Goal: Answer question/provide support: Share knowledge or assist other users

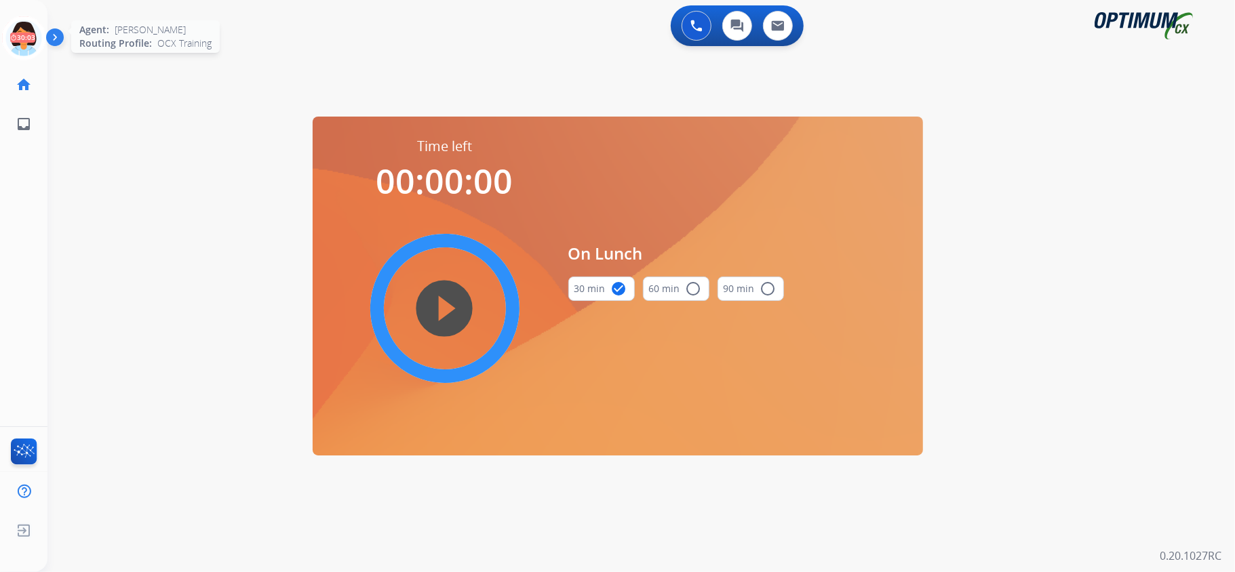
click at [15, 39] on icon at bounding box center [24, 38] width 44 height 44
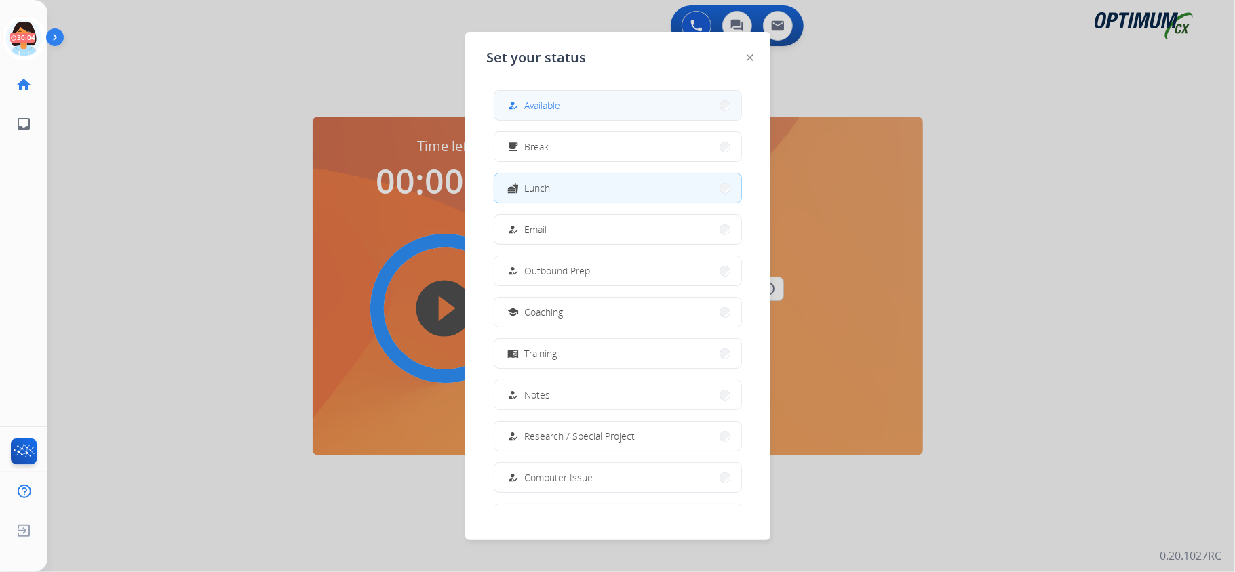
click at [563, 104] on button "how_to_reg Available" at bounding box center [617, 105] width 247 height 29
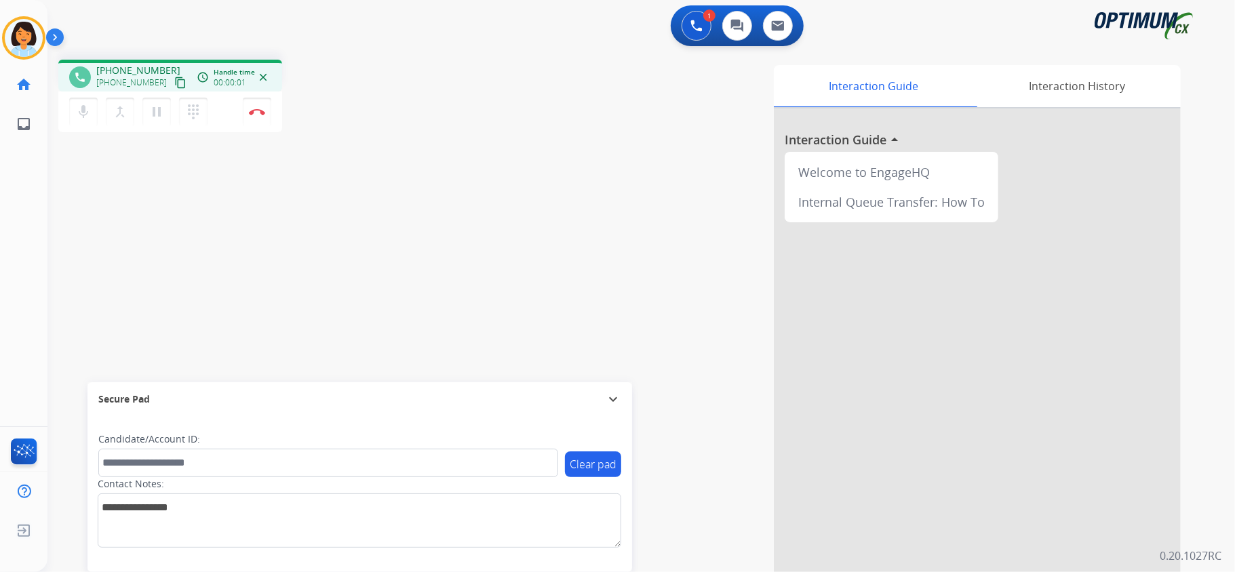
click at [157, 278] on div "phone [PHONE_NUMBER] [PHONE_NUMBER] content_copy access_time Call metrics Queue…" at bounding box center [624, 332] width 1155 height 566
click at [174, 79] on mat-icon "content_copy" at bounding box center [180, 83] width 12 height 12
click at [174, 81] on mat-icon "content_copy" at bounding box center [180, 83] width 12 height 12
click at [262, 112] on img at bounding box center [257, 112] width 16 height 7
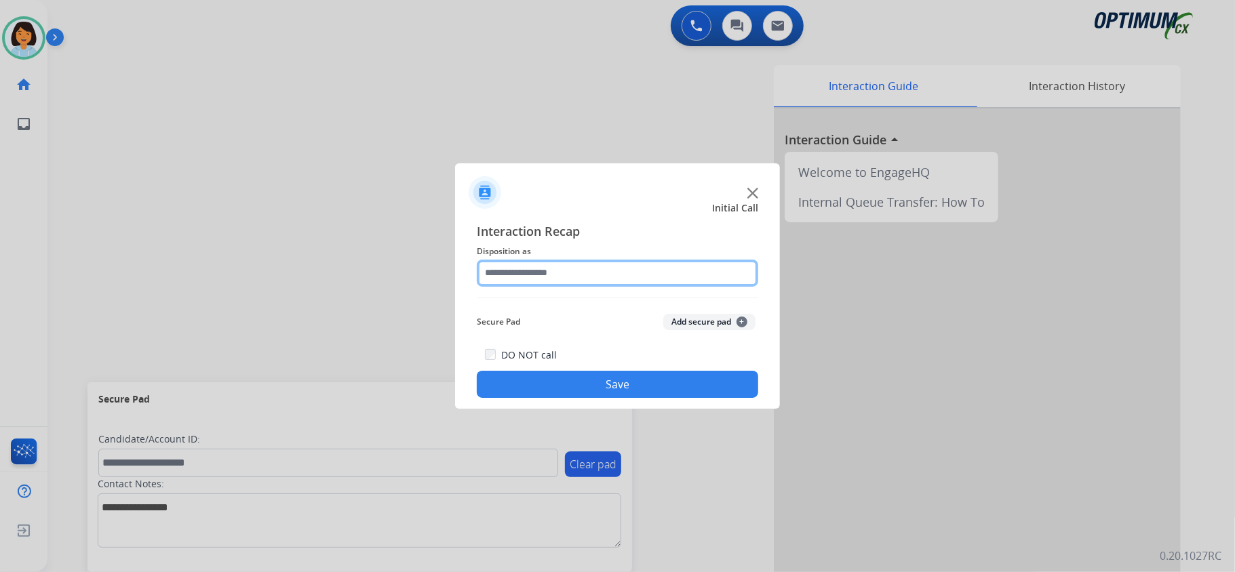
click at [600, 273] on input "text" at bounding box center [617, 273] width 281 height 27
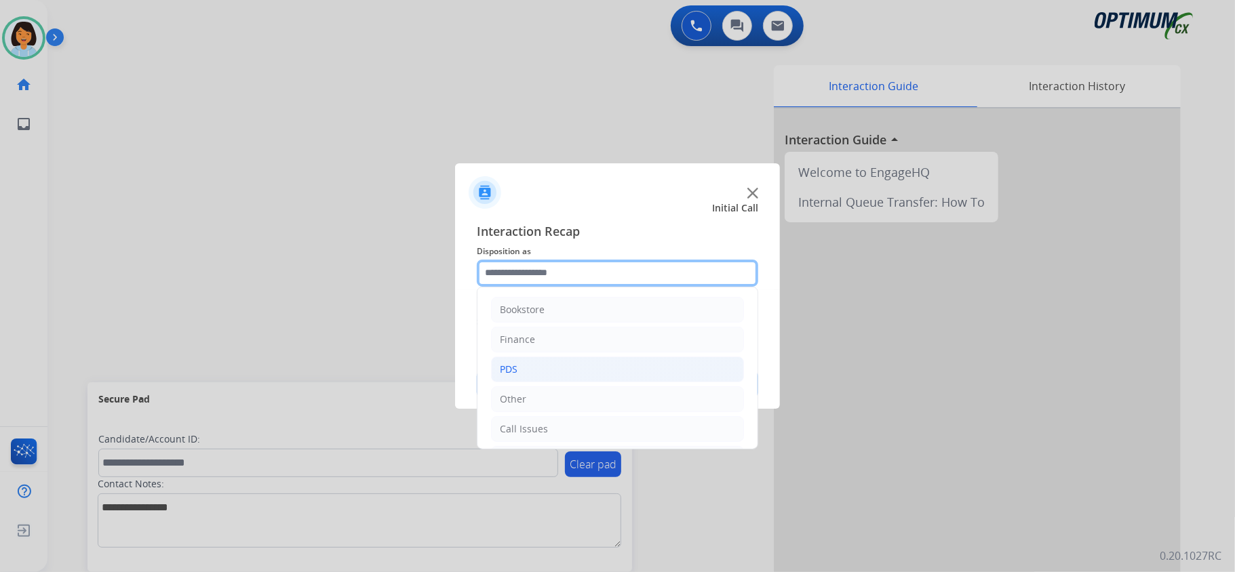
scroll to position [90, 0]
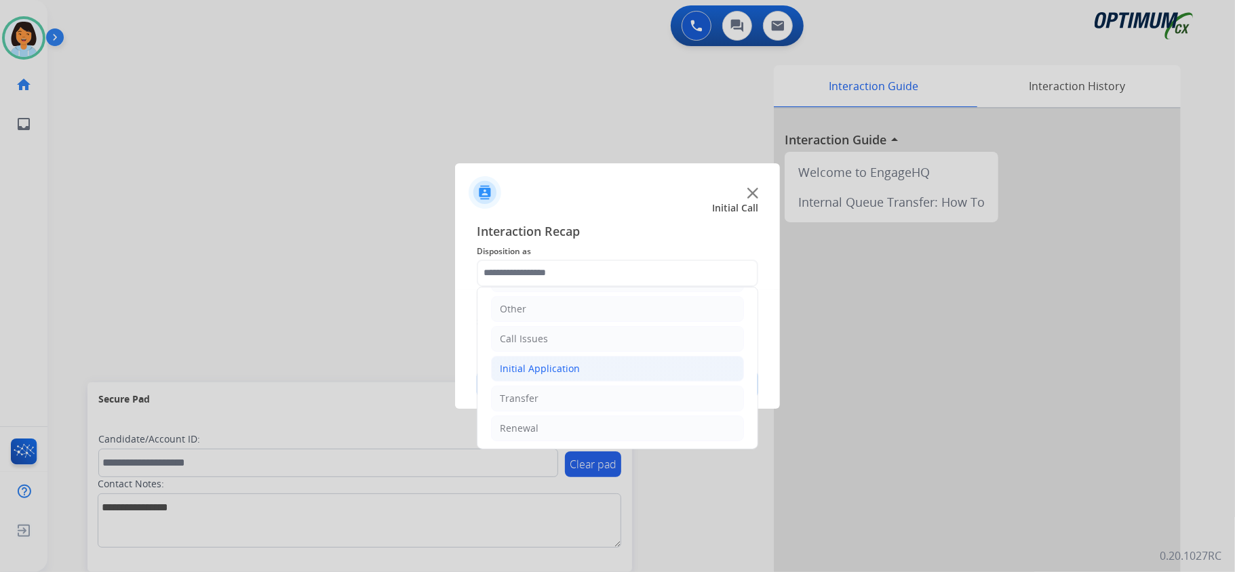
click at [614, 372] on li "Initial Application" at bounding box center [617, 369] width 253 height 26
click at [406, 283] on div at bounding box center [617, 286] width 1235 height 572
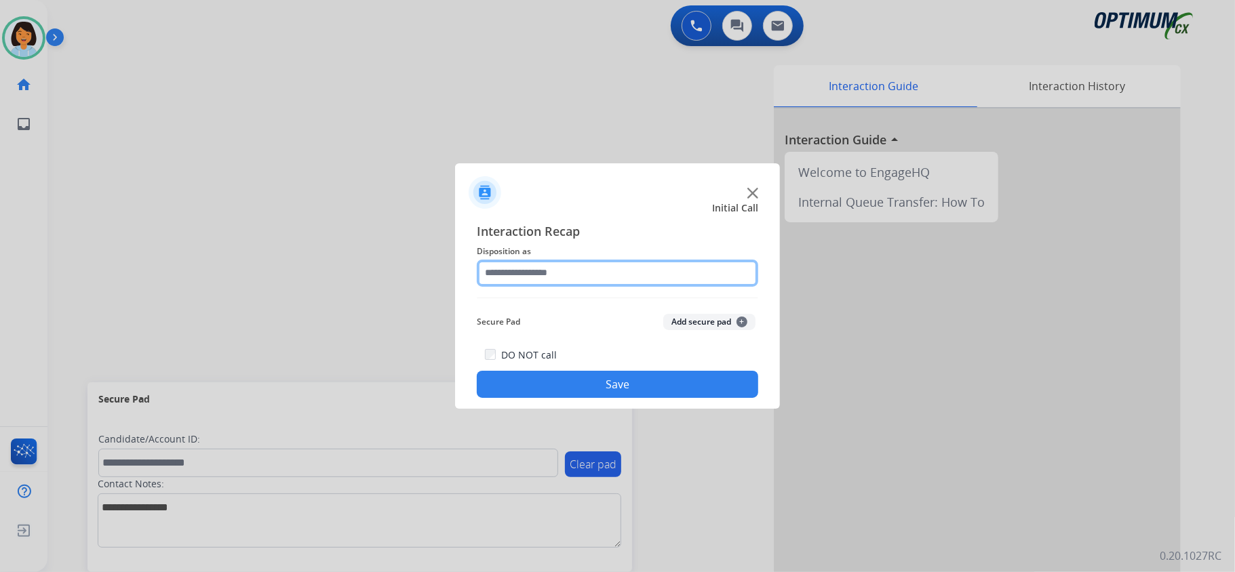
click at [557, 275] on input "text" at bounding box center [617, 273] width 281 height 27
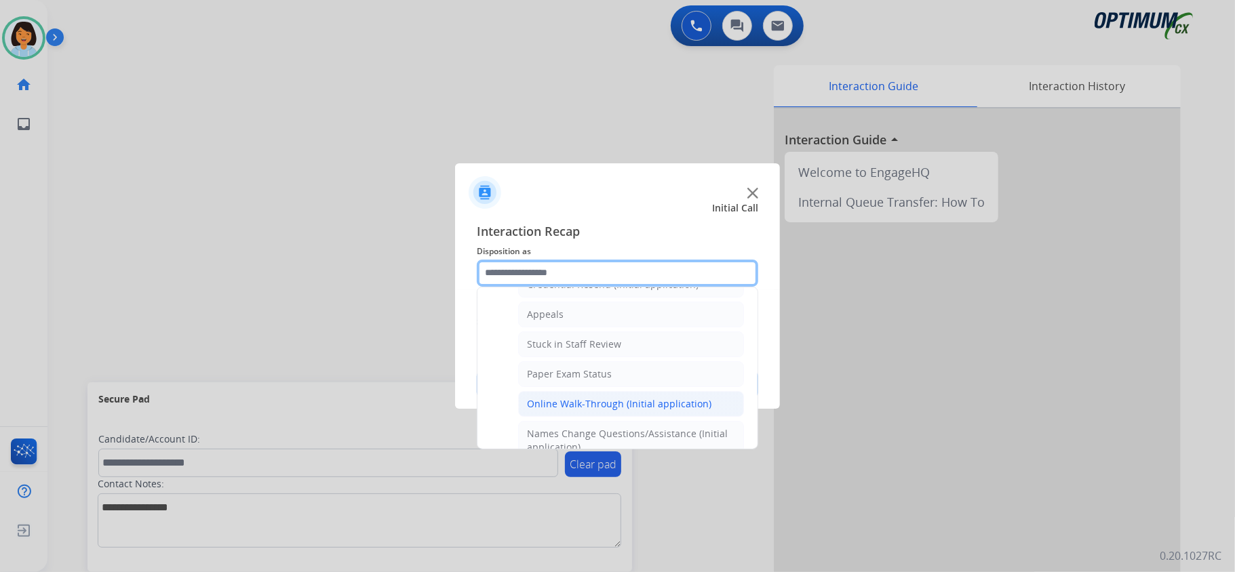
scroll to position [271, 0]
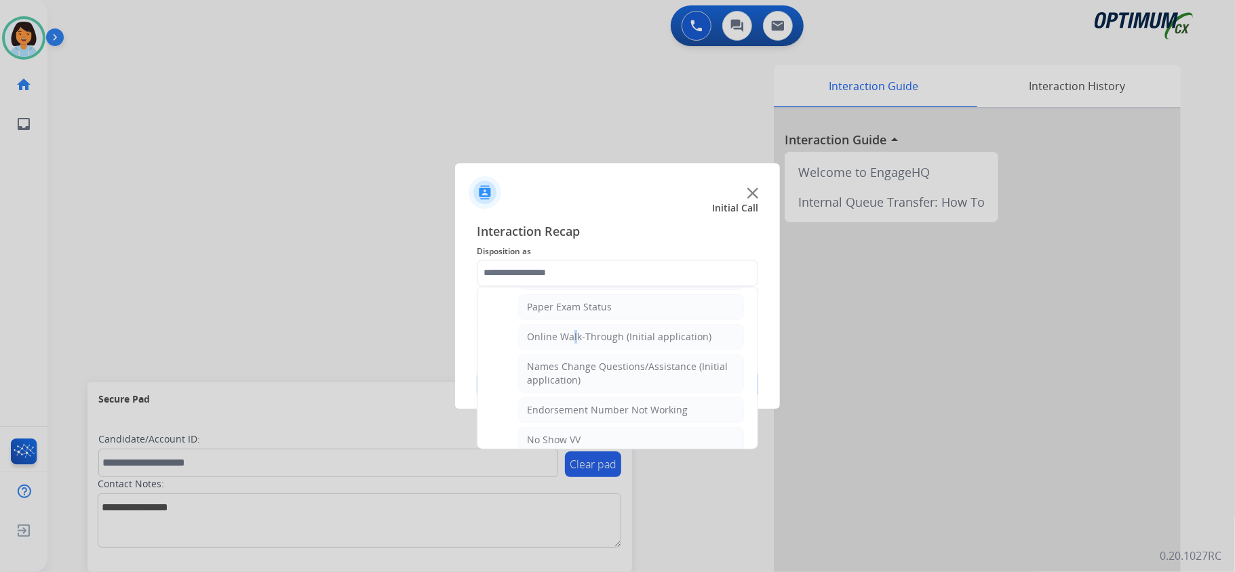
click at [573, 338] on div "Online Walk-Through (Initial application)" at bounding box center [619, 337] width 184 height 14
type input "**********"
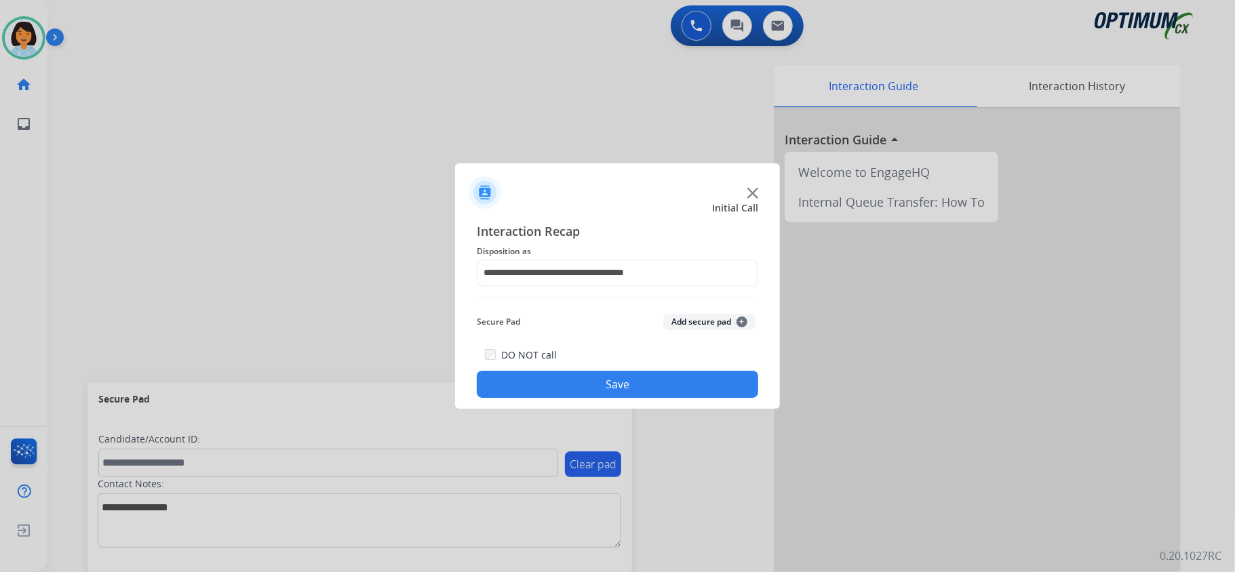
click at [608, 380] on button "Save" at bounding box center [617, 384] width 281 height 27
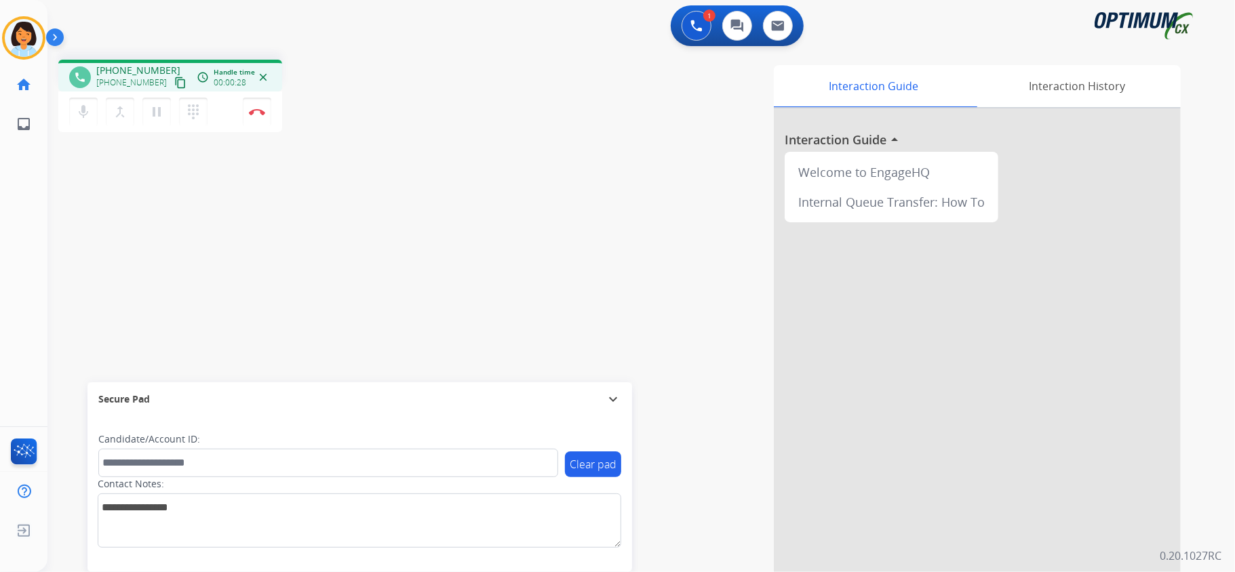
click at [174, 83] on mat-icon "content_copy" at bounding box center [180, 83] width 12 height 12
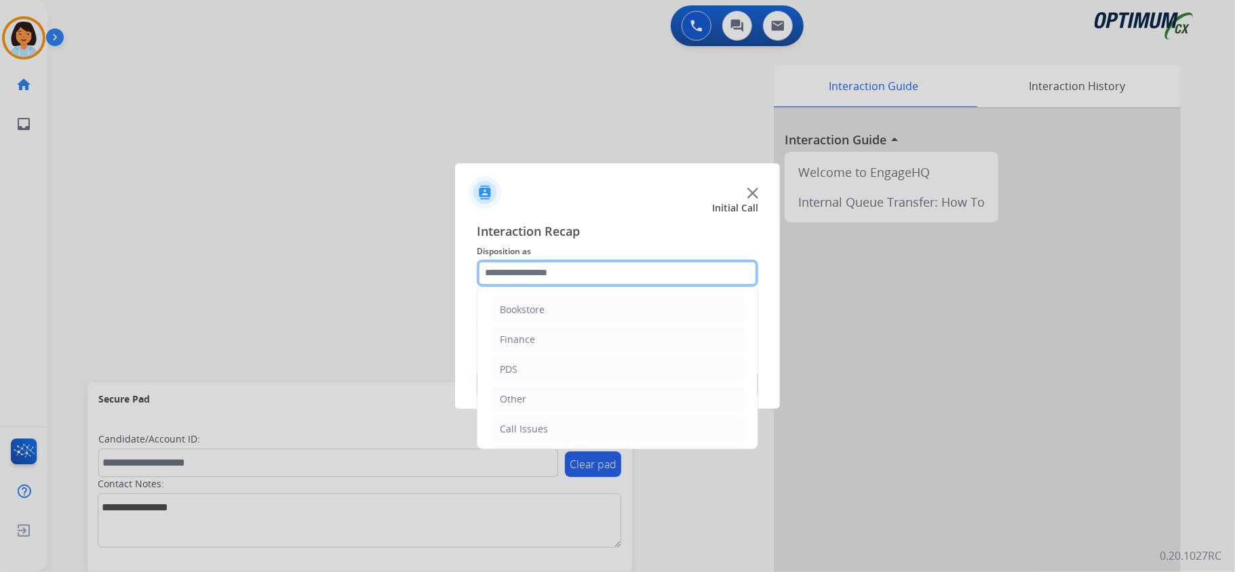
click at [595, 277] on input "text" at bounding box center [617, 273] width 281 height 27
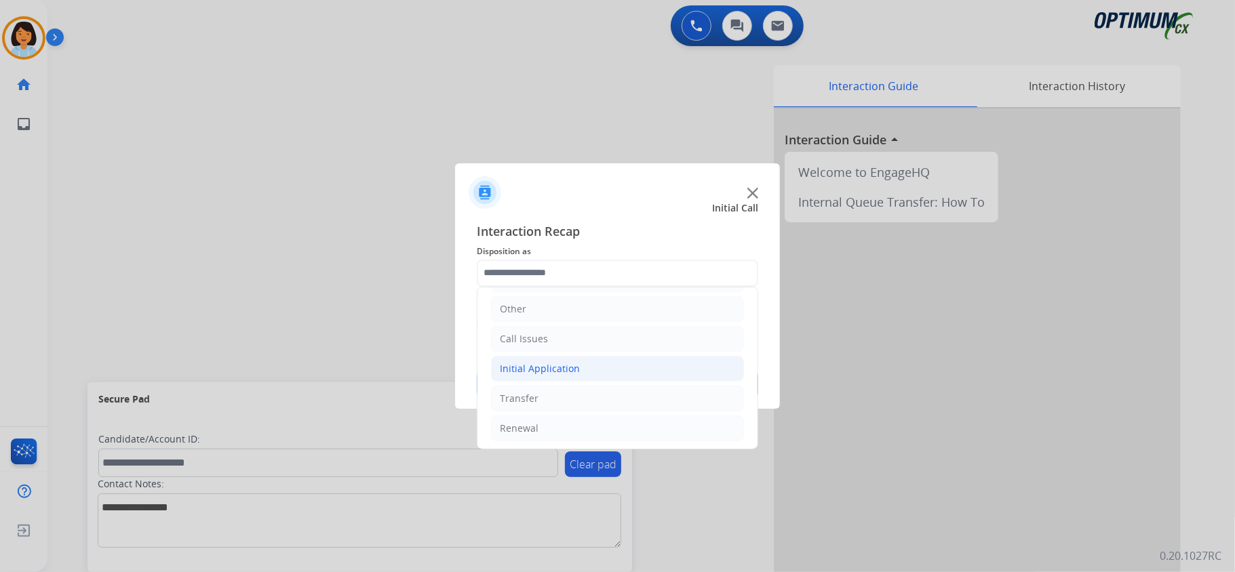
click at [592, 378] on li "Initial Application" at bounding box center [617, 369] width 253 height 26
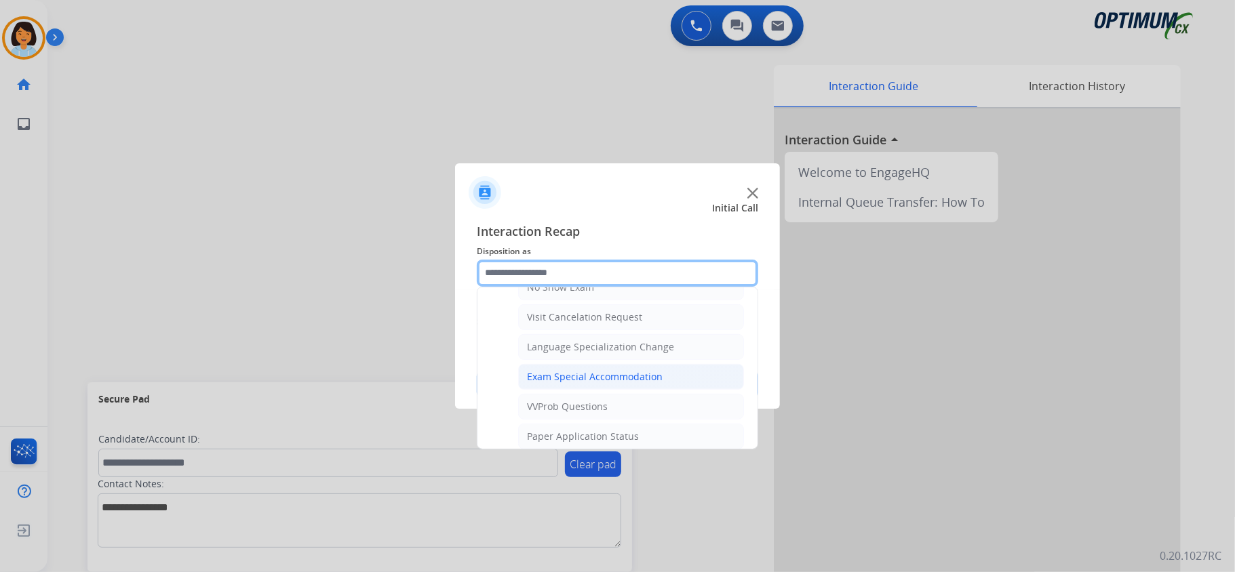
scroll to position [723, 0]
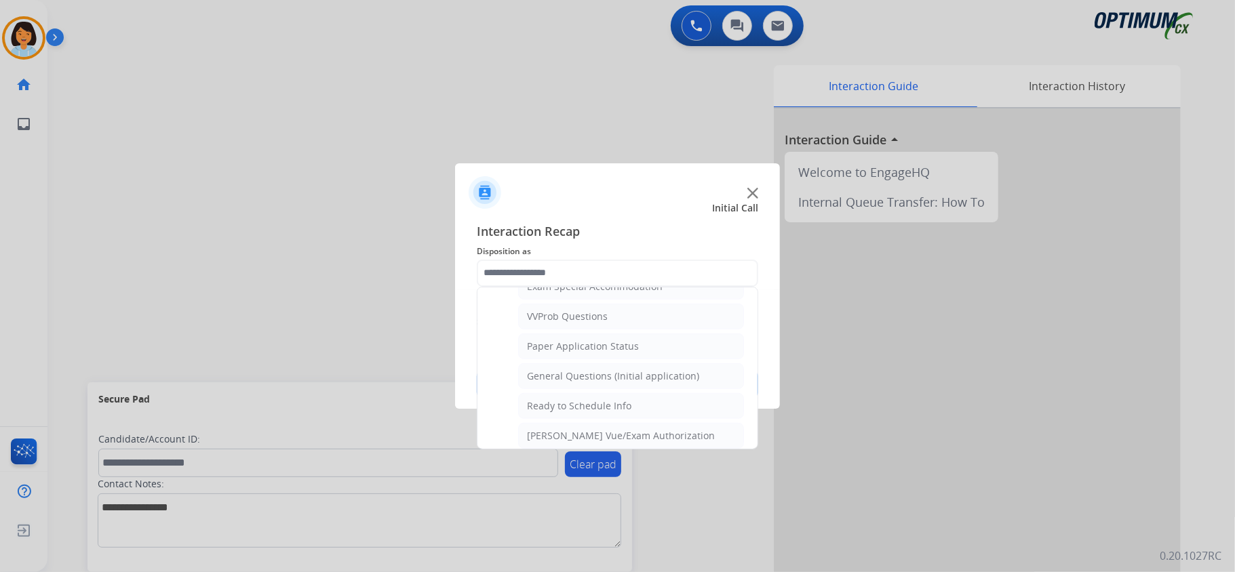
drag, startPoint x: 606, startPoint y: 386, endPoint x: 613, endPoint y: 413, distance: 28.0
click at [611, 383] on div "General Questions (Initial application)" at bounding box center [613, 377] width 172 height 14
type input "**********"
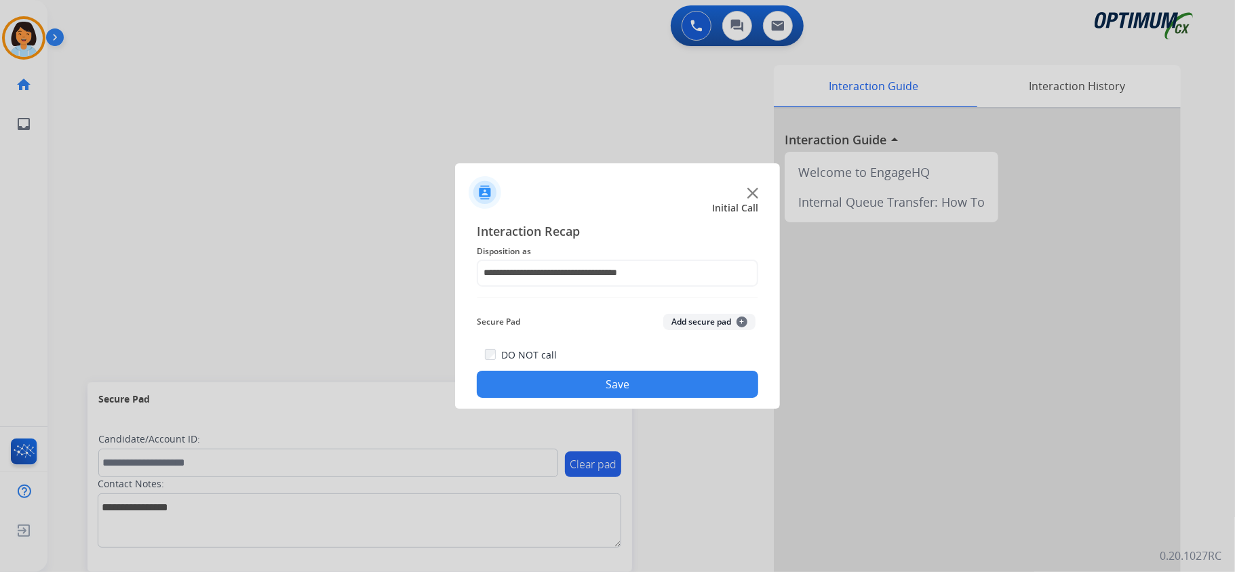
drag, startPoint x: 606, startPoint y: 383, endPoint x: 600, endPoint y: 414, distance: 31.1
click at [605, 386] on button "Save" at bounding box center [617, 384] width 281 height 27
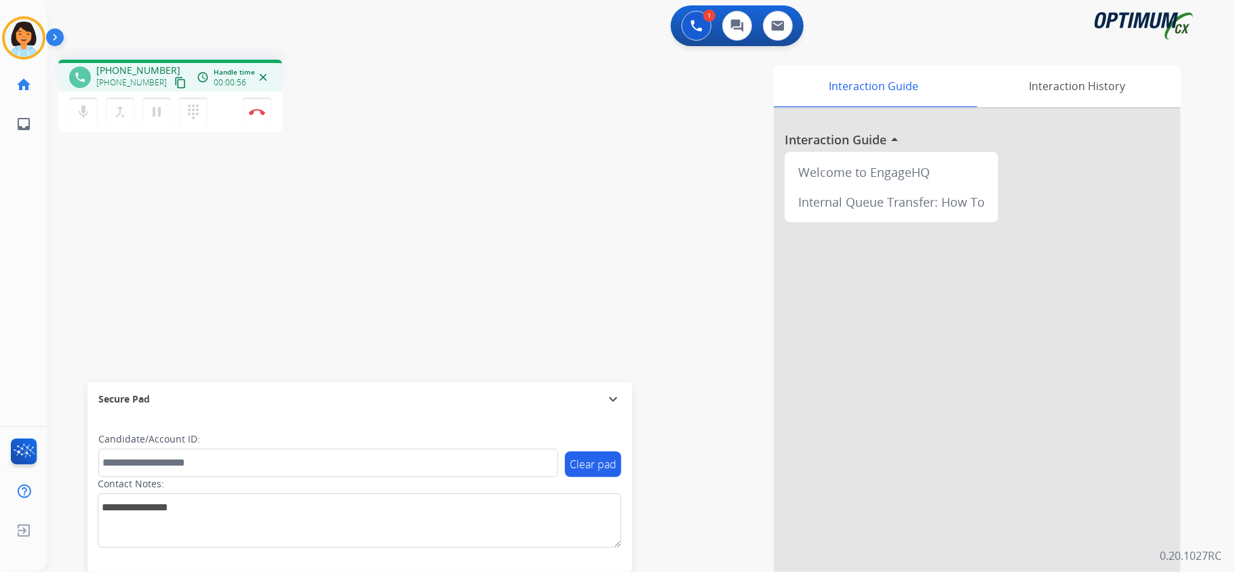
click at [174, 84] on mat-icon "content_copy" at bounding box center [180, 83] width 12 height 12
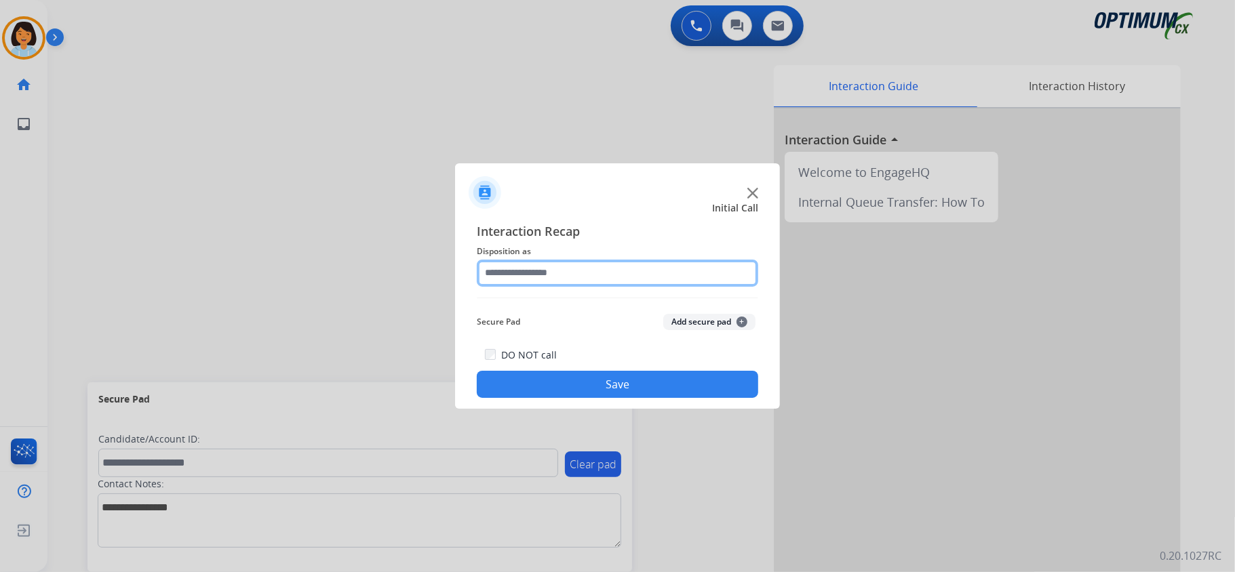
click at [563, 267] on input "text" at bounding box center [617, 273] width 281 height 27
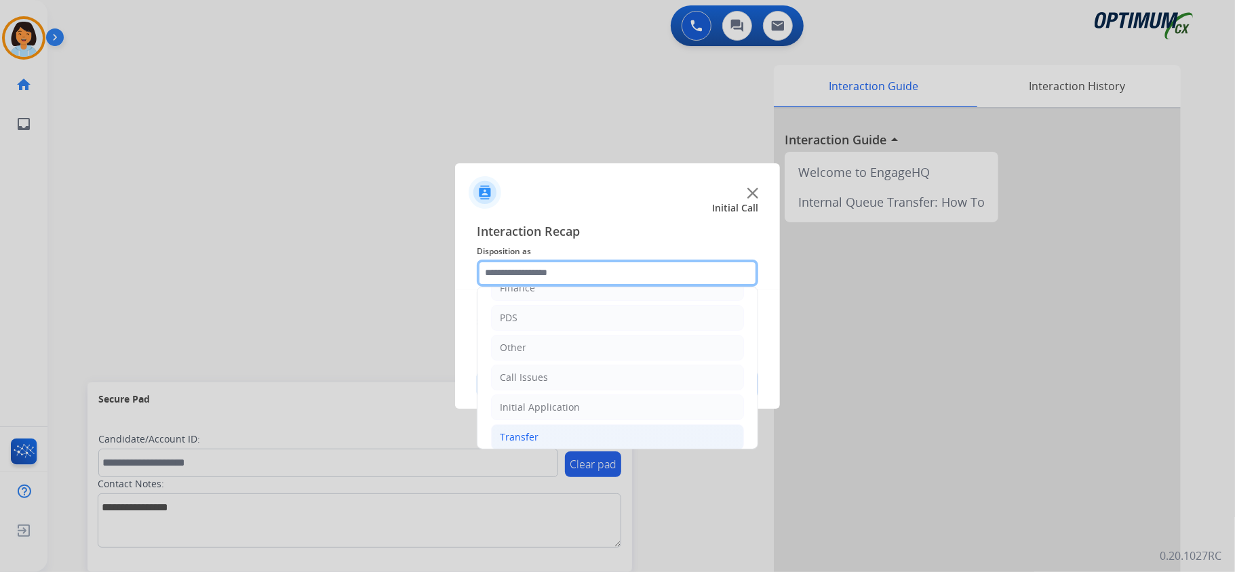
scroll to position [96, 0]
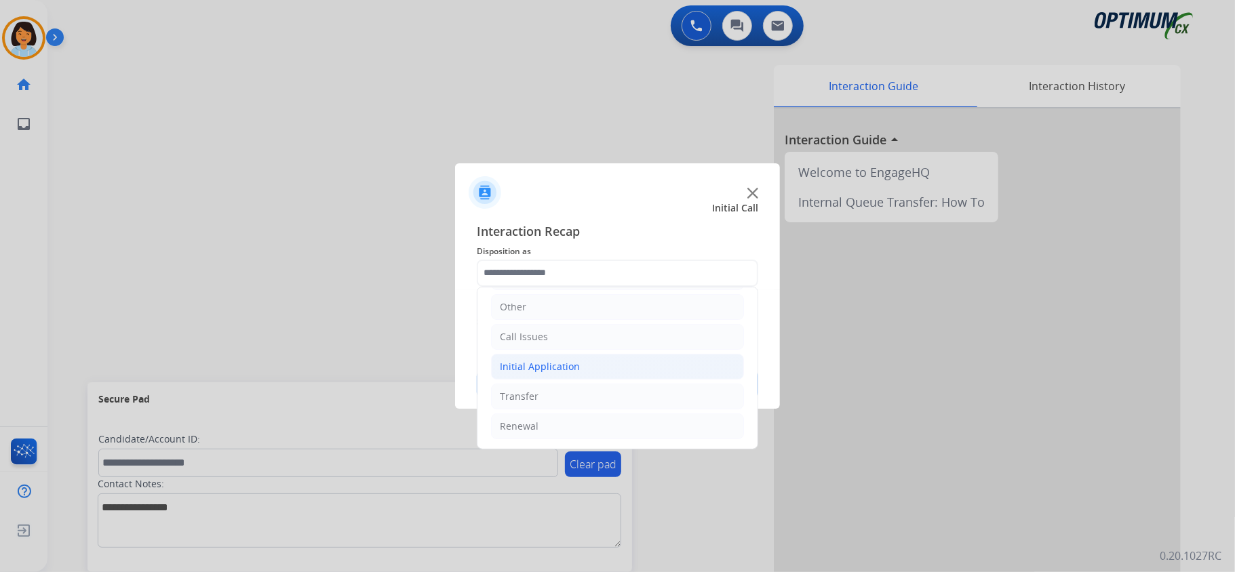
click at [566, 370] on div "Initial Application" at bounding box center [540, 367] width 80 height 14
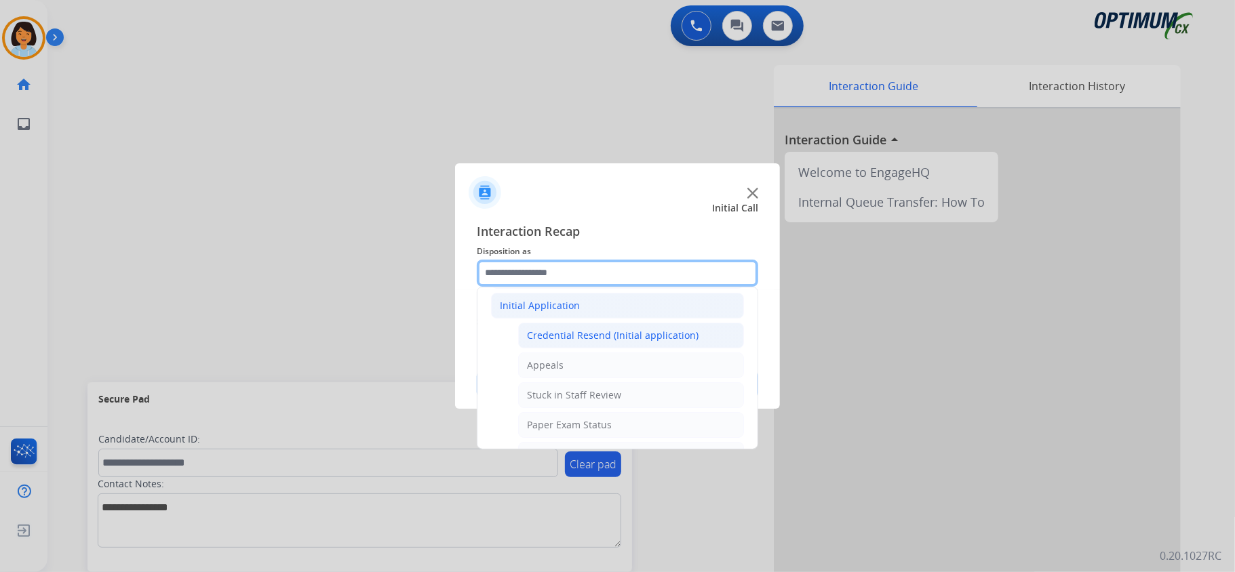
scroll to position [186, 0]
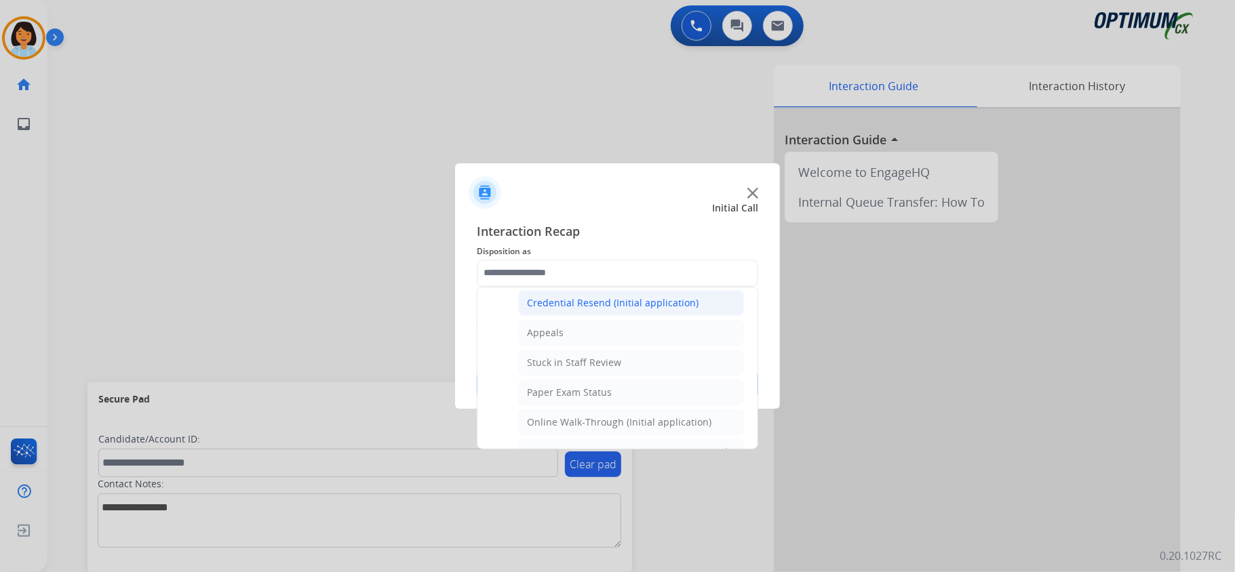
click at [576, 305] on div "Credential Resend (Initial application)" at bounding box center [613, 303] width 172 height 14
type input "**********"
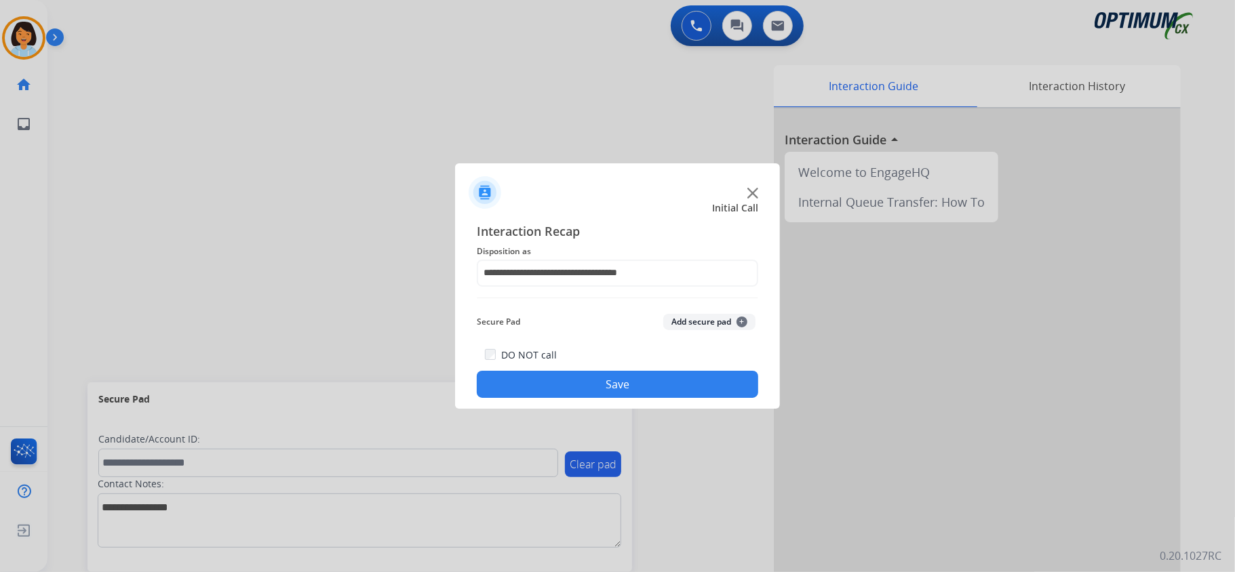
click at [573, 381] on button "Save" at bounding box center [617, 384] width 281 height 27
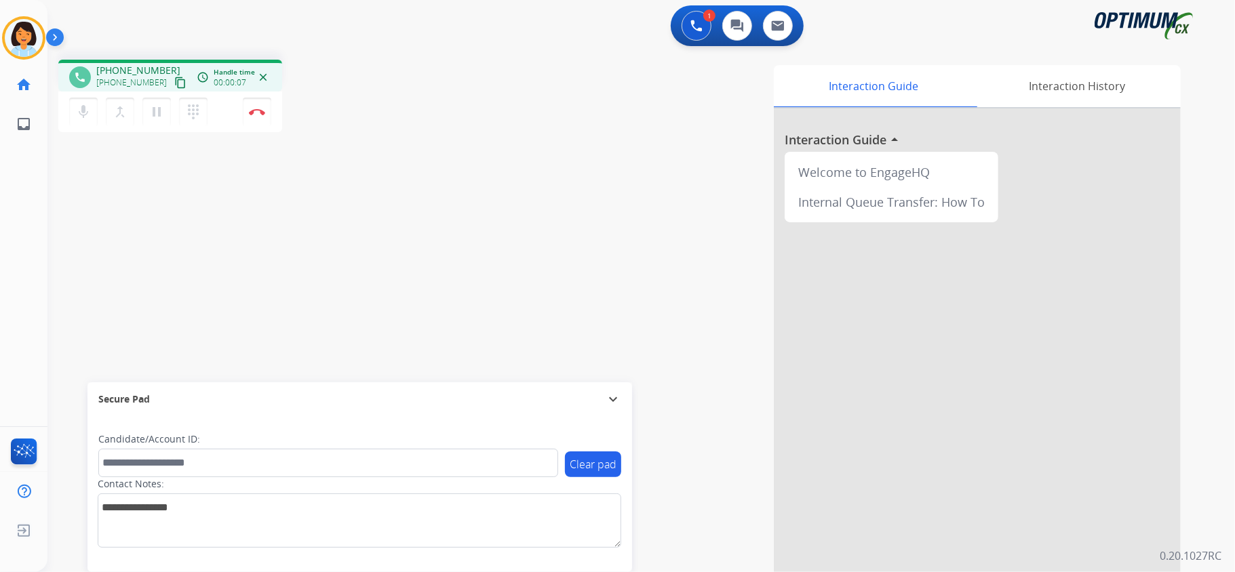
click at [174, 79] on mat-icon "content_copy" at bounding box center [180, 83] width 12 height 12
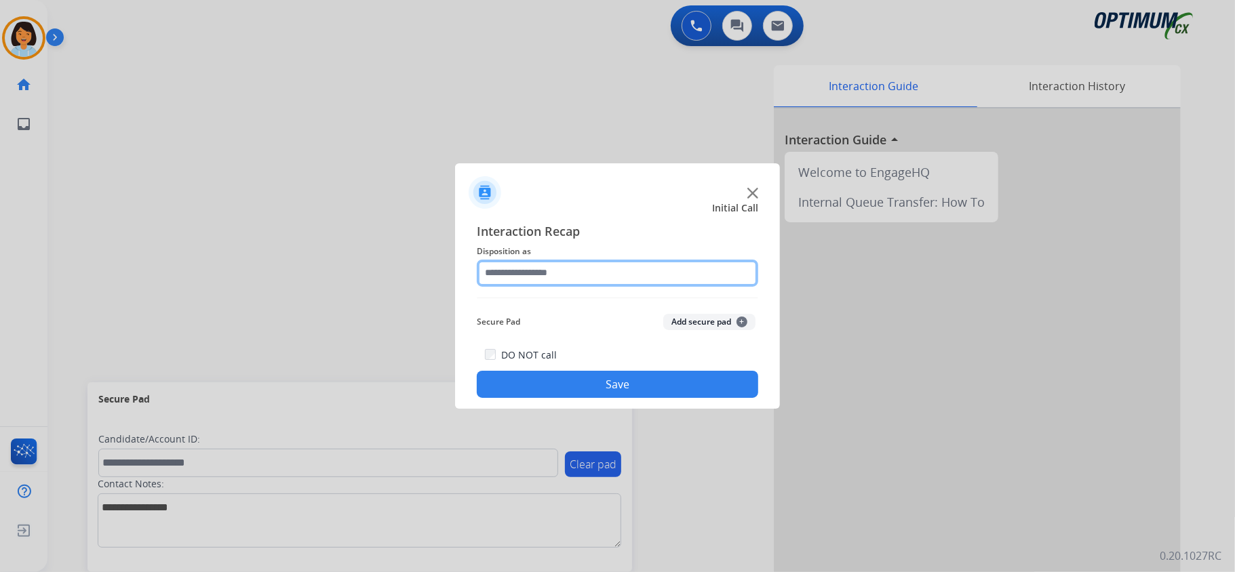
click at [632, 270] on input "text" at bounding box center [617, 273] width 281 height 27
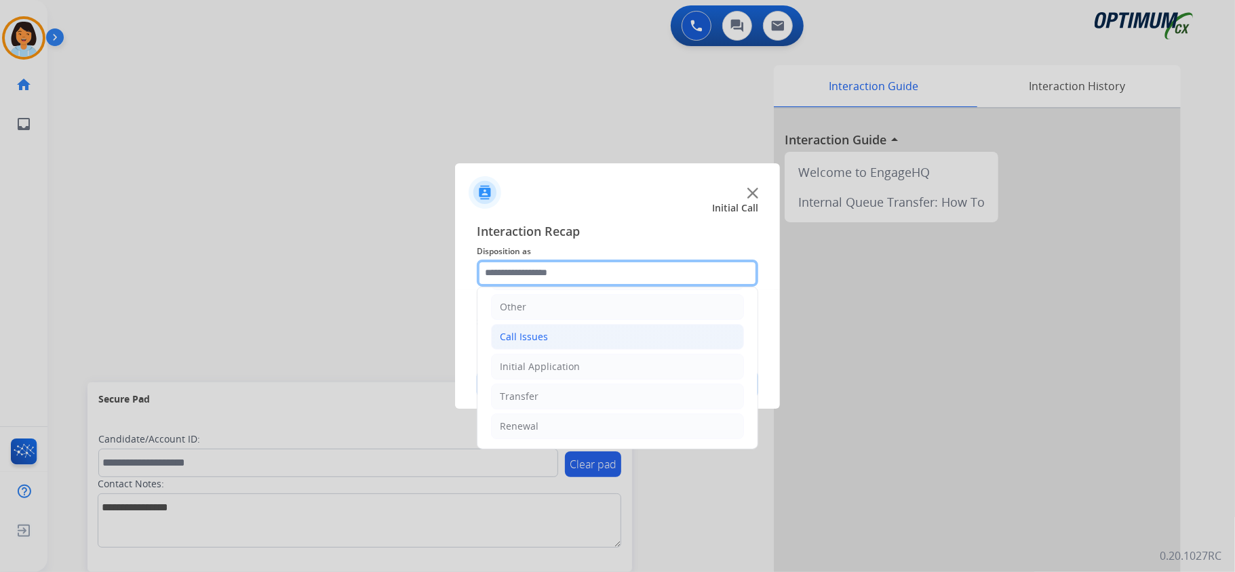
scroll to position [96, 0]
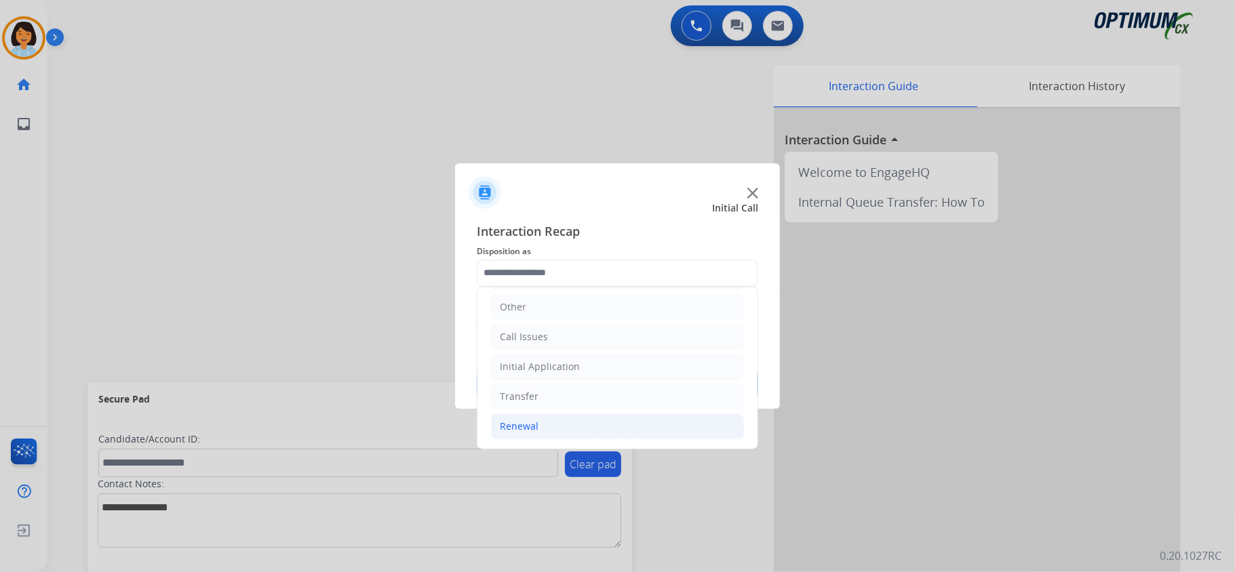
click at [538, 418] on li "Renewal" at bounding box center [617, 427] width 253 height 26
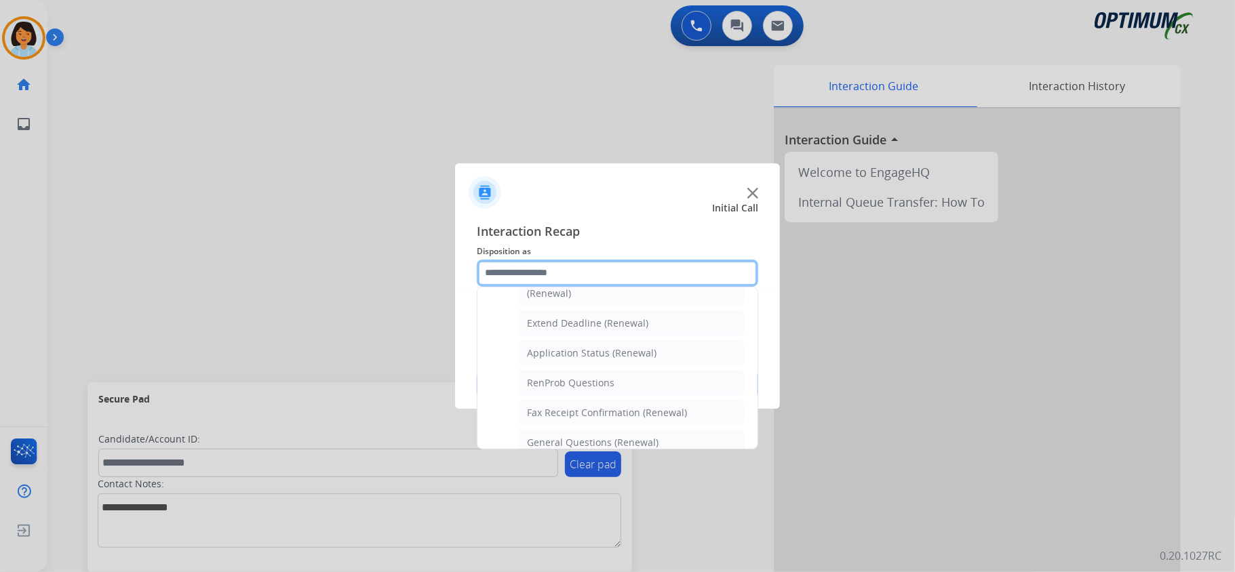
scroll to position [277, 0]
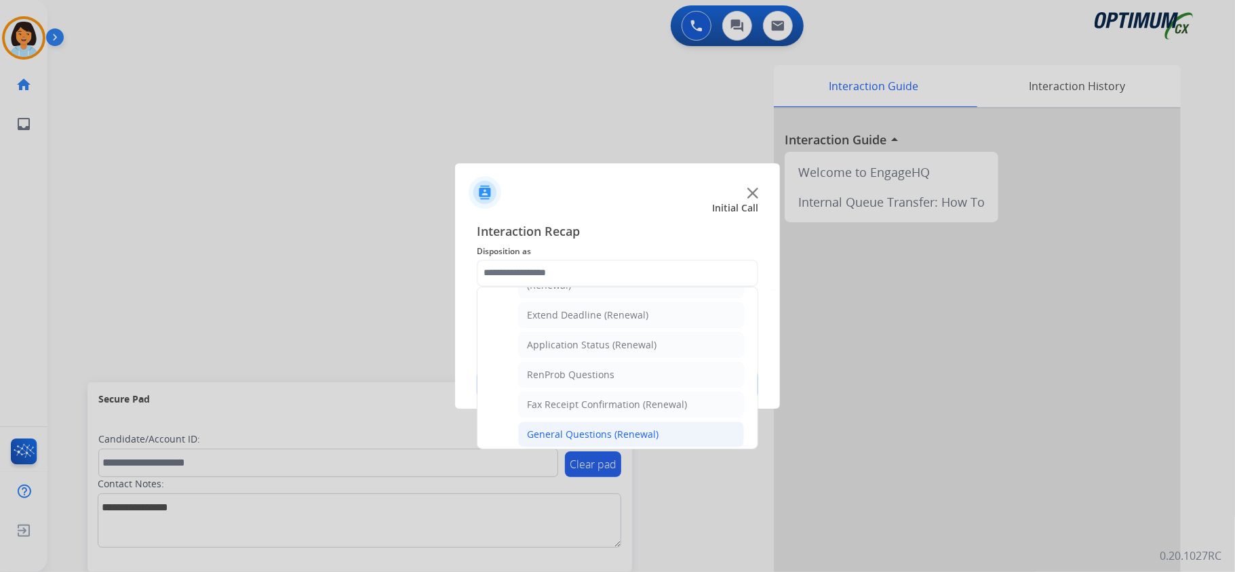
click at [562, 432] on li "General Questions (Renewal)" at bounding box center [631, 435] width 226 height 26
type input "**********"
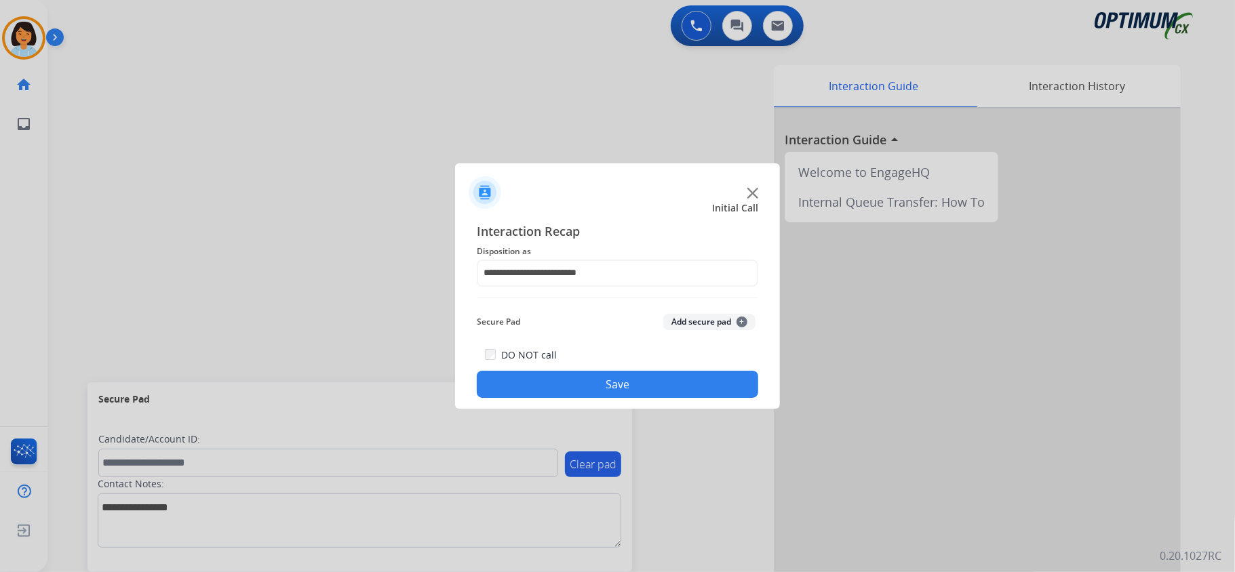
click at [562, 393] on button "Save" at bounding box center [617, 384] width 281 height 27
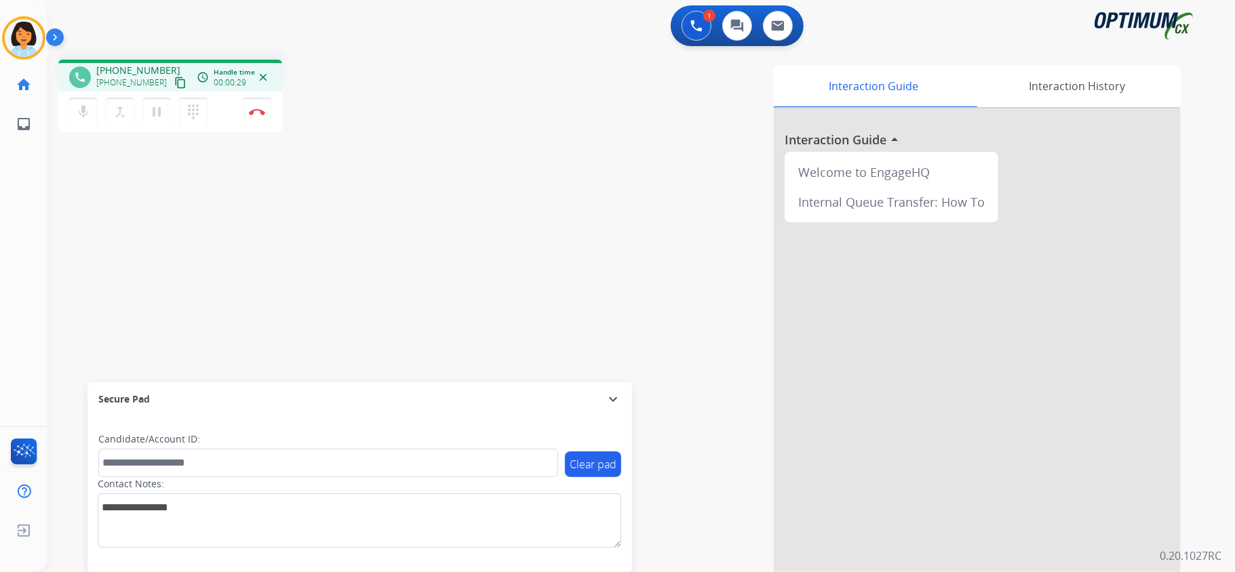
click at [174, 79] on mat-icon "content_copy" at bounding box center [180, 83] width 12 height 12
click at [172, 75] on button "content_copy" at bounding box center [180, 83] width 16 height 16
drag, startPoint x: 165, startPoint y: 81, endPoint x: 271, endPoint y: 199, distance: 158.0
click at [174, 83] on mat-icon "content_copy" at bounding box center [180, 83] width 12 height 12
click at [252, 110] on img at bounding box center [257, 112] width 16 height 7
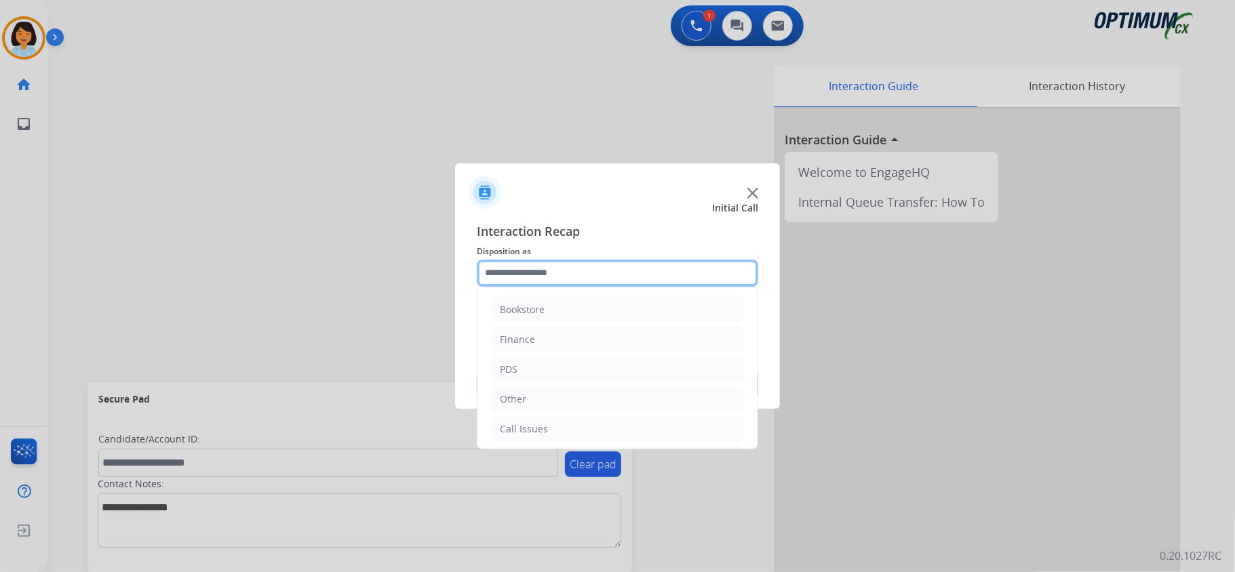
click at [524, 270] on input "text" at bounding box center [617, 273] width 281 height 27
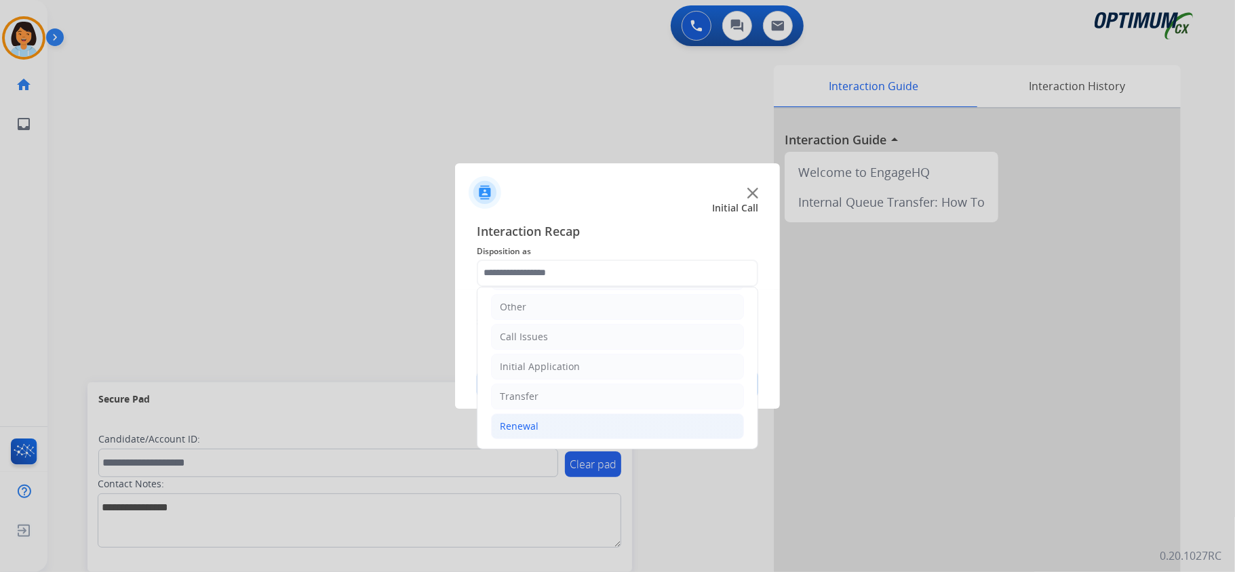
click at [552, 429] on li "Renewal" at bounding box center [617, 427] width 253 height 26
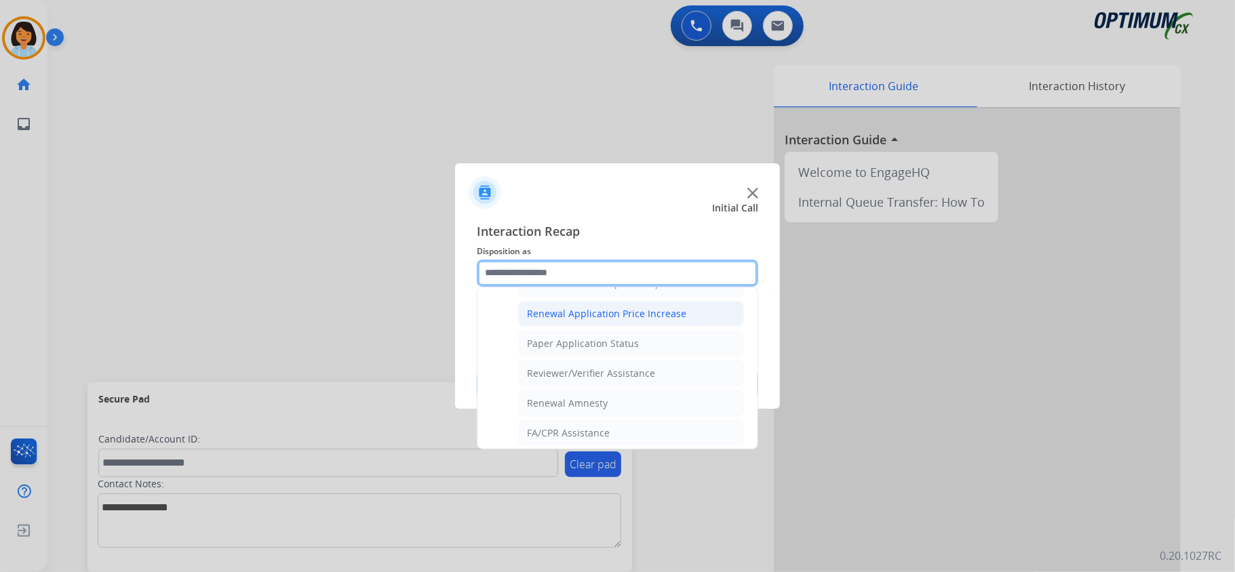
scroll to position [367, 0]
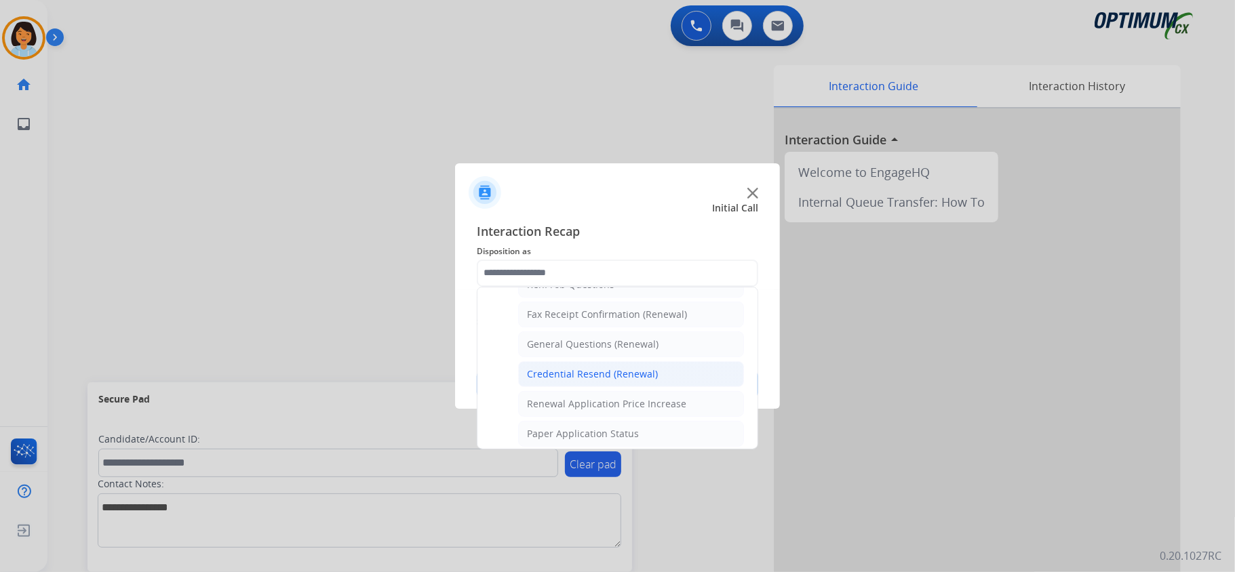
click at [614, 378] on div "Credential Resend (Renewal)" at bounding box center [592, 375] width 131 height 14
type input "**********"
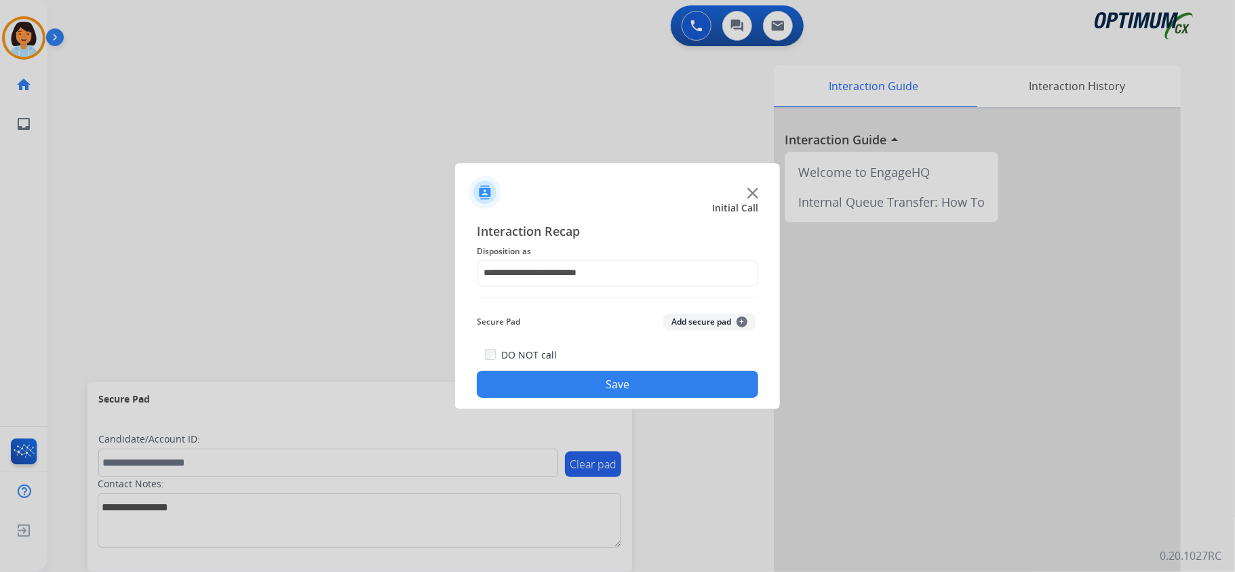
click at [620, 377] on button "Save" at bounding box center [617, 384] width 281 height 27
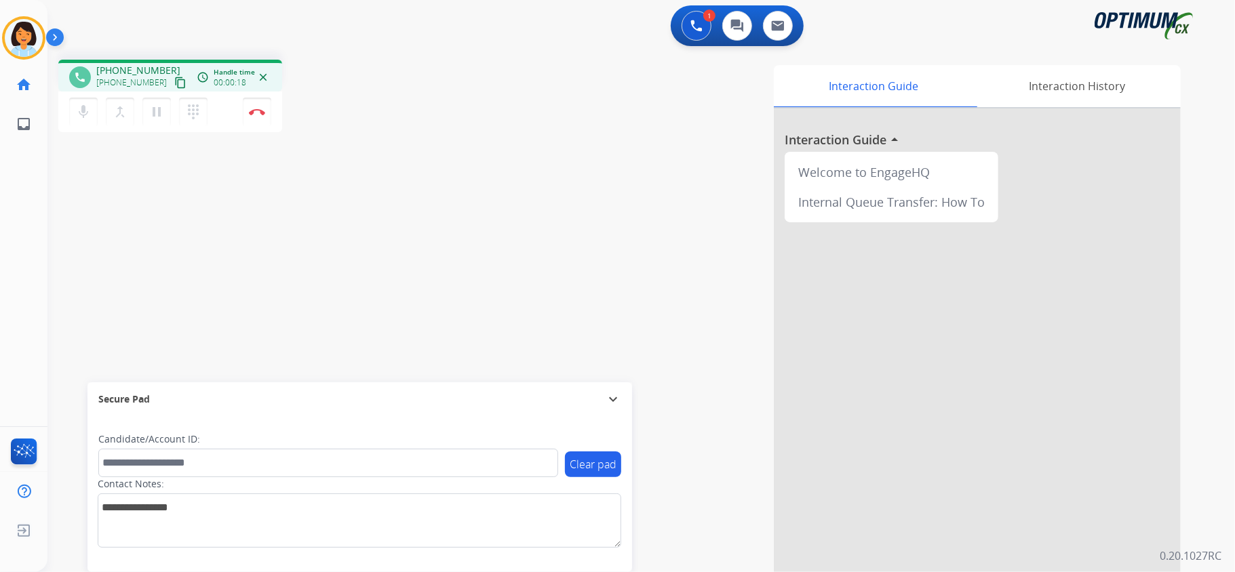
click at [174, 79] on mat-icon "content_copy" at bounding box center [180, 83] width 12 height 12
click at [159, 113] on mat-icon "pause" at bounding box center [157, 112] width 16 height 16
click at [161, 107] on mat-icon "play_arrow" at bounding box center [157, 112] width 16 height 16
click at [263, 109] on img at bounding box center [257, 112] width 16 height 7
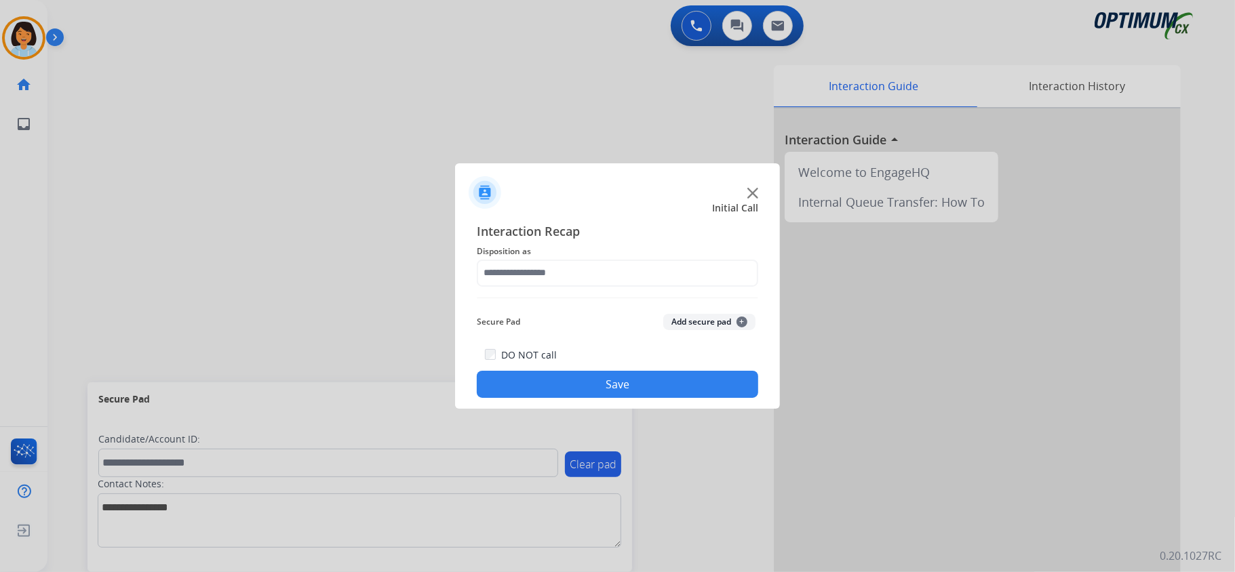
click at [408, 243] on div at bounding box center [617, 286] width 1235 height 572
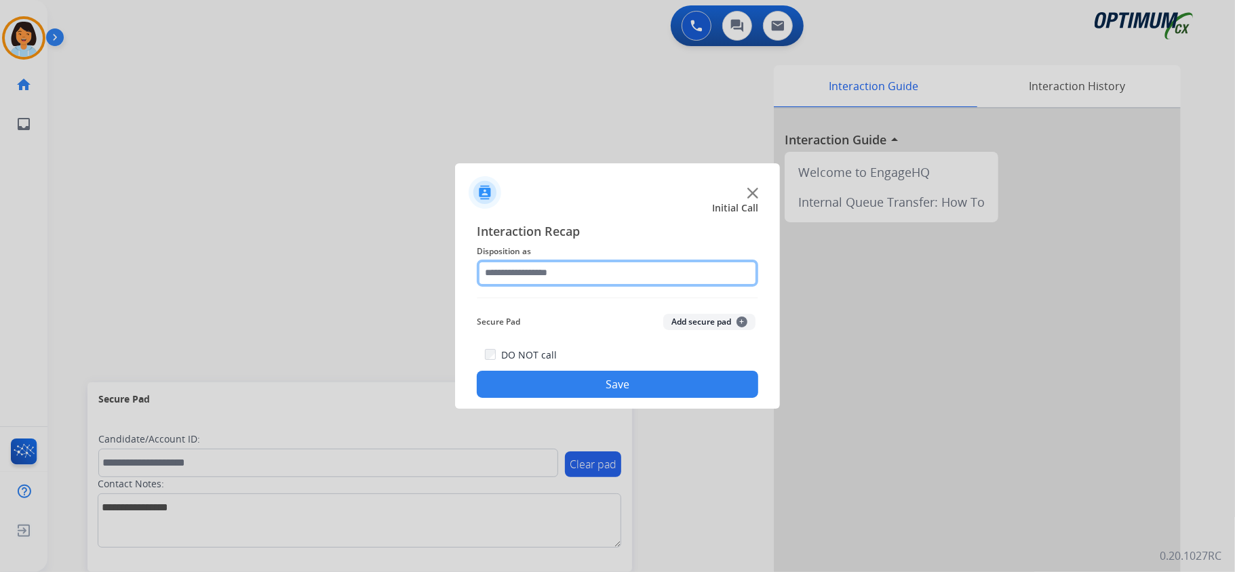
click at [552, 278] on input "text" at bounding box center [617, 273] width 281 height 27
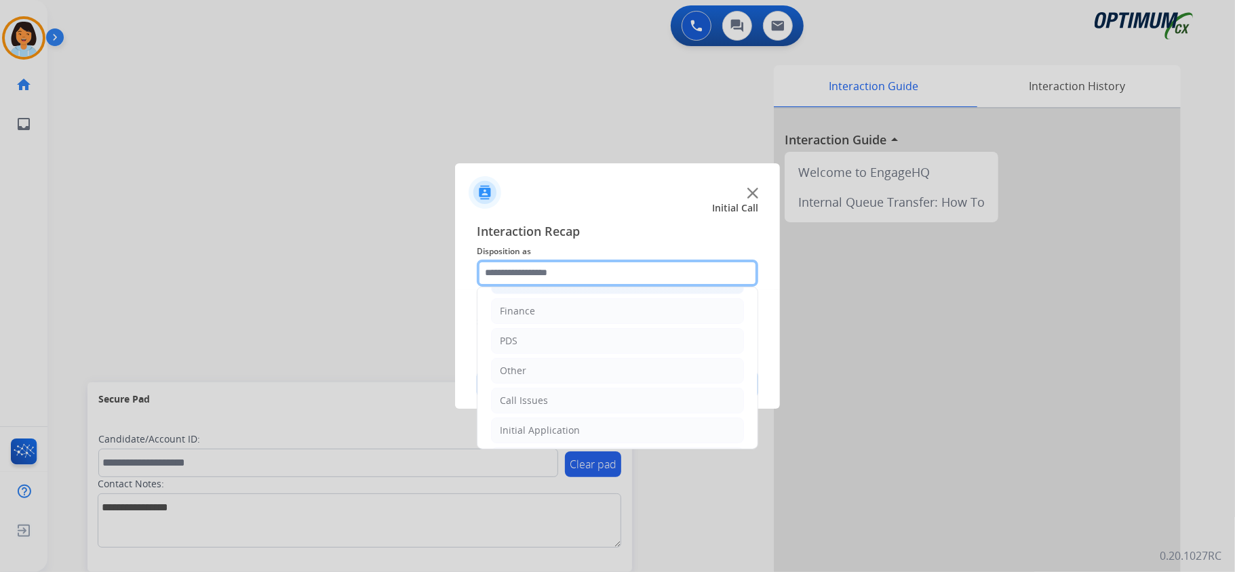
scroll to position [0, 0]
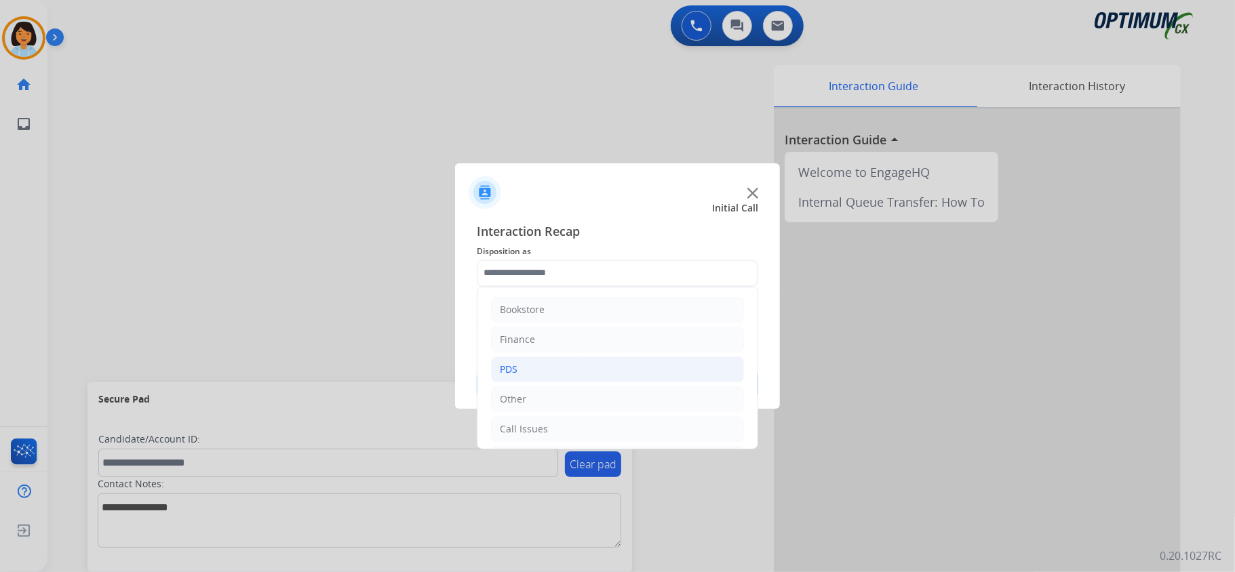
click at [513, 365] on div "PDS" at bounding box center [509, 370] width 18 height 14
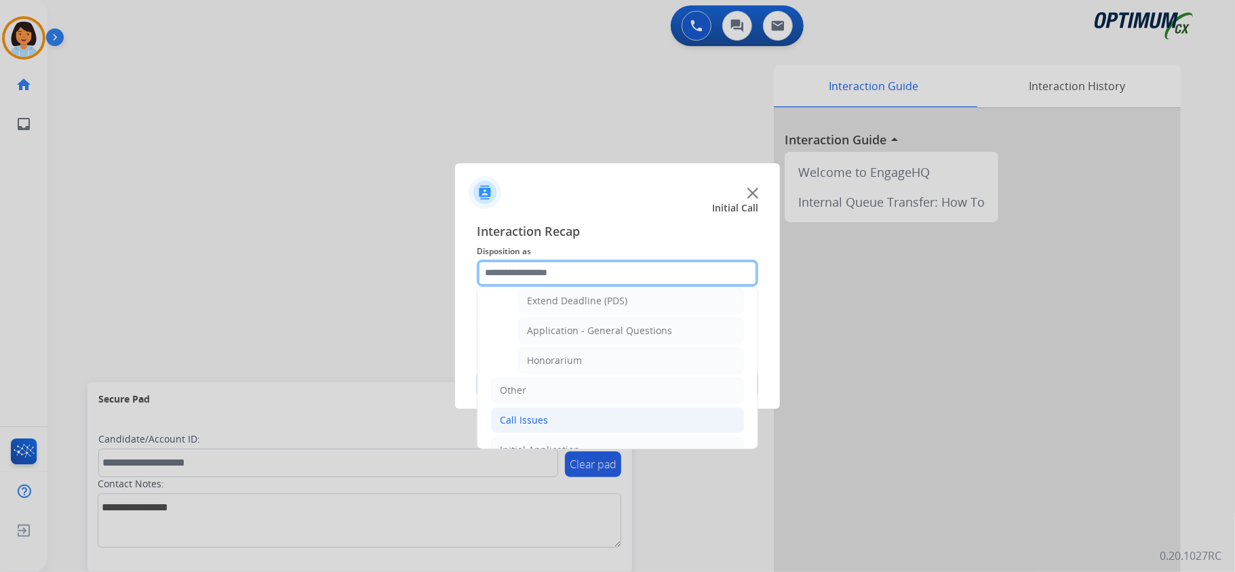
scroll to position [361, 0]
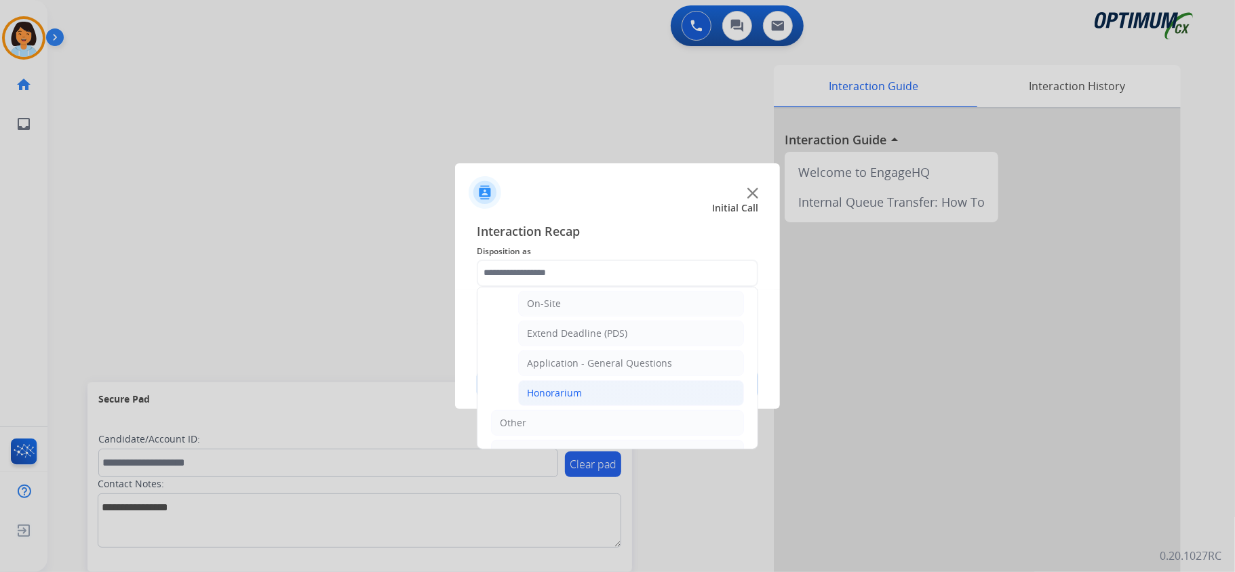
click at [565, 394] on div "Honorarium" at bounding box center [554, 394] width 55 height 14
type input "**********"
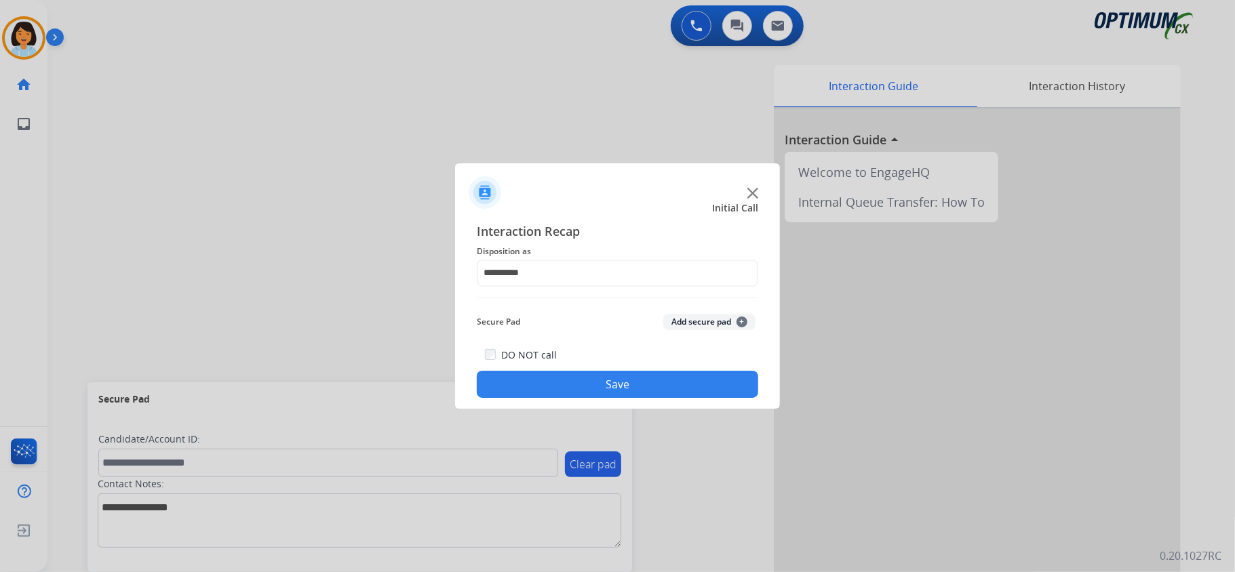
click at [572, 383] on button "Save" at bounding box center [617, 384] width 281 height 27
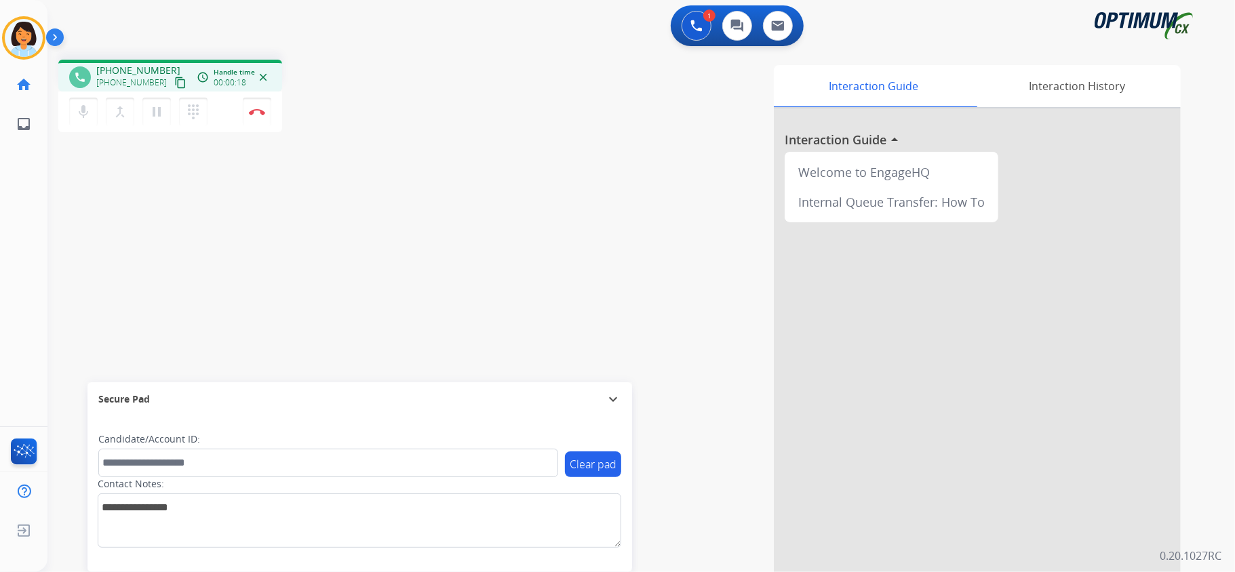
click at [174, 83] on mat-icon "content_copy" at bounding box center [180, 83] width 12 height 12
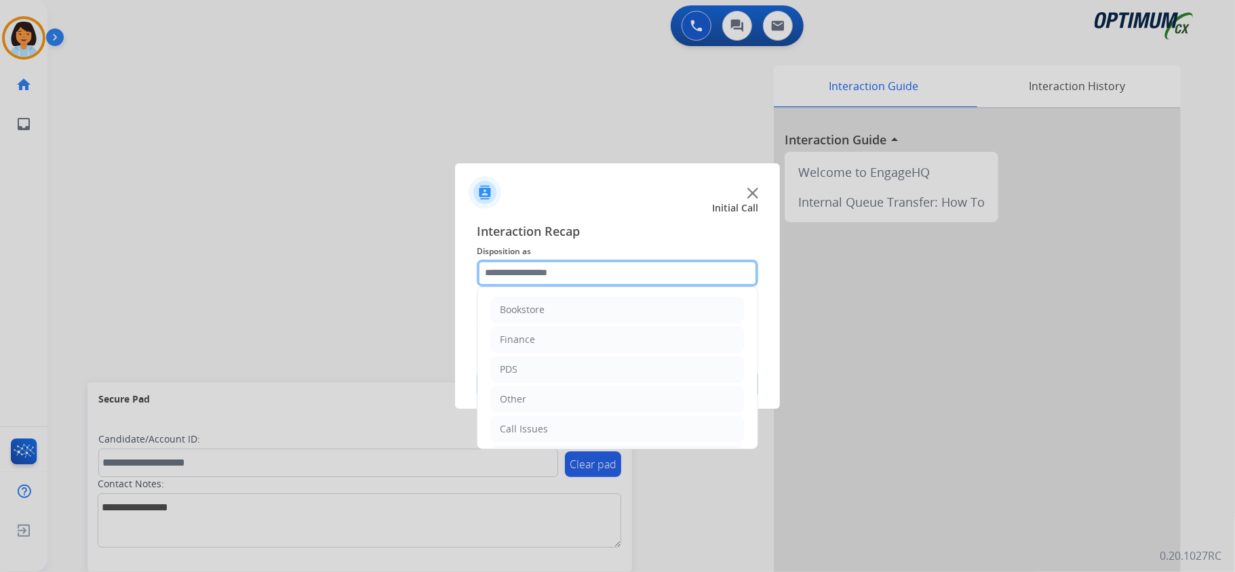
click at [695, 283] on input "text" at bounding box center [617, 273] width 281 height 27
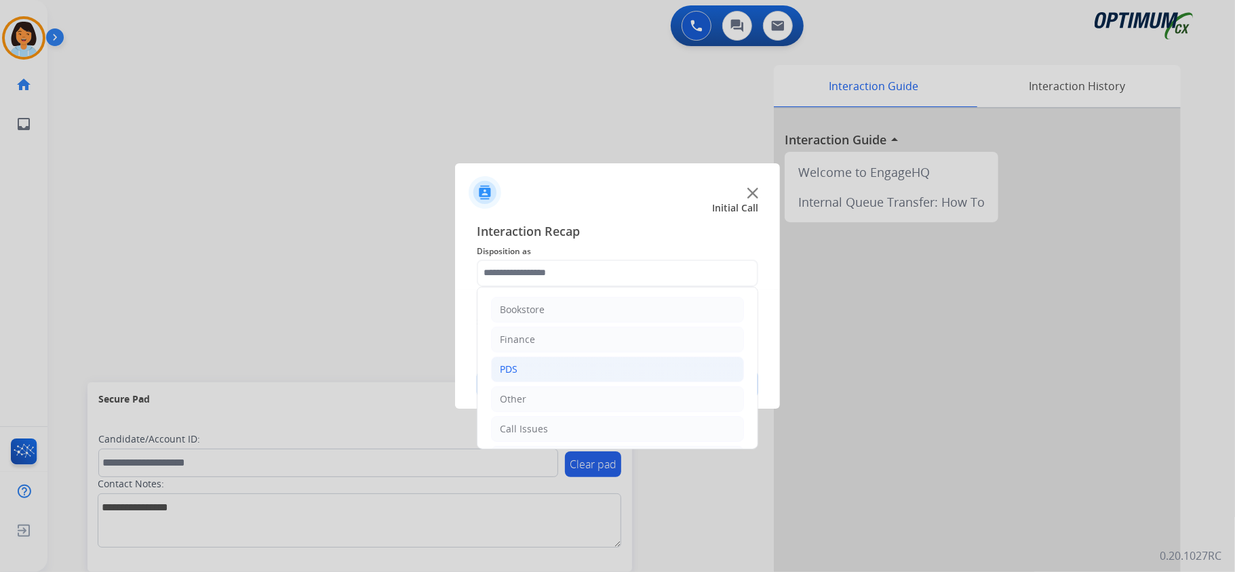
click at [532, 372] on li "PDS" at bounding box center [617, 370] width 253 height 26
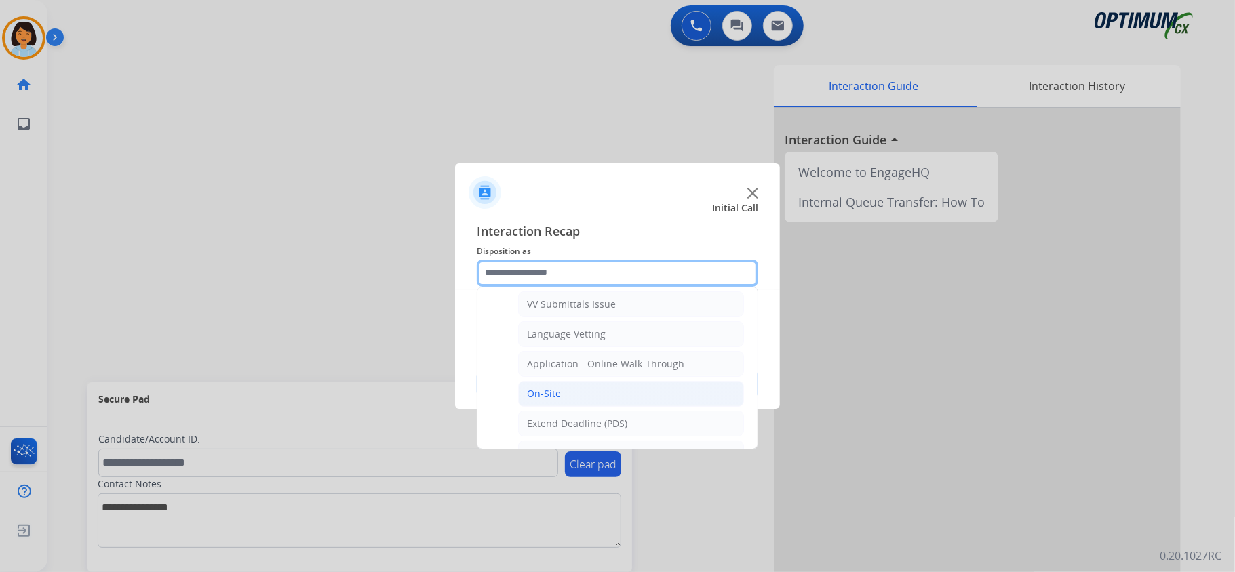
scroll to position [361, 0]
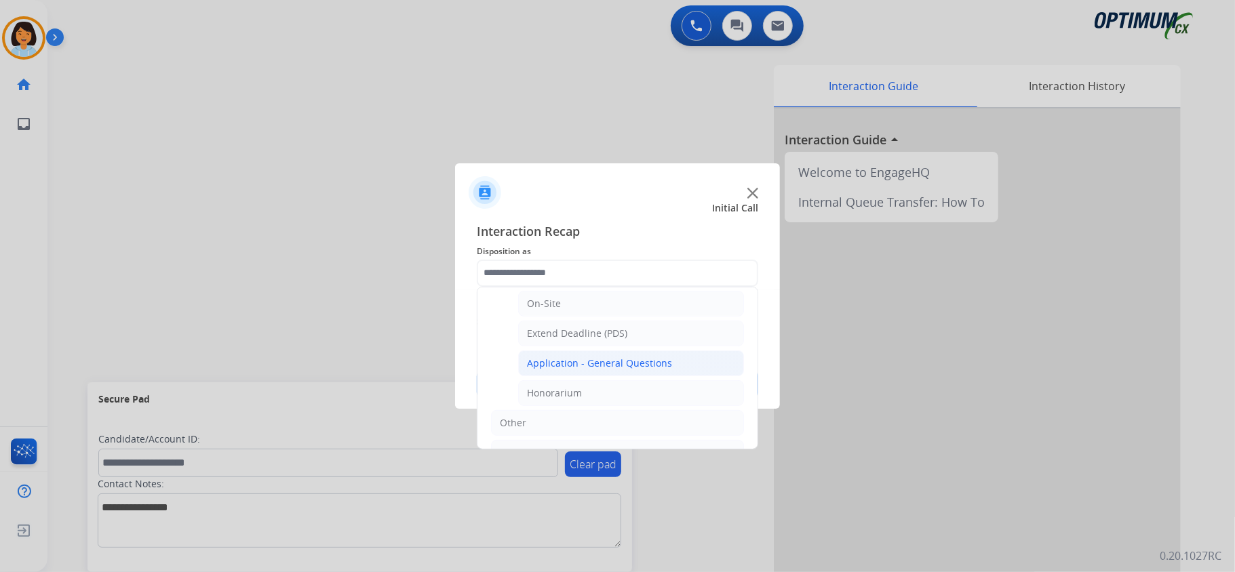
click at [603, 370] on div "Application - General Questions" at bounding box center [599, 364] width 145 height 14
type input "**********"
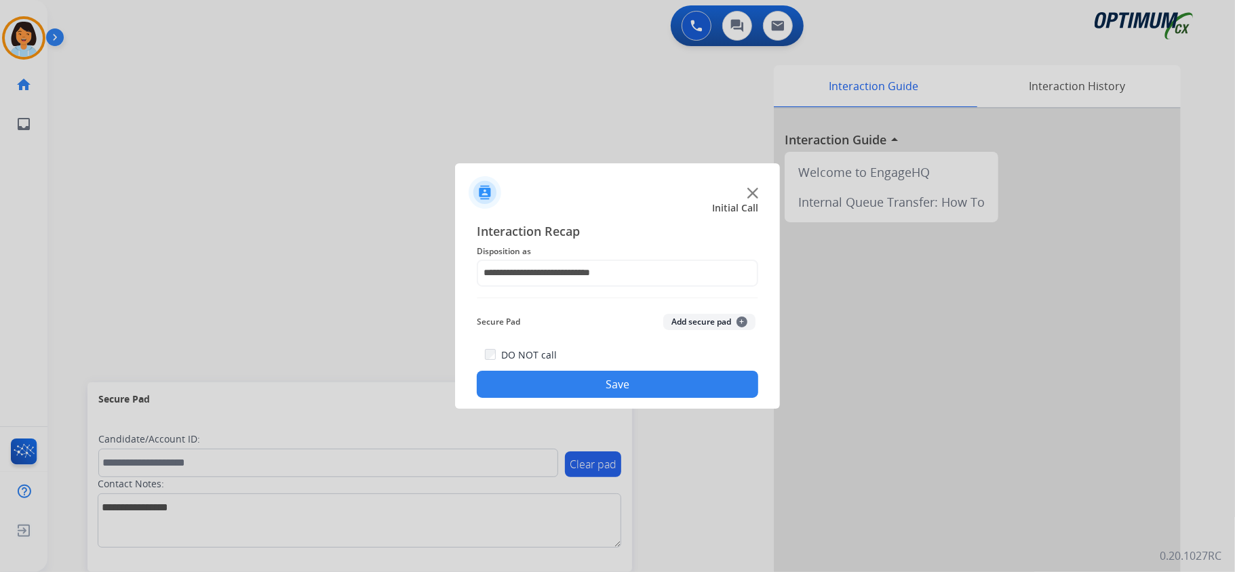
click at [597, 380] on button "Save" at bounding box center [617, 384] width 281 height 27
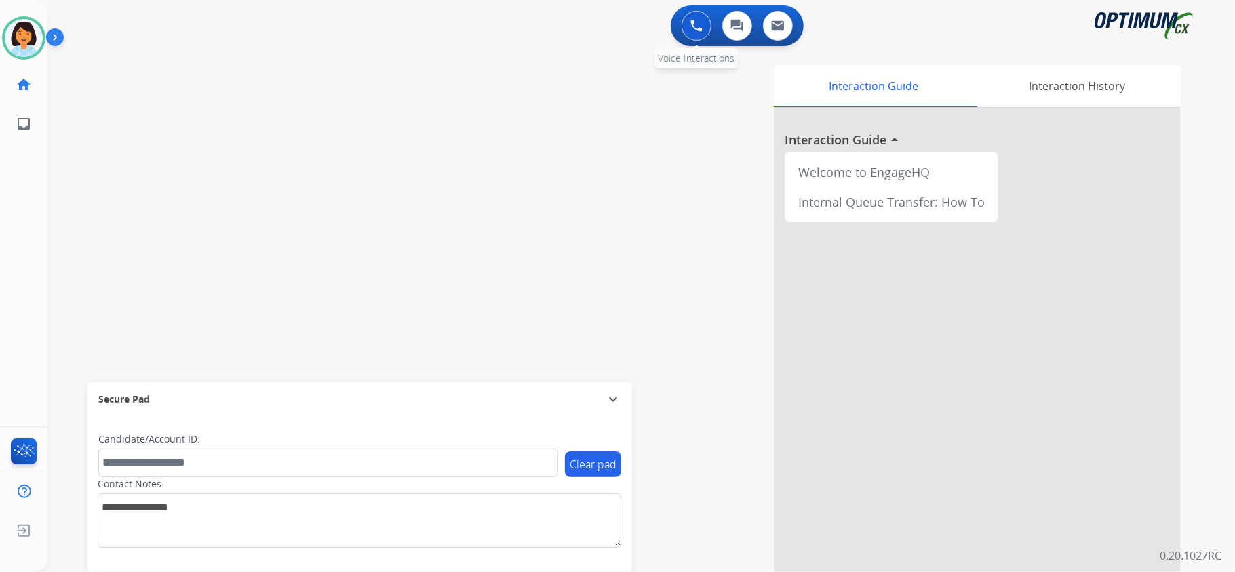
click at [689, 28] on button at bounding box center [697, 26] width 30 height 30
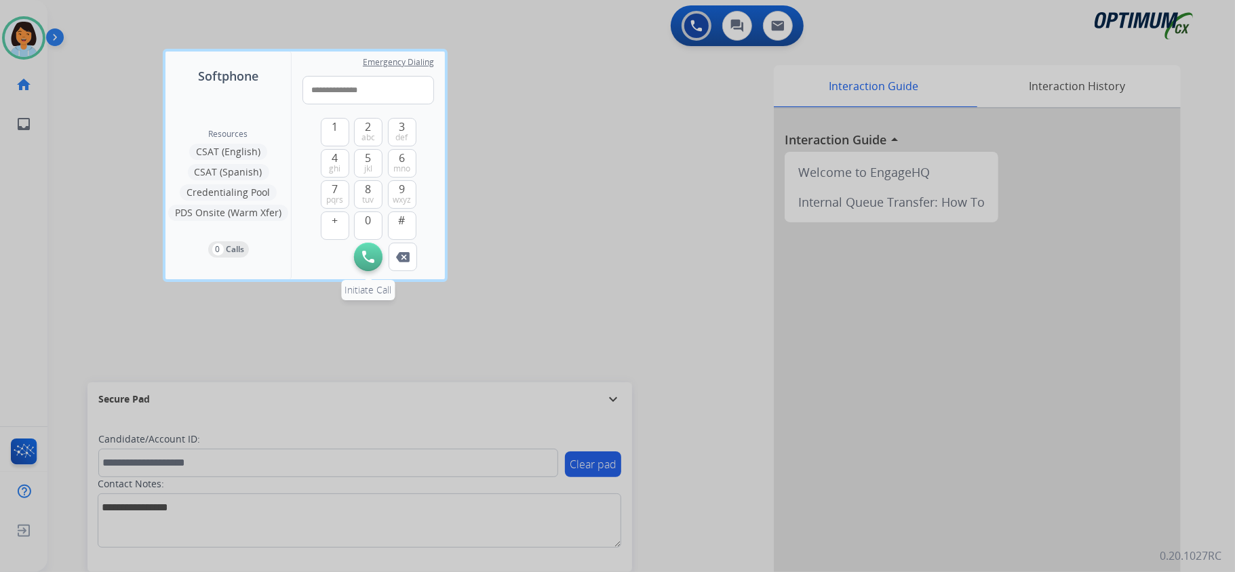
type input "**********"
click at [368, 255] on img at bounding box center [368, 257] width 12 height 12
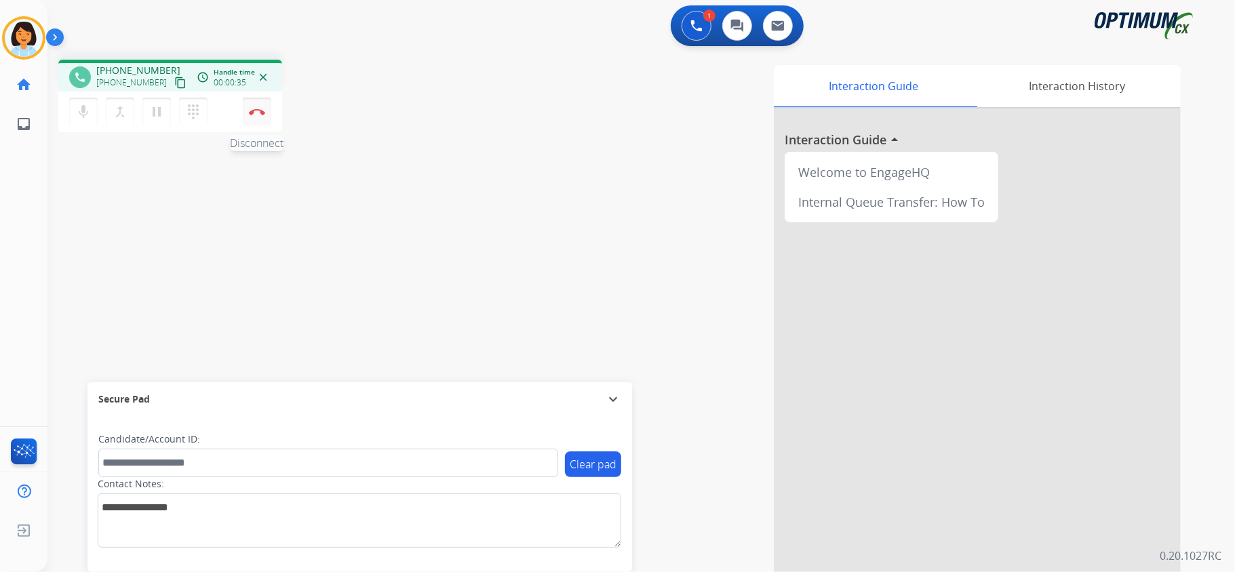
click at [260, 117] on button "Disconnect" at bounding box center [257, 112] width 28 height 28
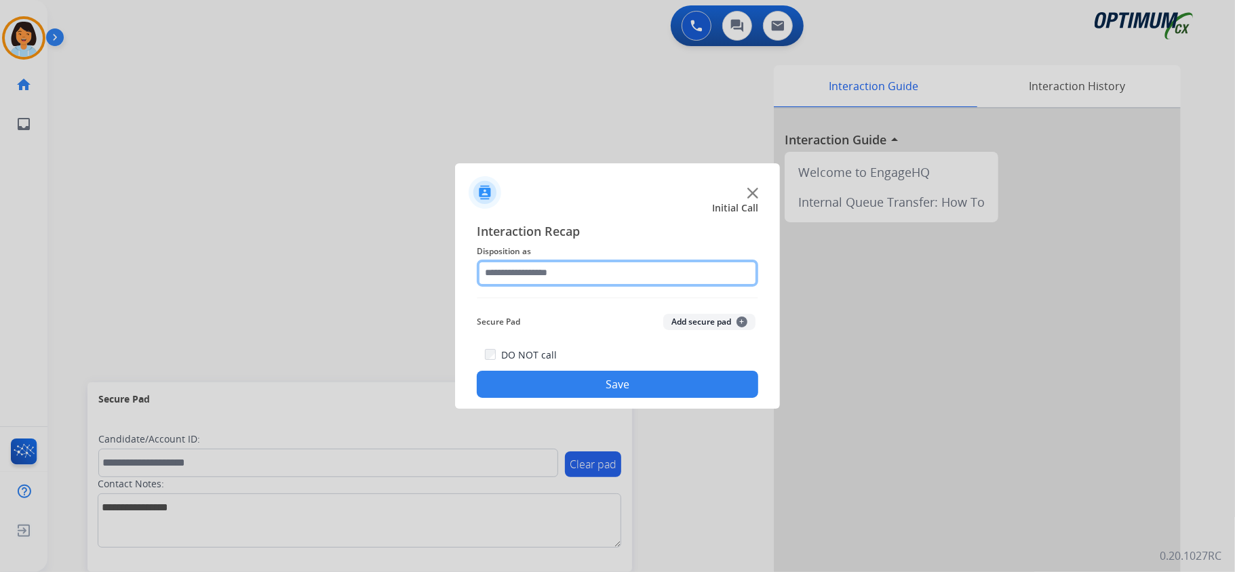
click at [589, 269] on input "text" at bounding box center [617, 273] width 281 height 27
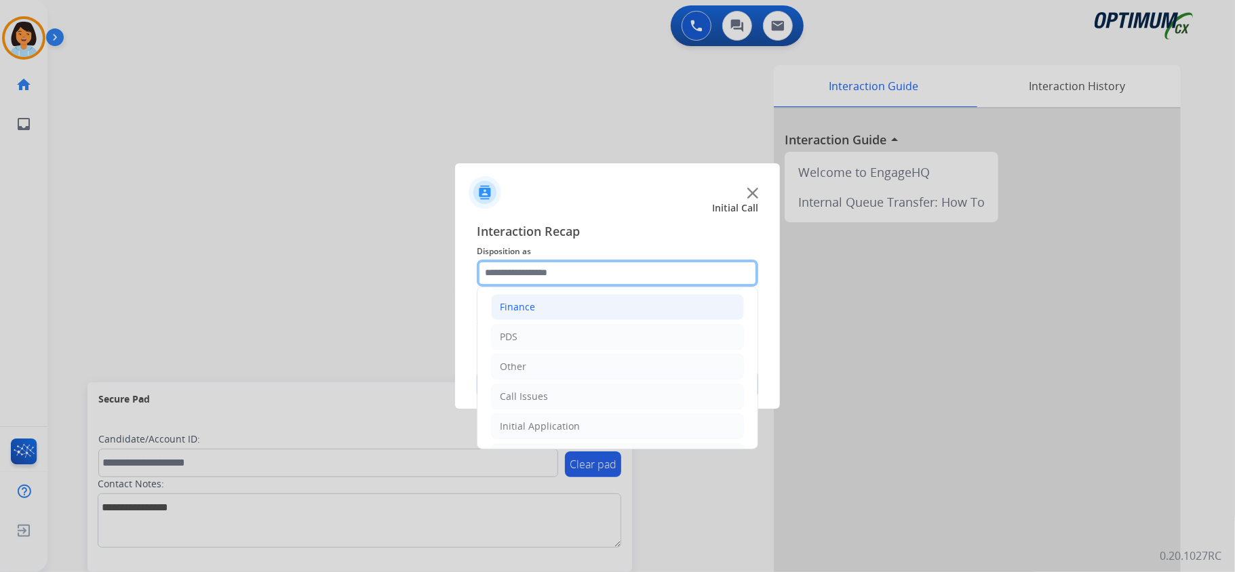
scroll to position [0, 0]
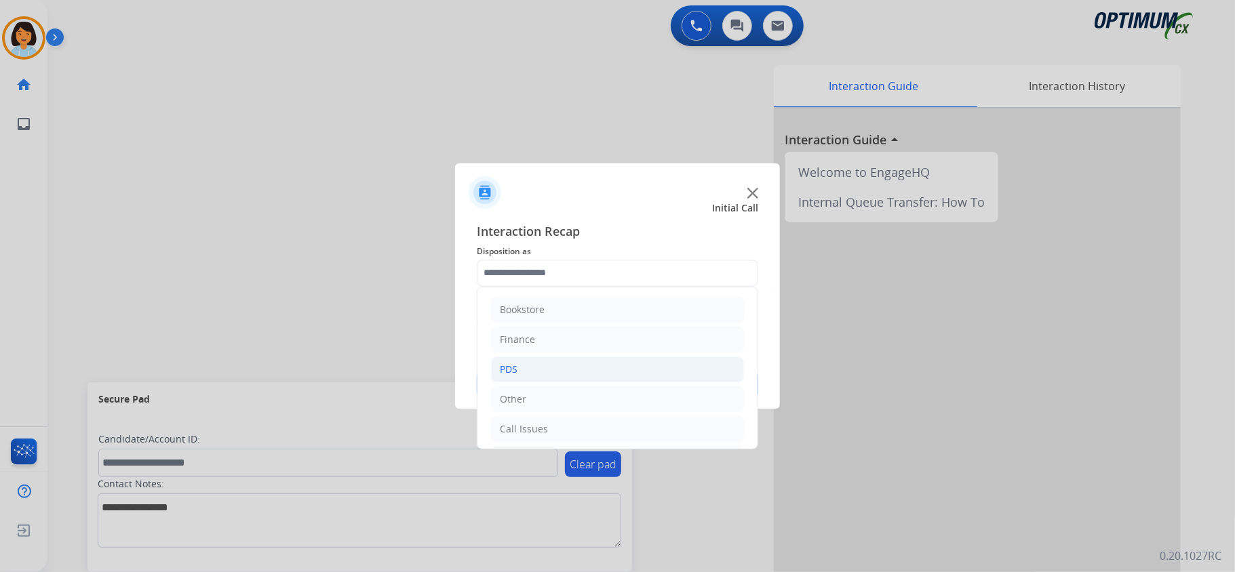
click at [546, 369] on li "PDS" at bounding box center [617, 370] width 253 height 26
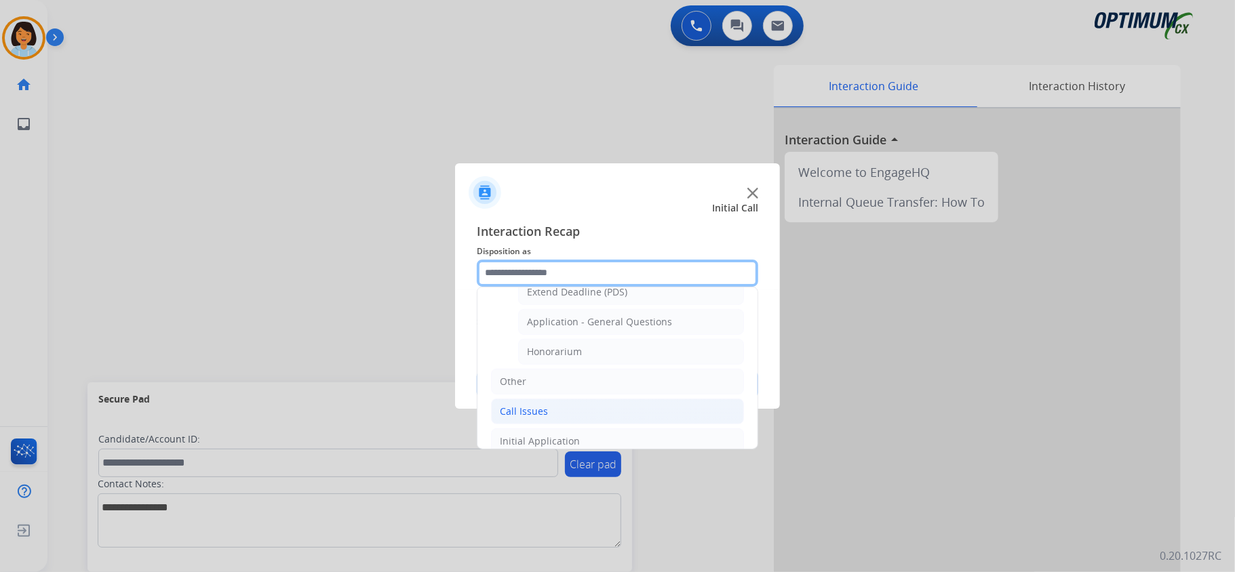
scroll to position [361, 0]
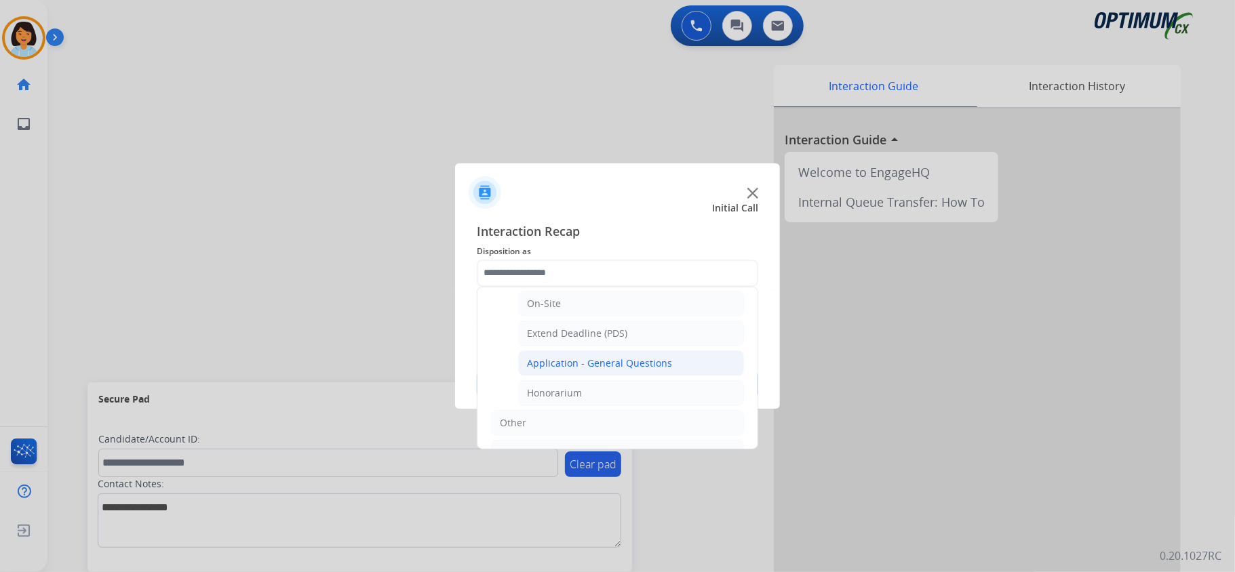
click at [597, 367] on div "Application - General Questions" at bounding box center [599, 364] width 145 height 14
type input "**********"
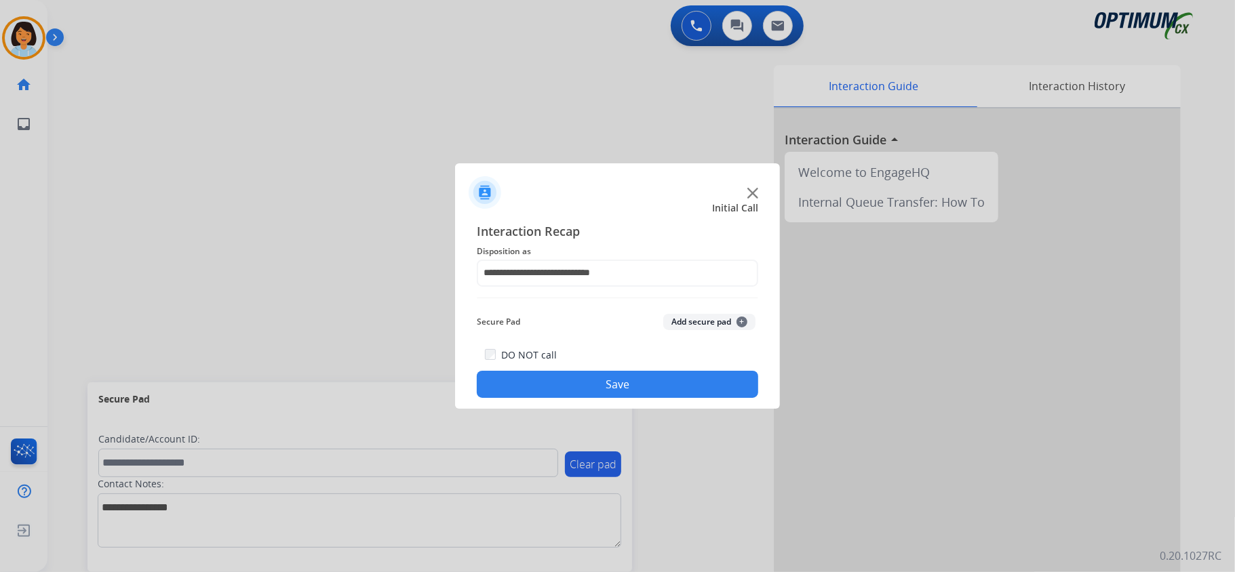
click at [589, 387] on button "Save" at bounding box center [617, 384] width 281 height 27
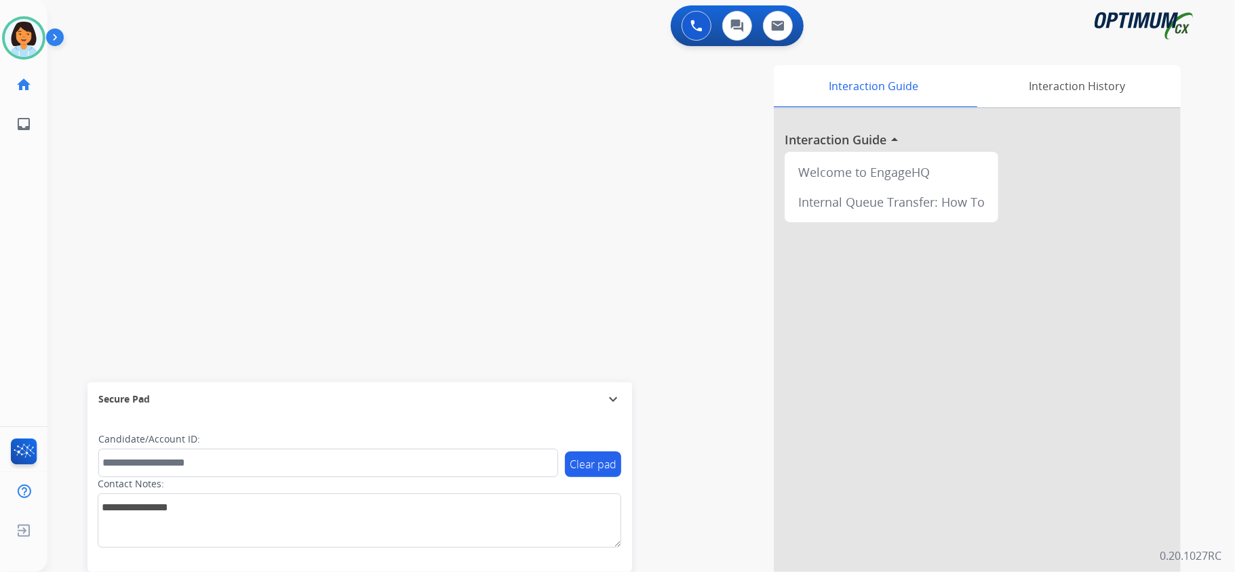
click at [262, 100] on div "swap_horiz Break voice bridge close_fullscreen Connect 3-Way Call merge_type Se…" at bounding box center [624, 332] width 1155 height 566
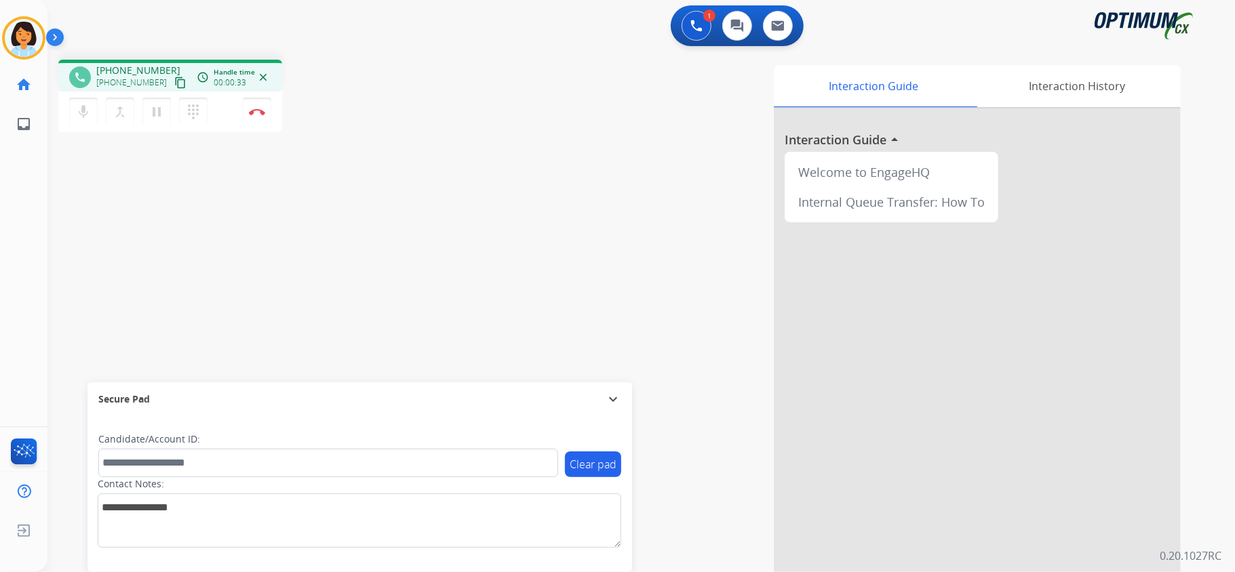
drag, startPoint x: 167, startPoint y: 77, endPoint x: 218, endPoint y: 152, distance: 90.9
click at [174, 77] on mat-icon "content_copy" at bounding box center [180, 83] width 12 height 12
click at [263, 117] on button "Disconnect" at bounding box center [257, 112] width 28 height 28
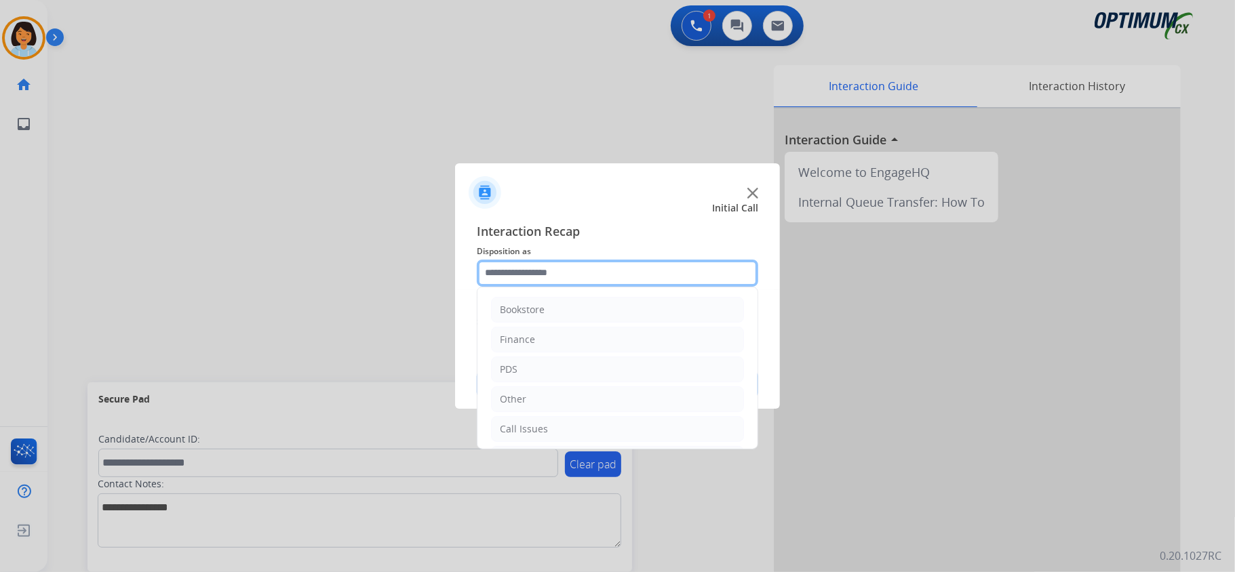
click at [510, 267] on input "text" at bounding box center [617, 273] width 281 height 27
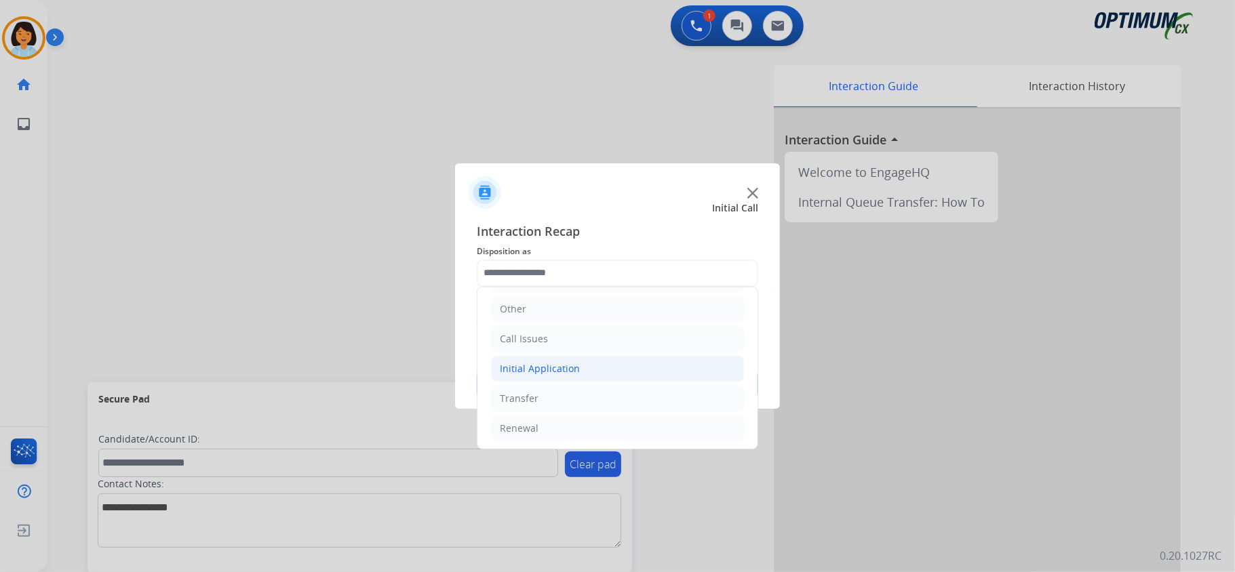
click at [553, 374] on div "Initial Application" at bounding box center [540, 369] width 80 height 14
click at [575, 400] on div "Credential Resend (Initial application)" at bounding box center [613, 399] width 172 height 14
type input "**********"
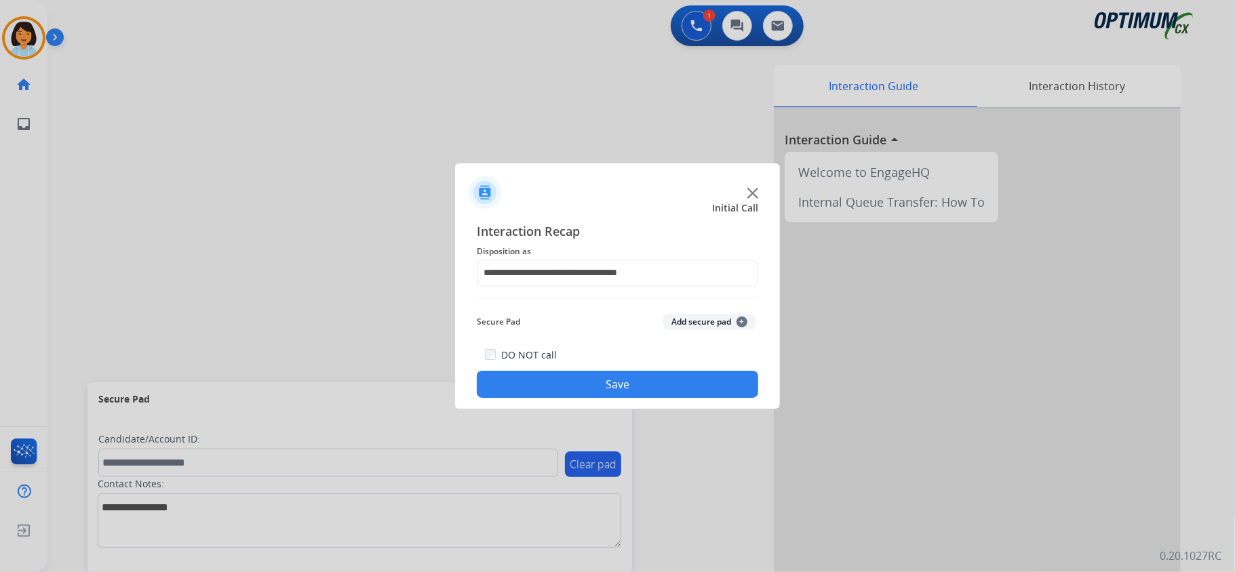
click at [559, 376] on button "Save" at bounding box center [617, 384] width 281 height 27
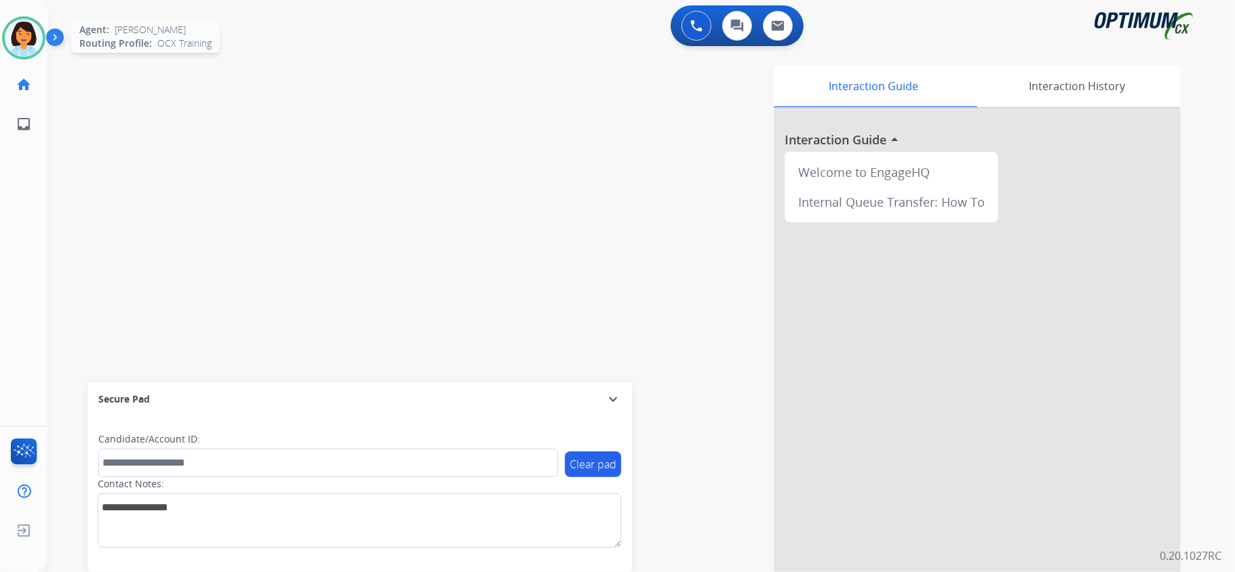
click at [27, 31] on img at bounding box center [24, 38] width 38 height 38
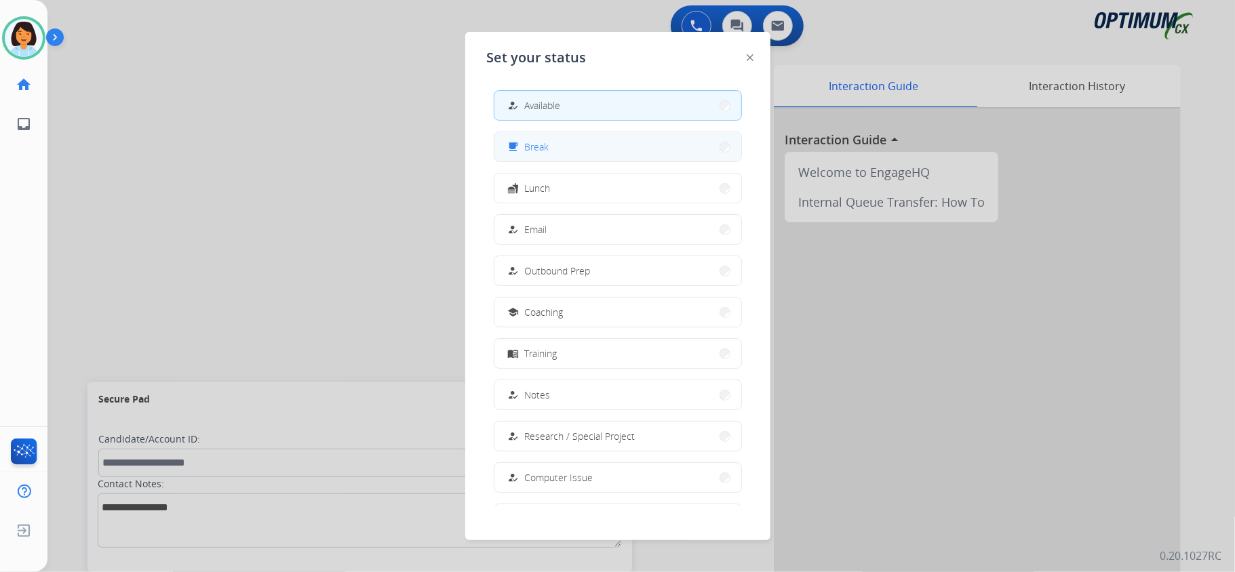
click at [593, 140] on button "free_breakfast Break" at bounding box center [617, 146] width 247 height 29
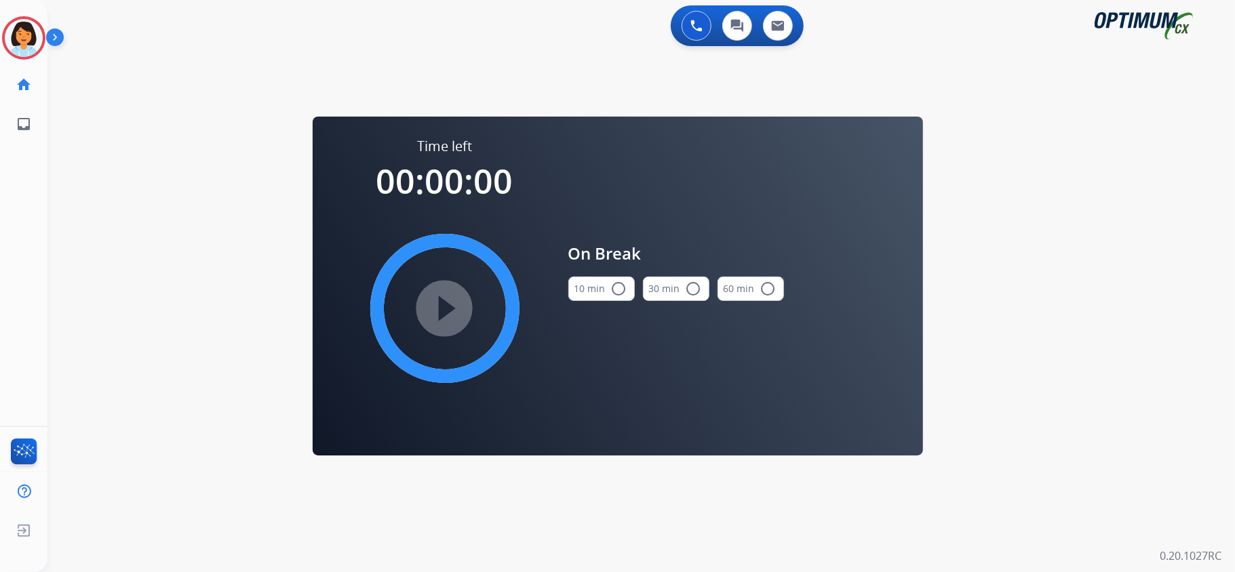
click at [614, 304] on div "10 min radio_button_unchecked" at bounding box center [601, 289] width 66 height 46
click at [606, 294] on button "10 min radio_button_unchecked" at bounding box center [601, 289] width 66 height 24
click at [437, 301] on mat-icon "play_circle_filled" at bounding box center [445, 308] width 16 height 16
click at [31, 19] on icon at bounding box center [24, 38] width 44 height 44
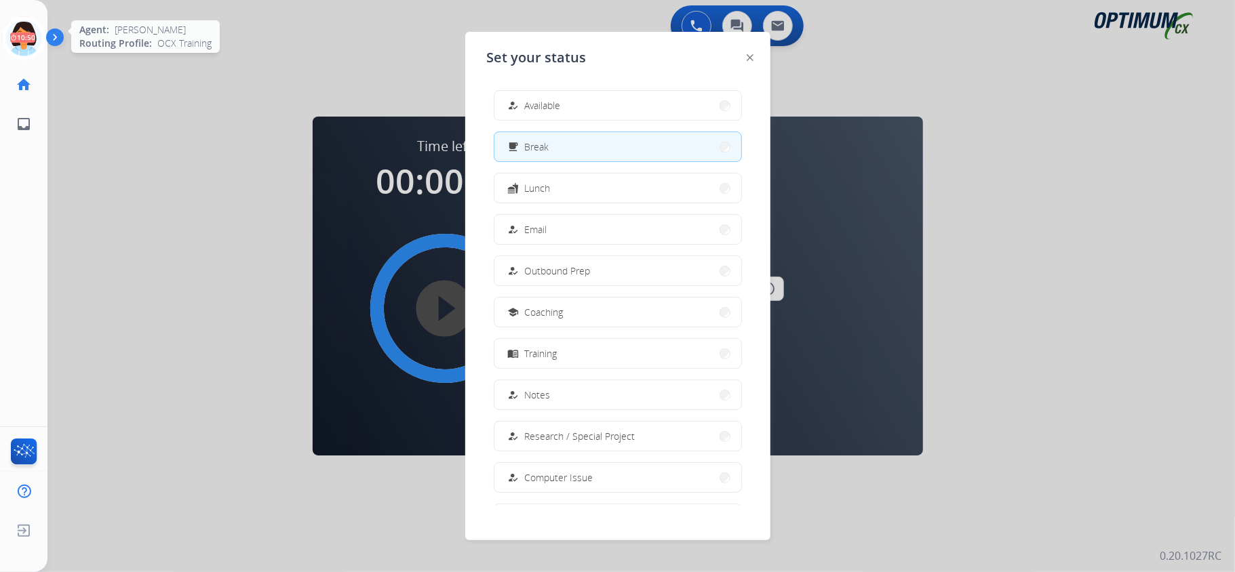
scroll to position [0, 3]
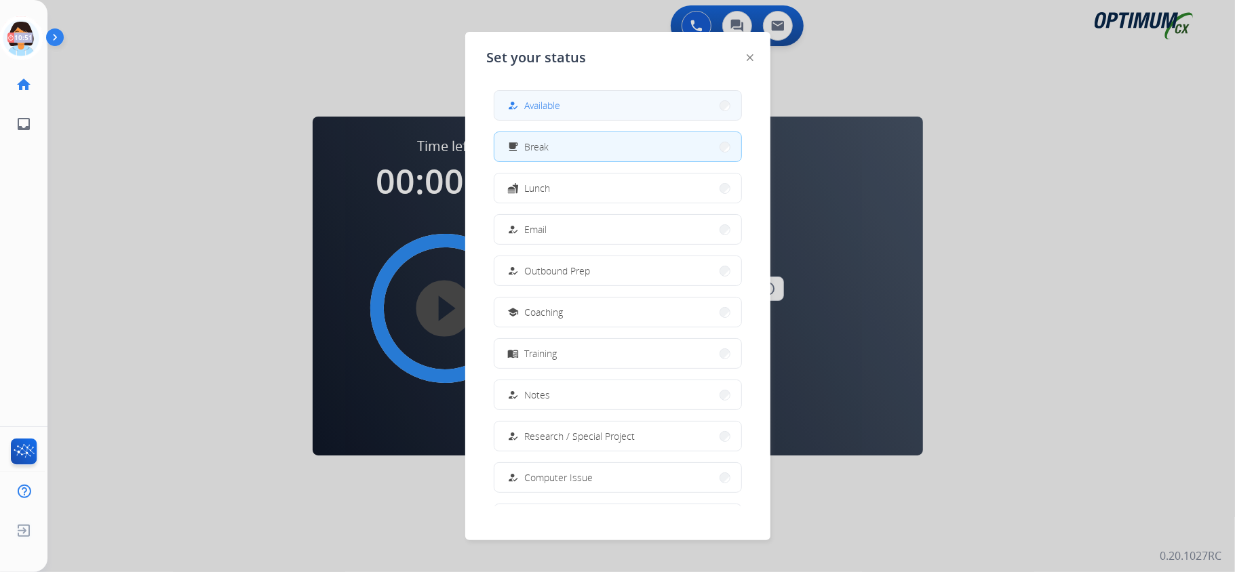
click at [514, 106] on mat-icon "how_to_reg" at bounding box center [513, 106] width 12 height 12
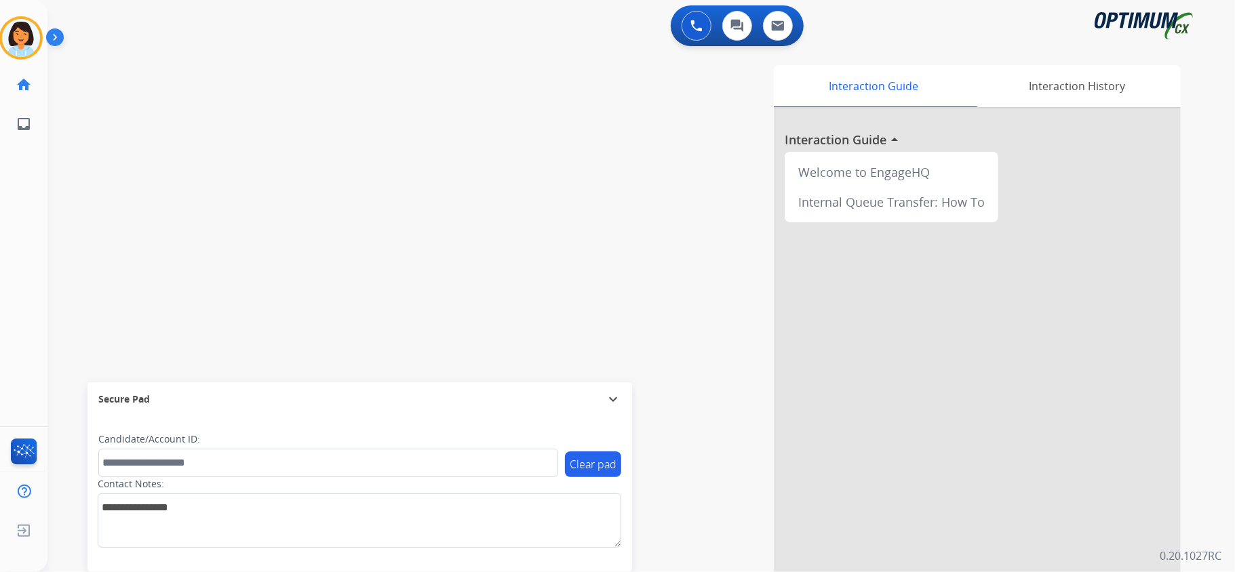
click at [346, 182] on div "swap_horiz Break voice bridge close_fullscreen Connect 3-Way Call merge_type Se…" at bounding box center [624, 332] width 1155 height 566
click at [174, 82] on mat-icon "content_copy" at bounding box center [180, 83] width 12 height 12
click at [252, 109] on img at bounding box center [257, 112] width 16 height 7
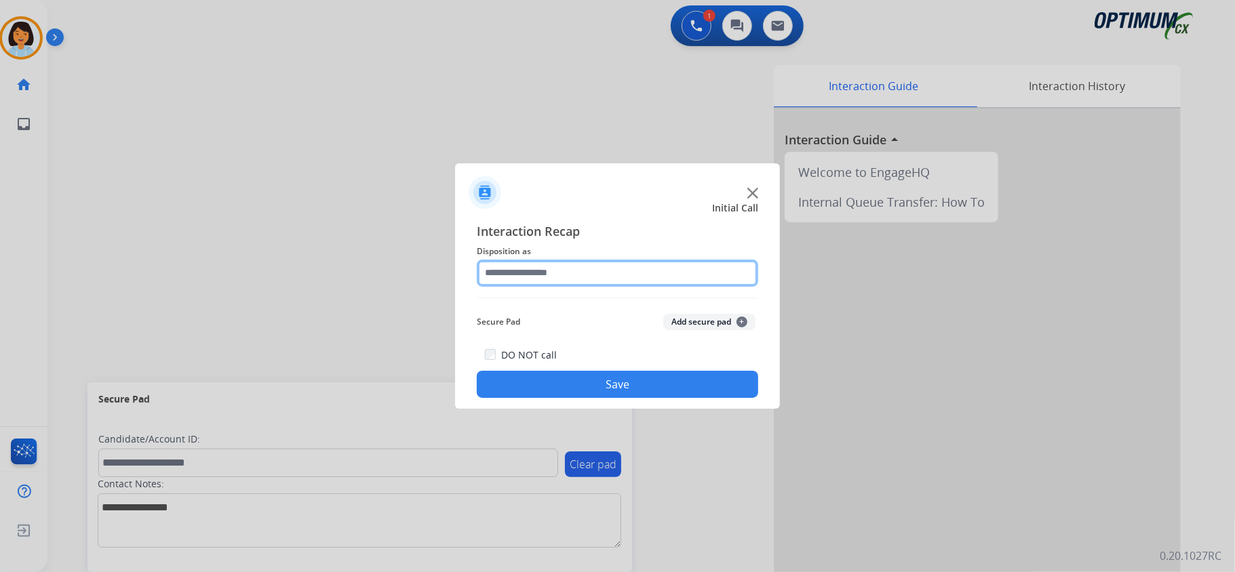
click at [581, 274] on input "text" at bounding box center [617, 273] width 281 height 27
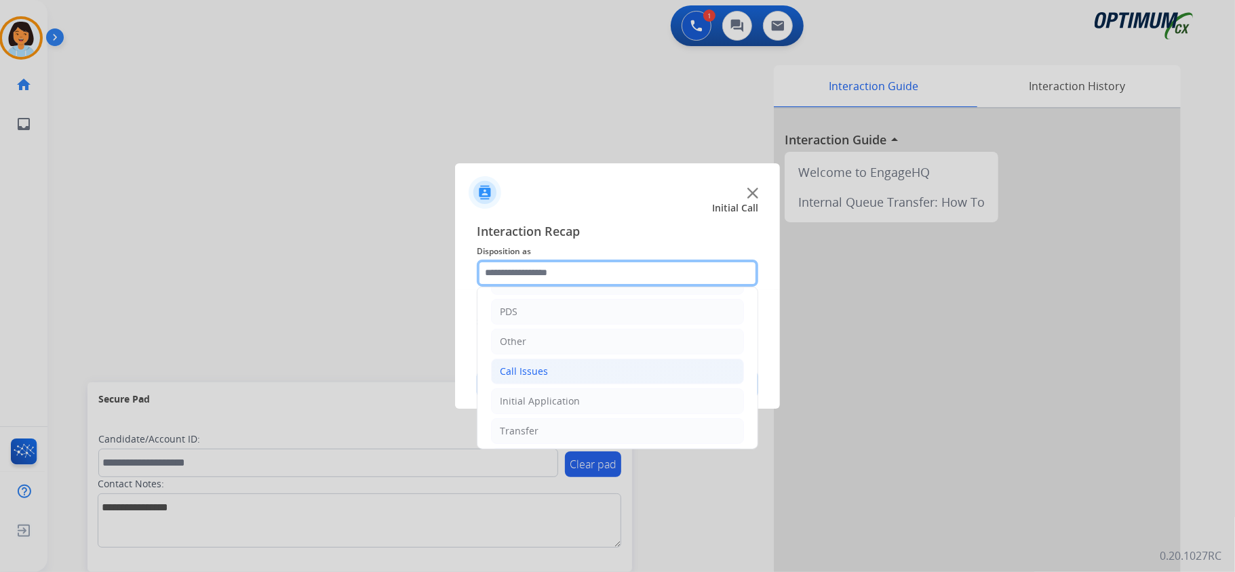
scroll to position [96, 0]
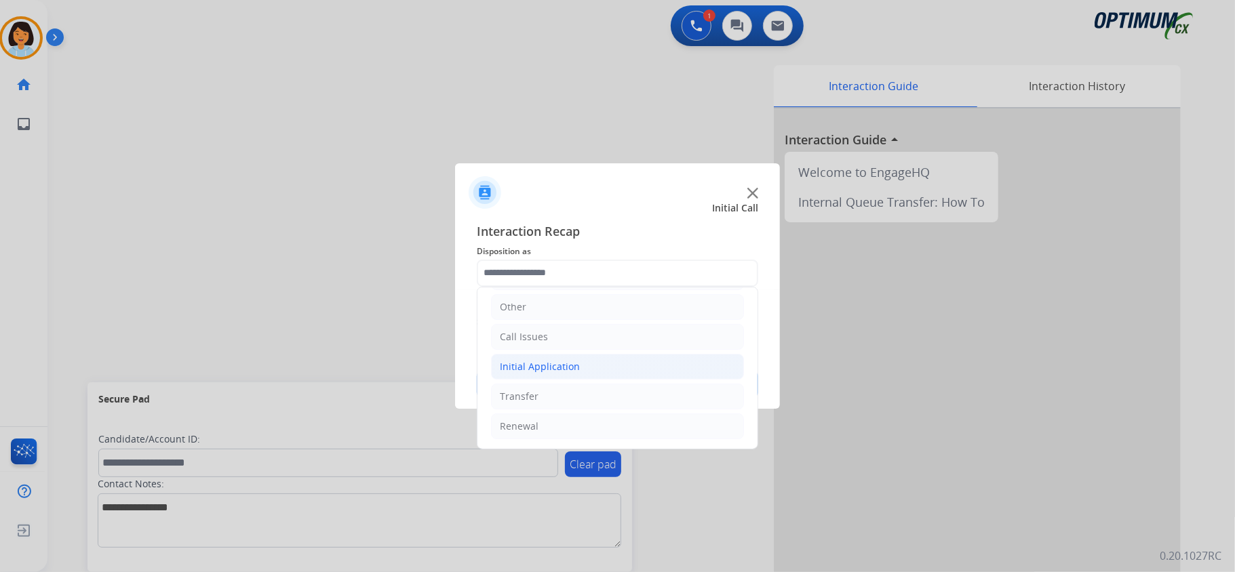
click at [560, 374] on li "Initial Application" at bounding box center [617, 367] width 253 height 26
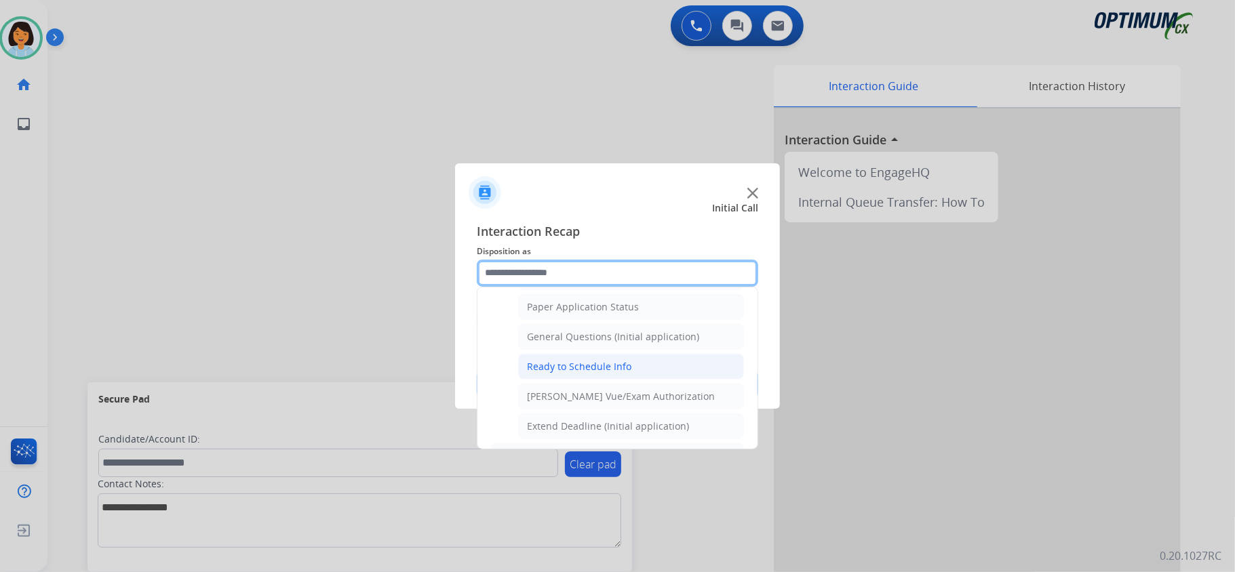
scroll to position [819, 0]
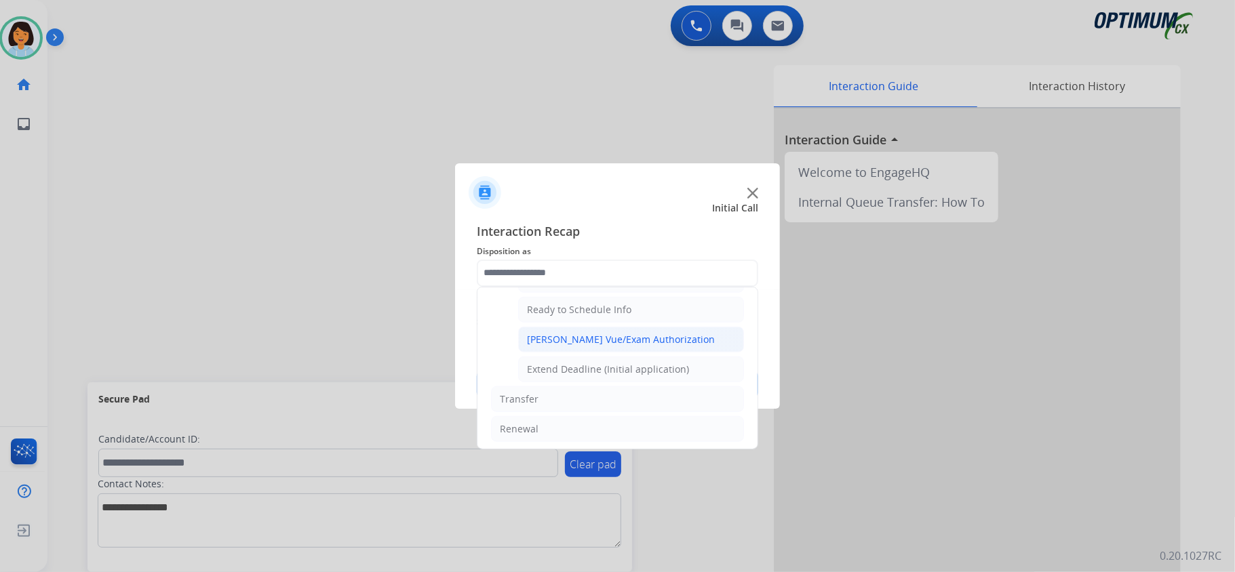
click at [573, 347] on div "[PERSON_NAME] Vue/Exam Authorization" at bounding box center [621, 340] width 188 height 14
type input "**********"
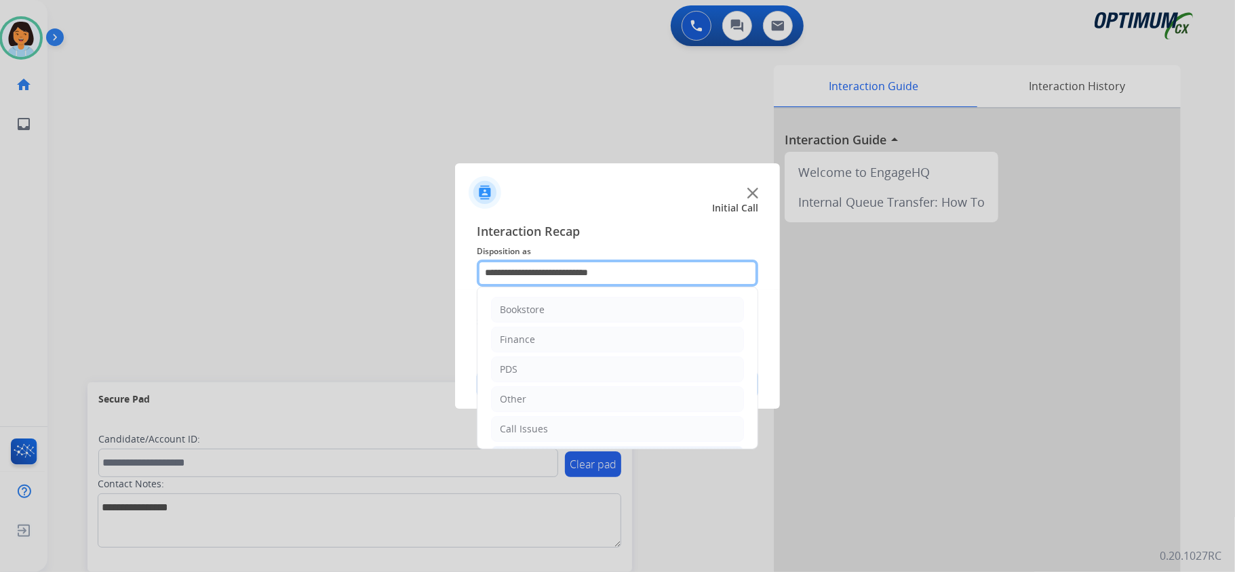
click at [684, 282] on input "**********" at bounding box center [617, 273] width 281 height 27
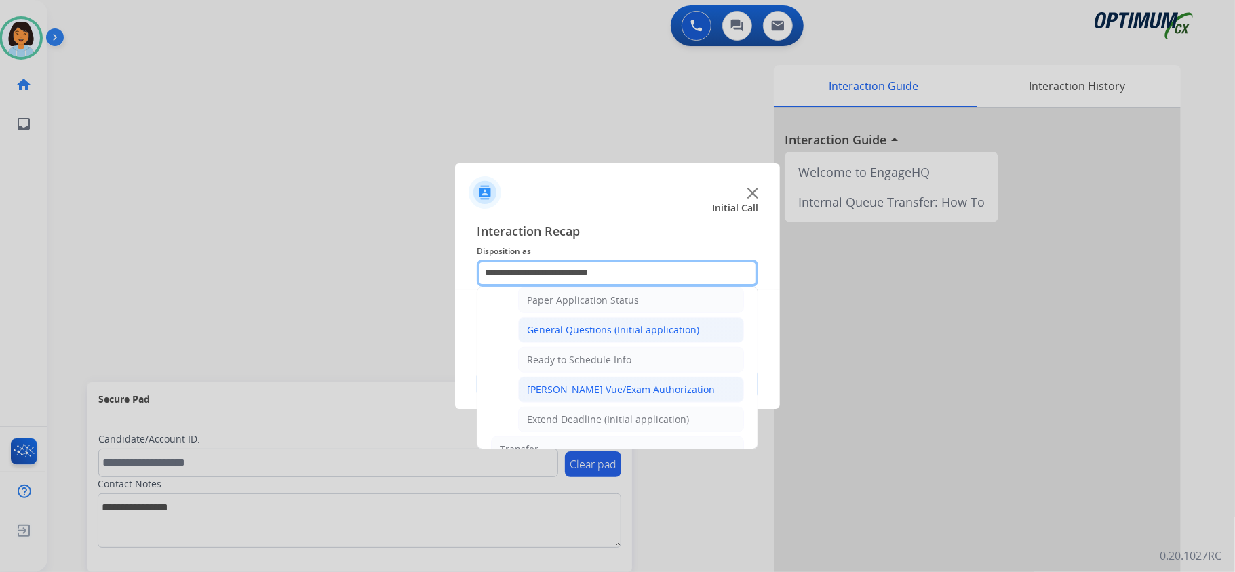
scroll to position [814, 0]
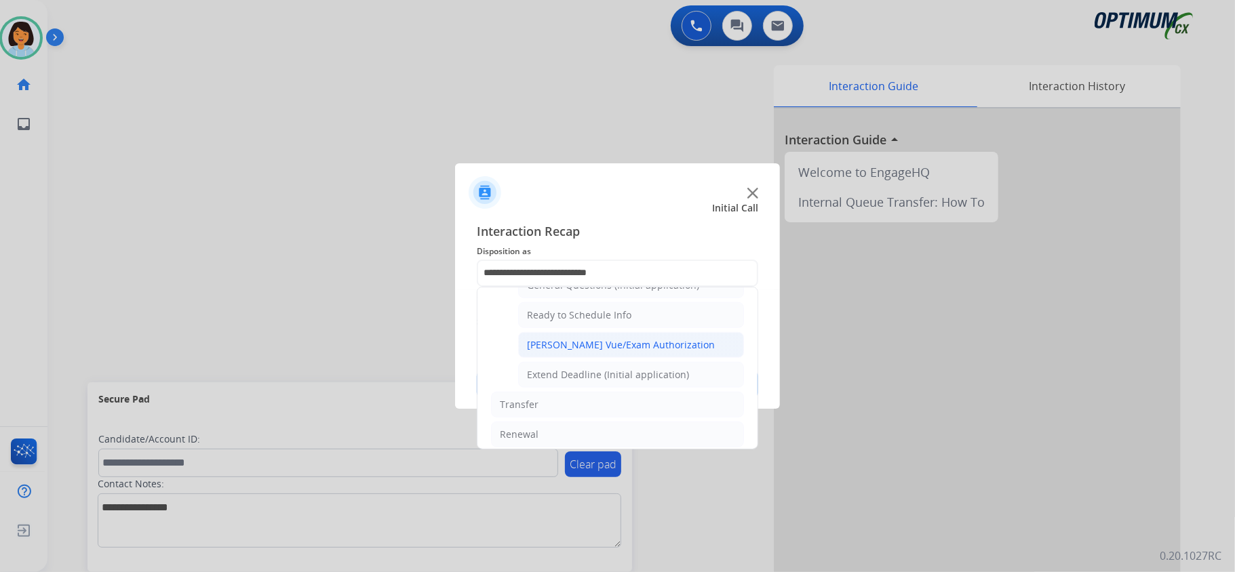
click at [612, 352] on div "[PERSON_NAME] Vue/Exam Authorization" at bounding box center [621, 345] width 188 height 14
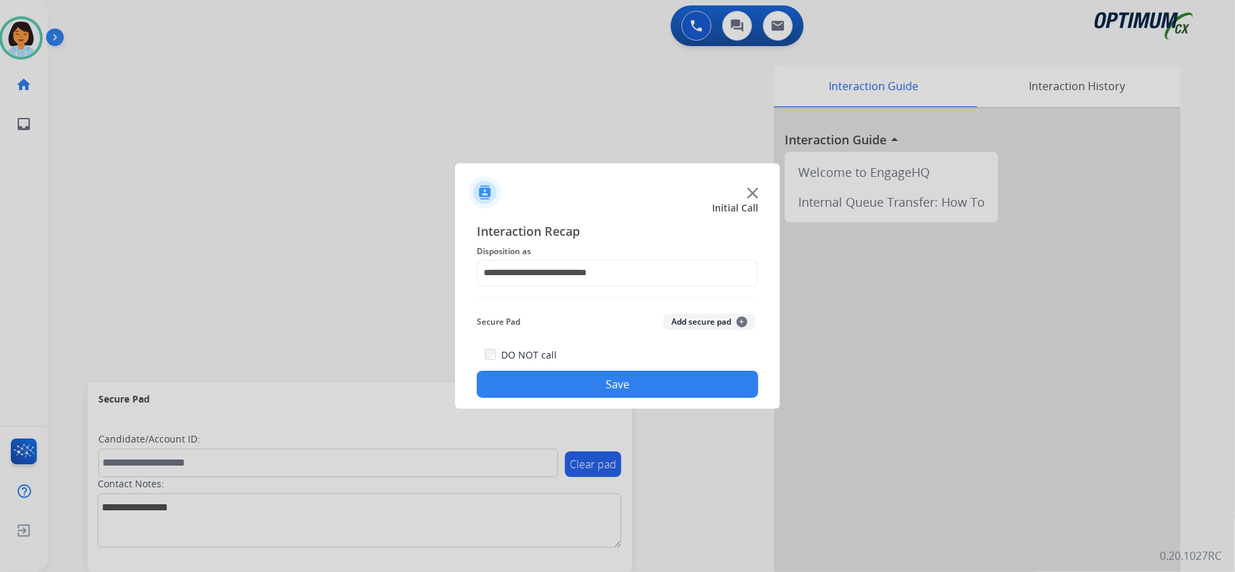
click at [593, 381] on button "Save" at bounding box center [617, 384] width 281 height 27
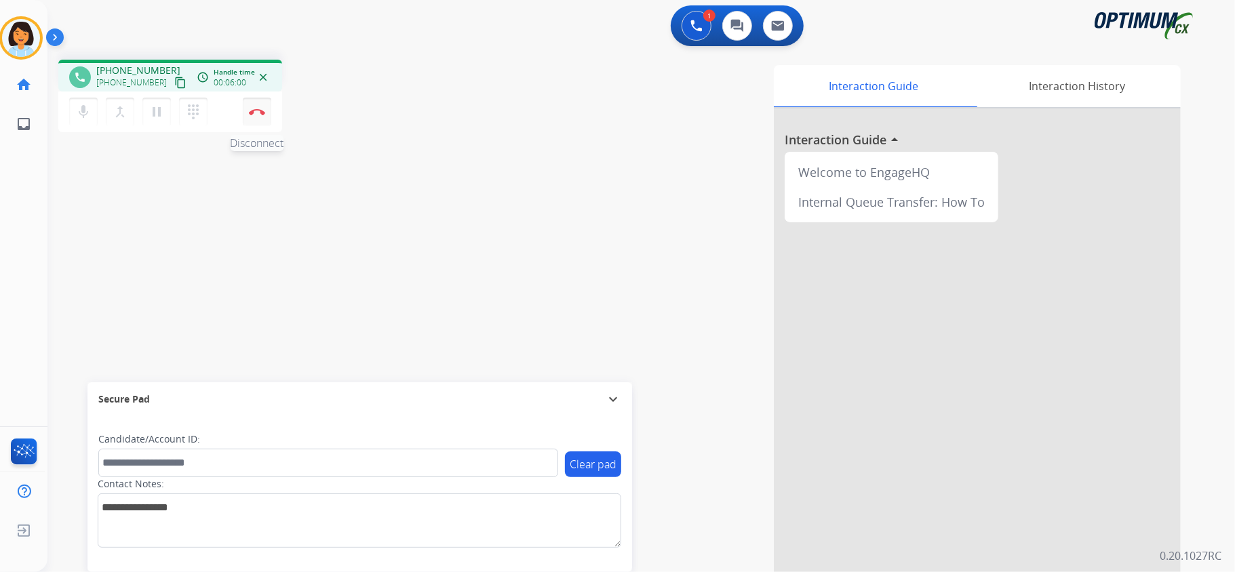
click at [258, 112] on img at bounding box center [257, 112] width 16 height 7
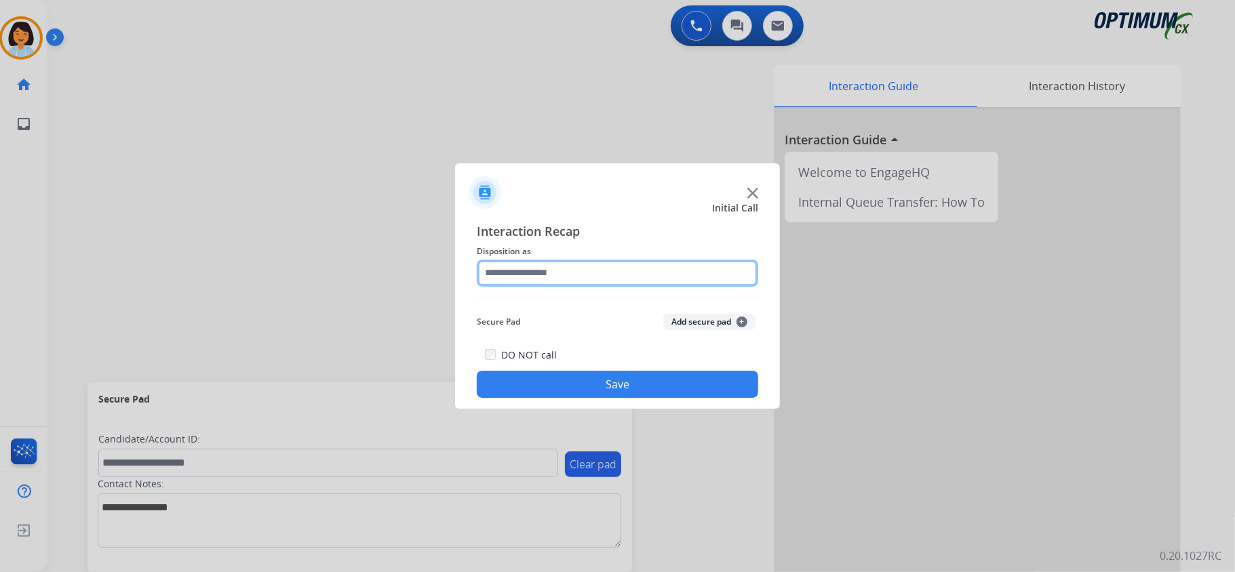
click at [684, 275] on input "text" at bounding box center [617, 273] width 281 height 27
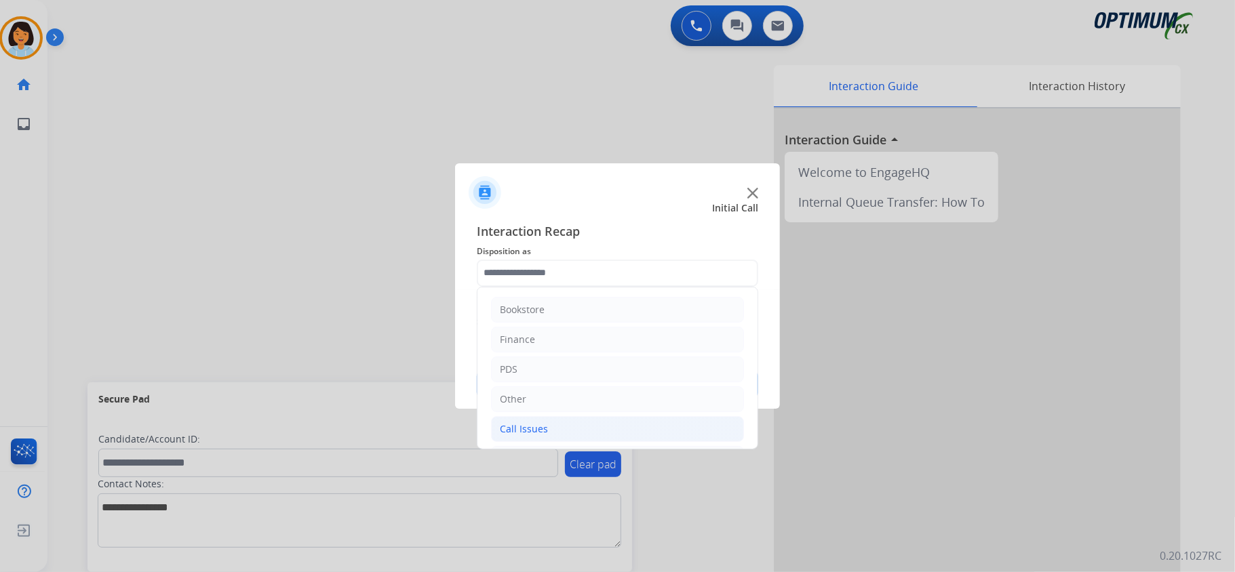
click at [568, 422] on li "Call Issues" at bounding box center [617, 429] width 253 height 26
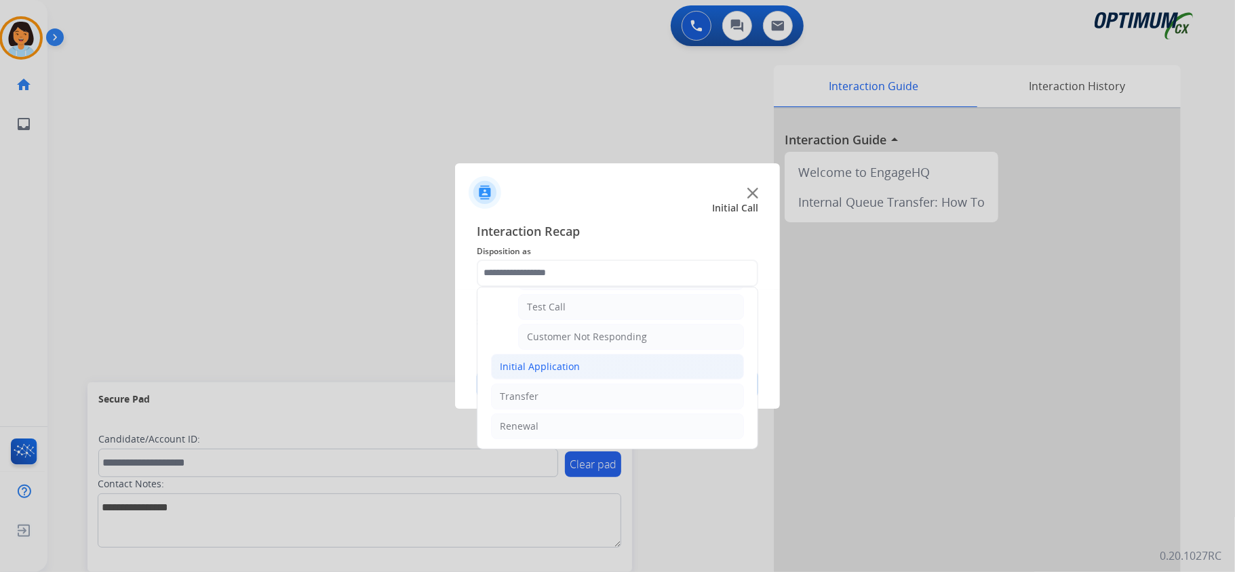
click at [551, 356] on li "Initial Application" at bounding box center [617, 367] width 253 height 26
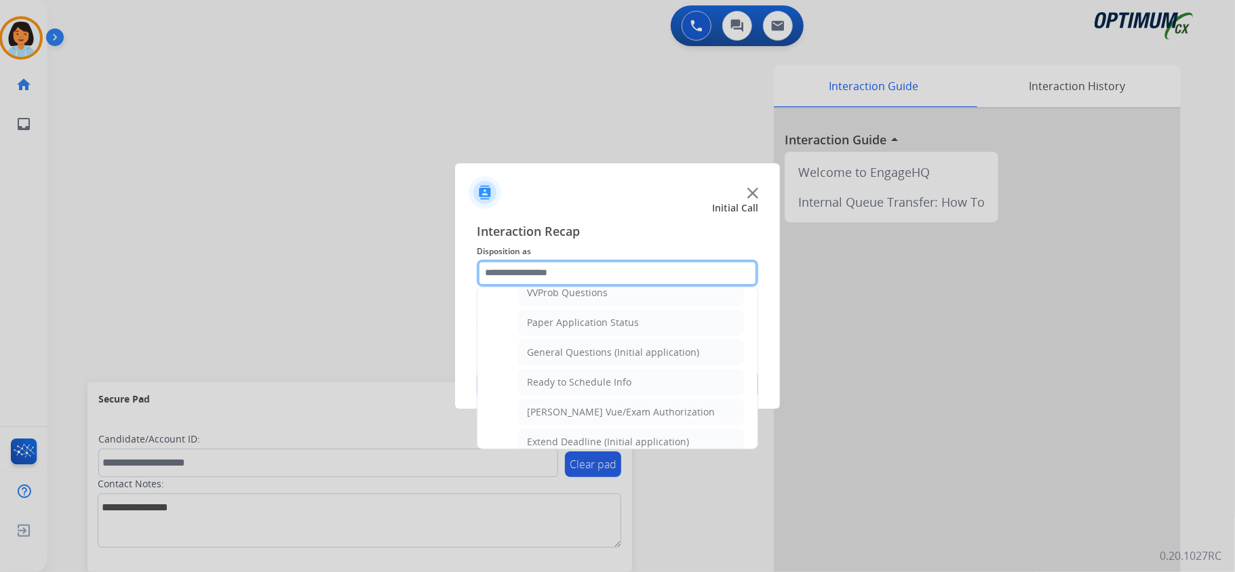
scroll to position [790, 0]
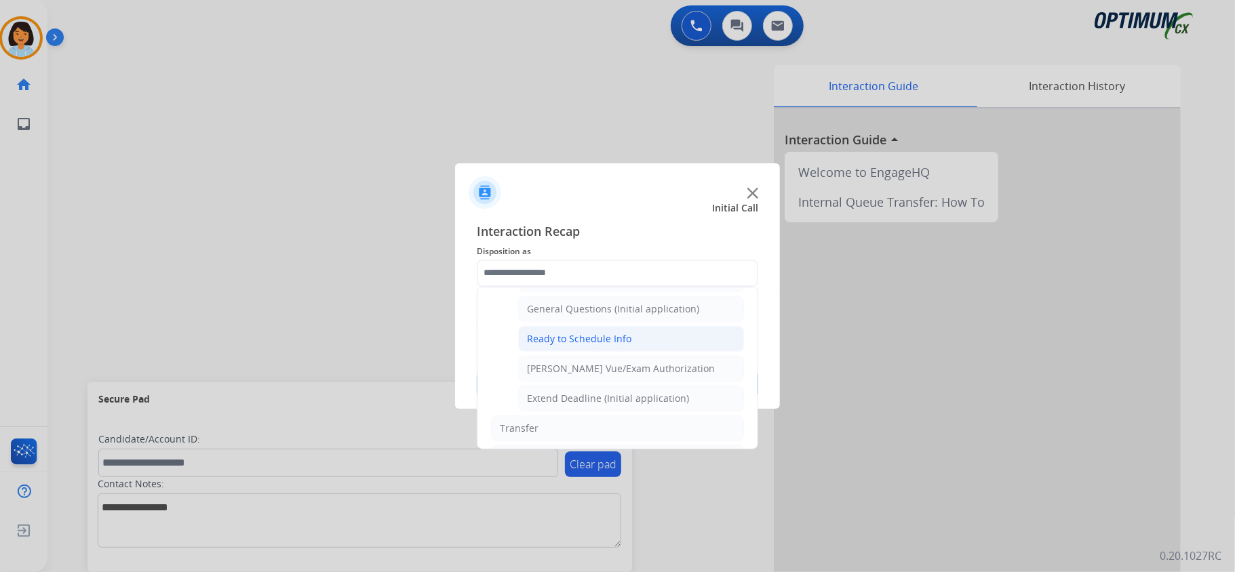
click at [605, 346] on div "Ready to Schedule Info" at bounding box center [579, 339] width 104 height 14
type input "**********"
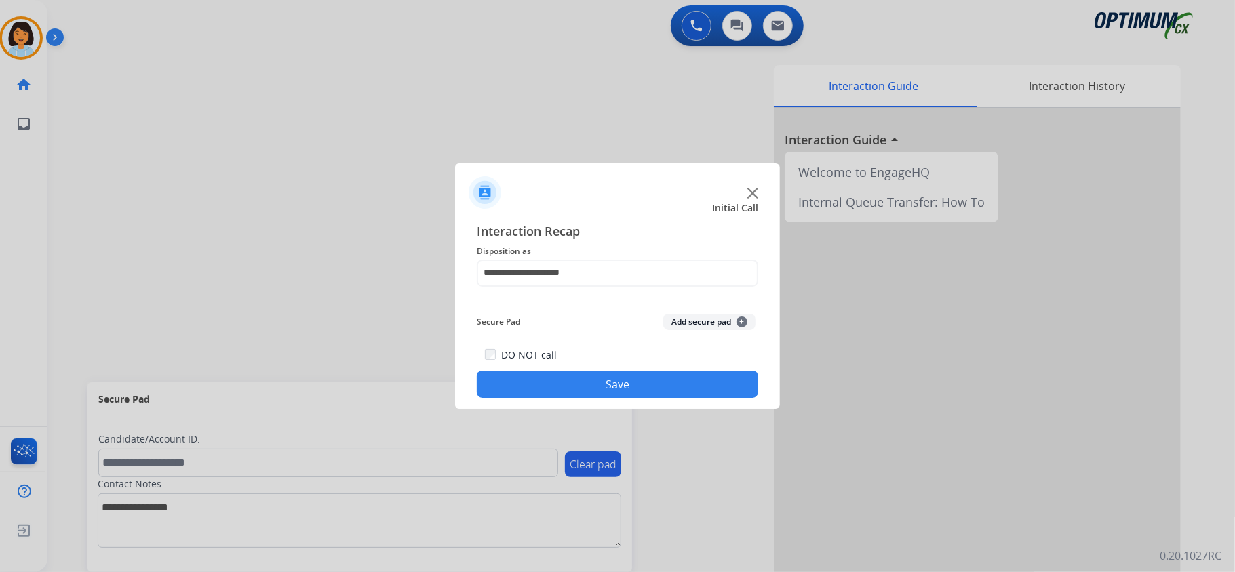
click at [612, 375] on button "Save" at bounding box center [617, 384] width 281 height 27
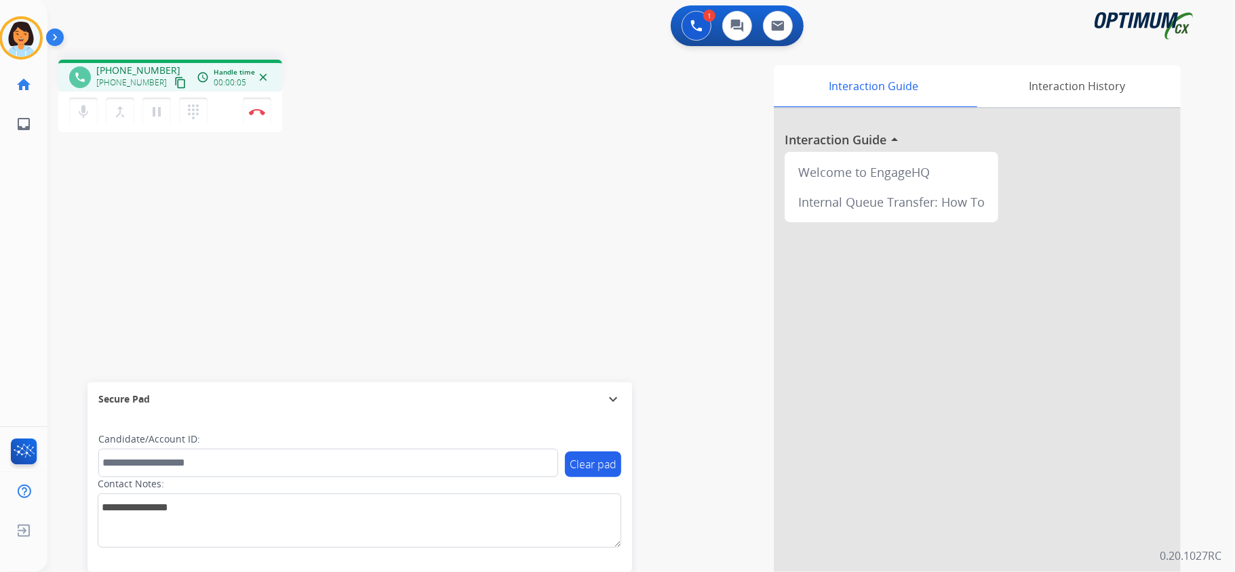
click at [174, 77] on mat-icon "content_copy" at bounding box center [180, 83] width 12 height 12
click at [174, 81] on mat-icon "content_copy" at bounding box center [180, 83] width 12 height 12
click at [262, 115] on button "Disconnect" at bounding box center [257, 112] width 28 height 28
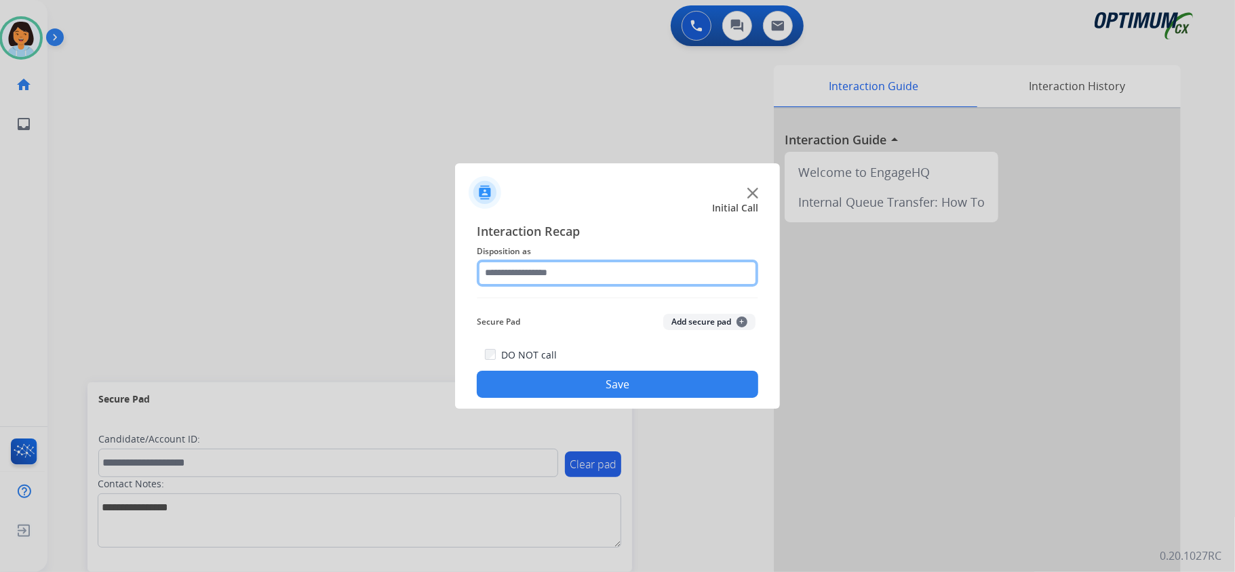
click at [613, 275] on input "text" at bounding box center [617, 273] width 281 height 27
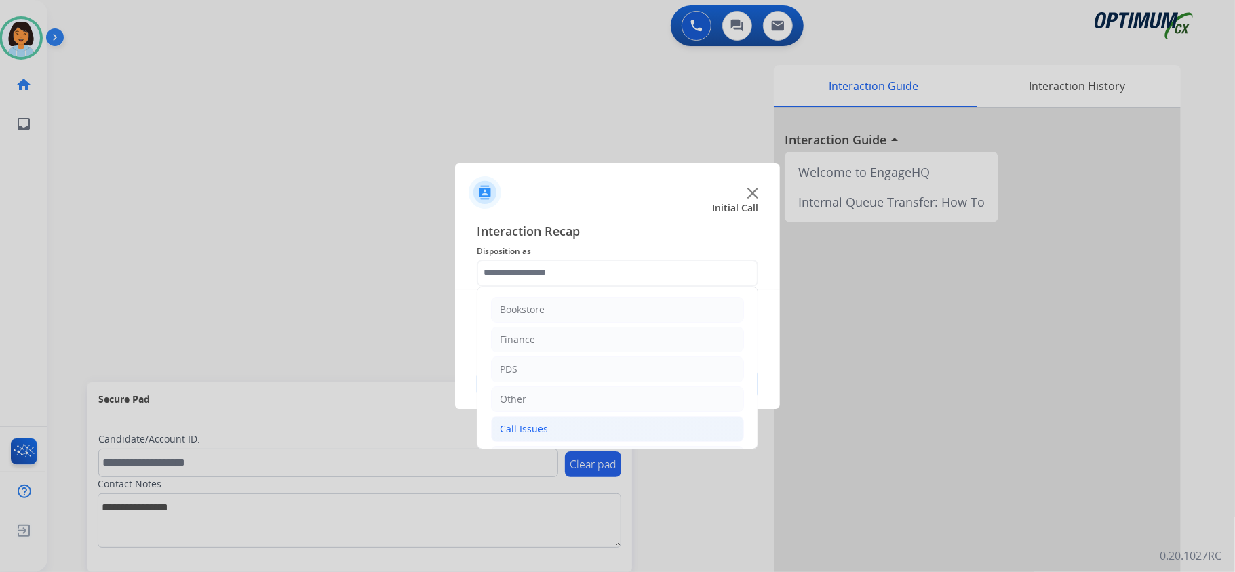
click at [534, 429] on div "Call Issues" at bounding box center [524, 430] width 48 height 14
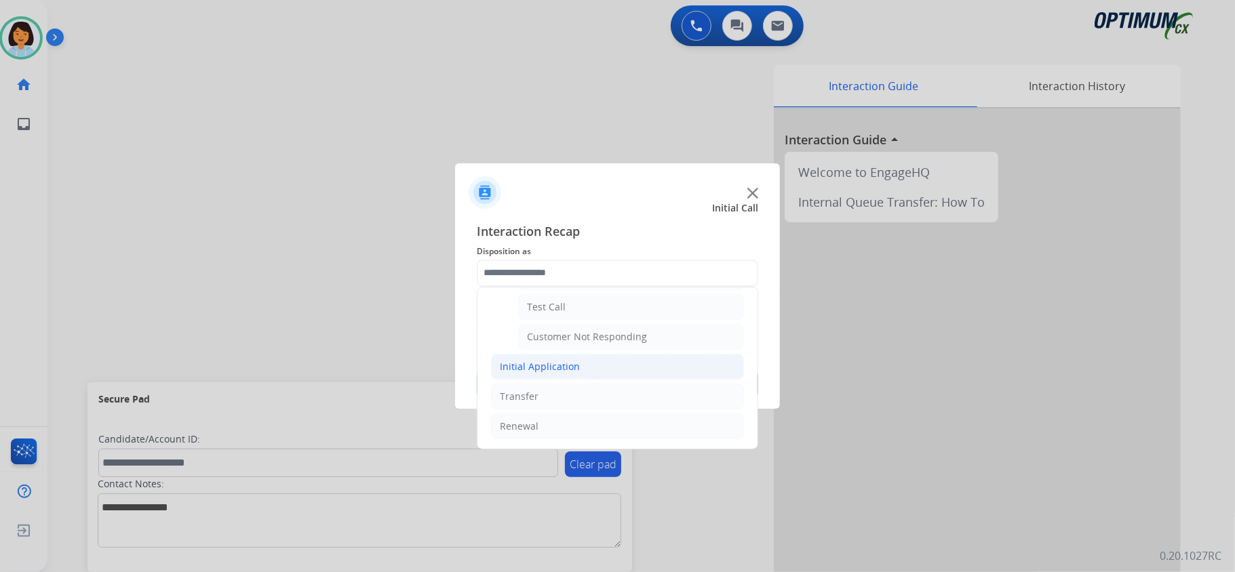
click at [564, 356] on li "Initial Application" at bounding box center [617, 367] width 253 height 26
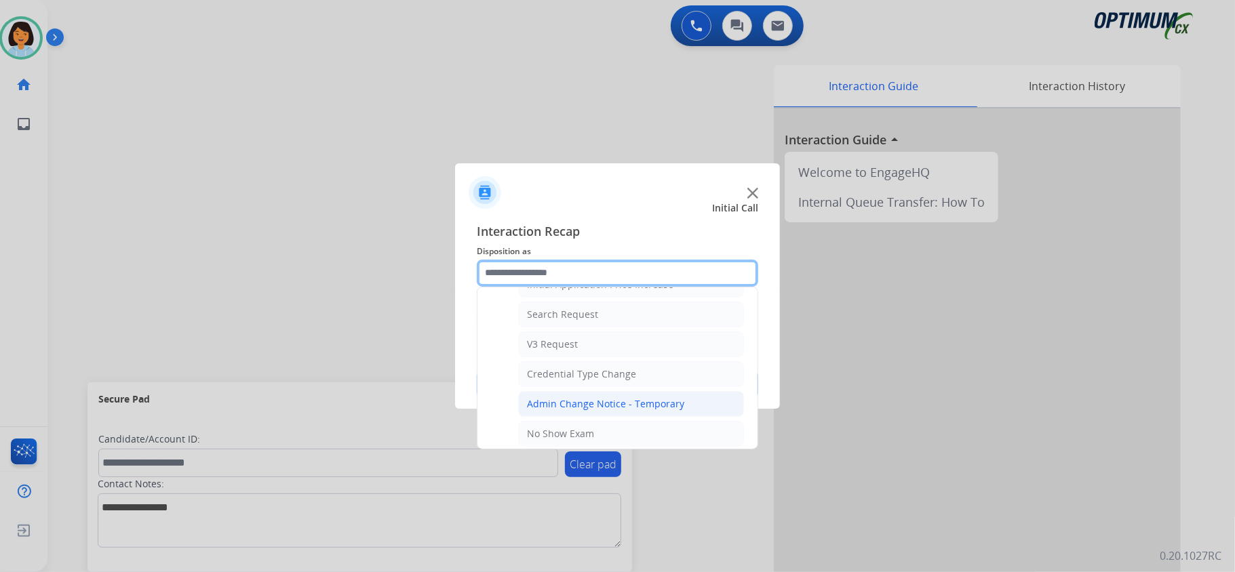
scroll to position [519, 0]
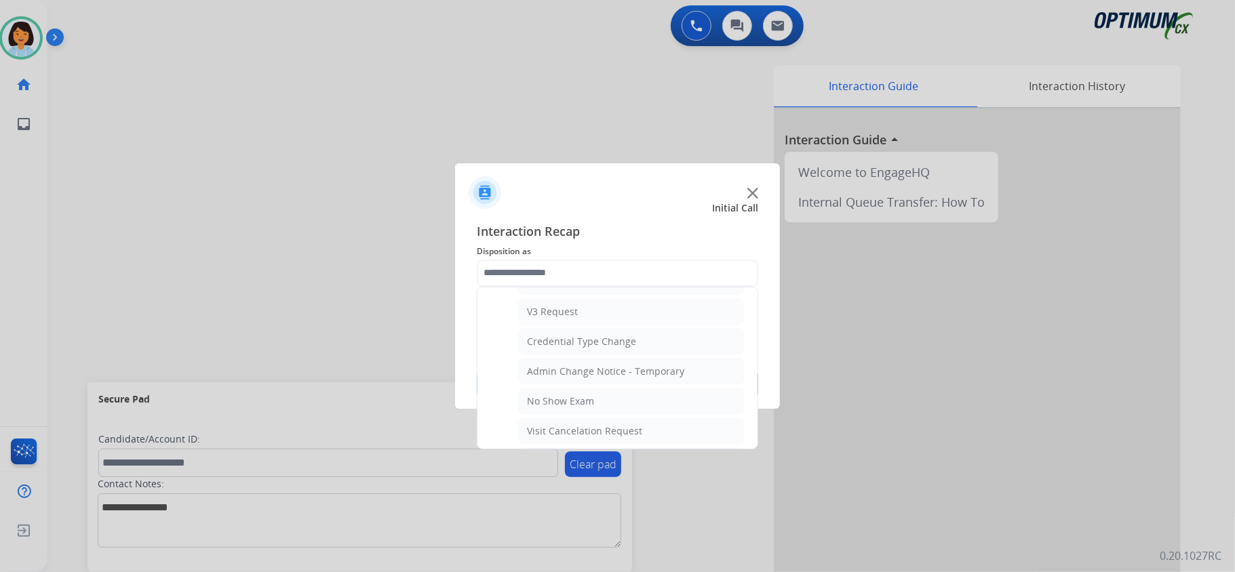
drag, startPoint x: 589, startPoint y: 353, endPoint x: 584, endPoint y: 359, distance: 8.3
click at [586, 349] on div "Credential Type Change" at bounding box center [581, 342] width 109 height 14
type input "**********"
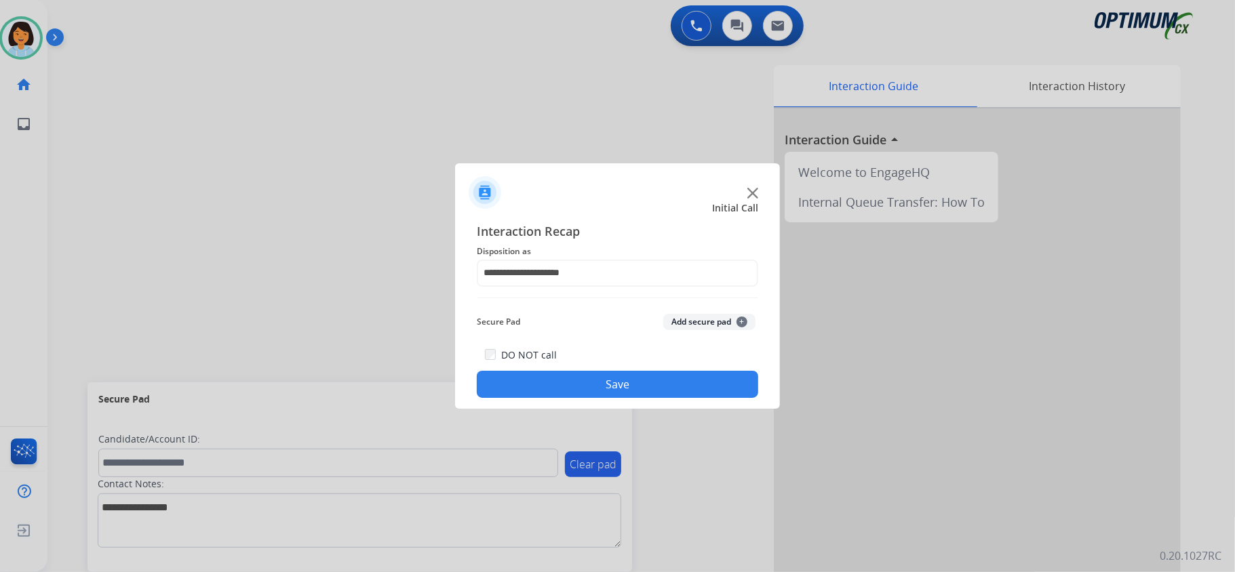
click at [600, 378] on button "Save" at bounding box center [617, 384] width 281 height 27
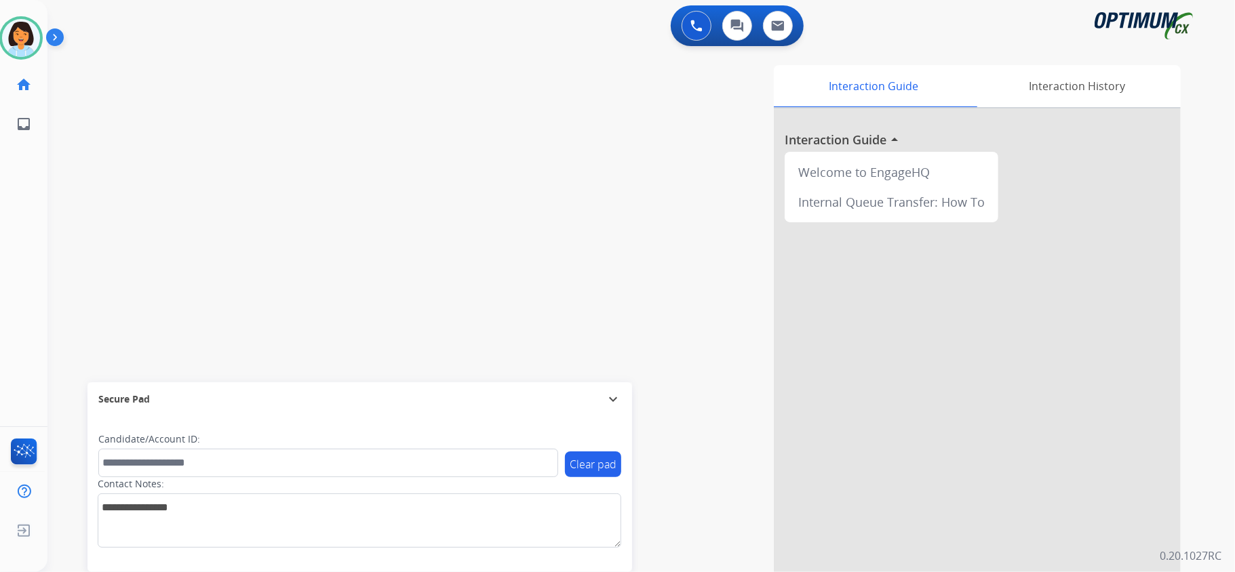
click at [1172, 297] on div at bounding box center [977, 362] width 407 height 506
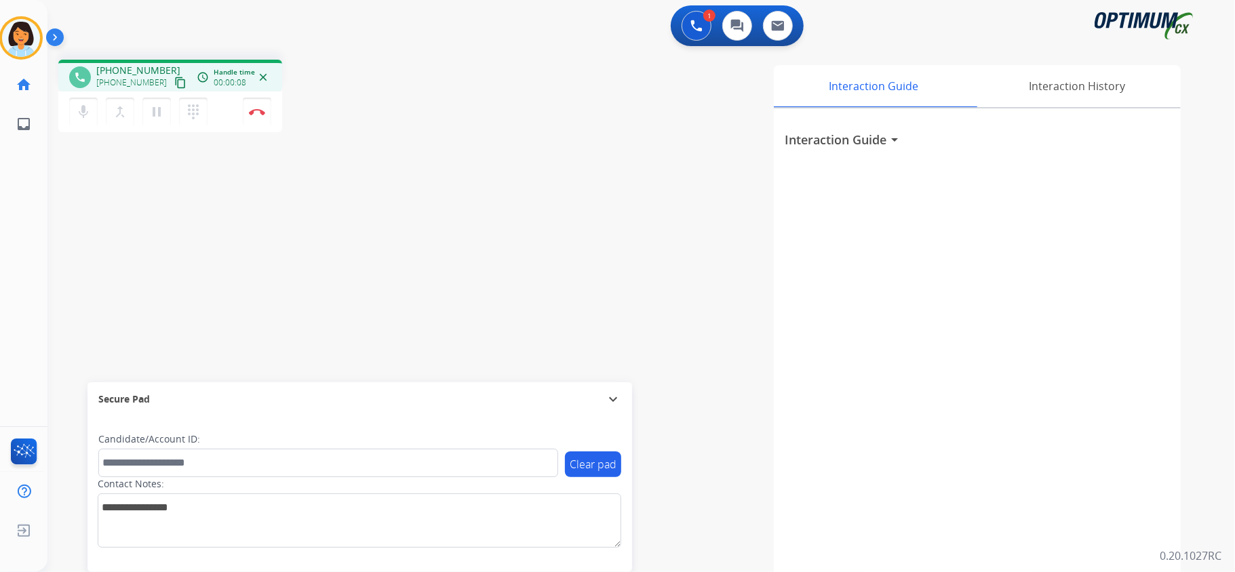
click at [174, 77] on mat-icon "content_copy" at bounding box center [180, 83] width 12 height 12
click at [258, 109] on img at bounding box center [257, 112] width 16 height 7
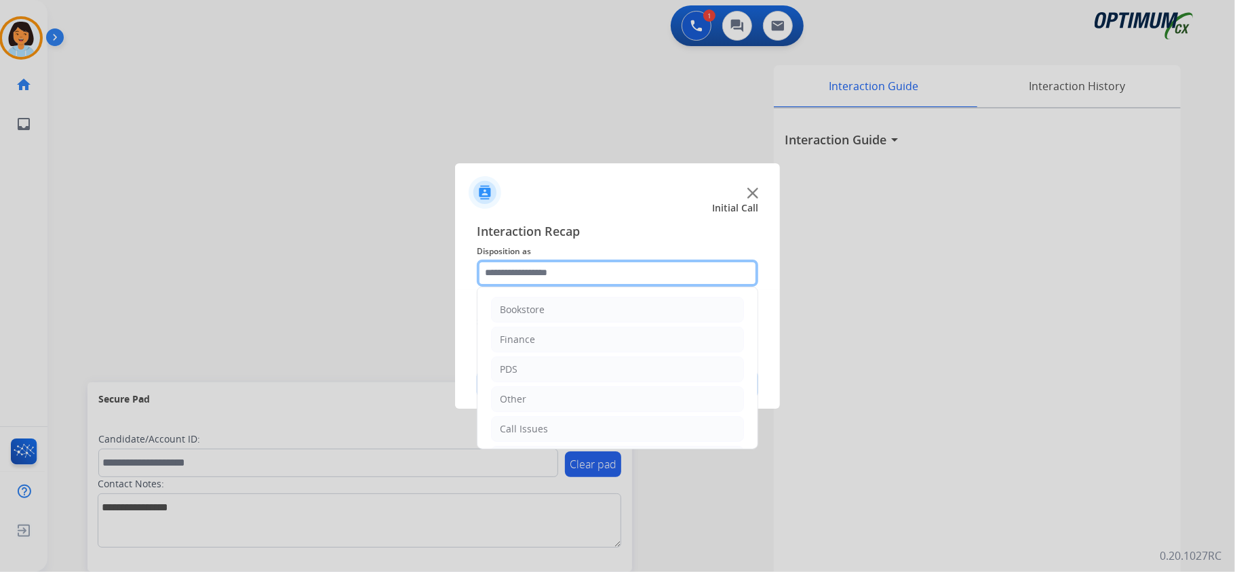
click at [559, 269] on input "text" at bounding box center [617, 273] width 281 height 27
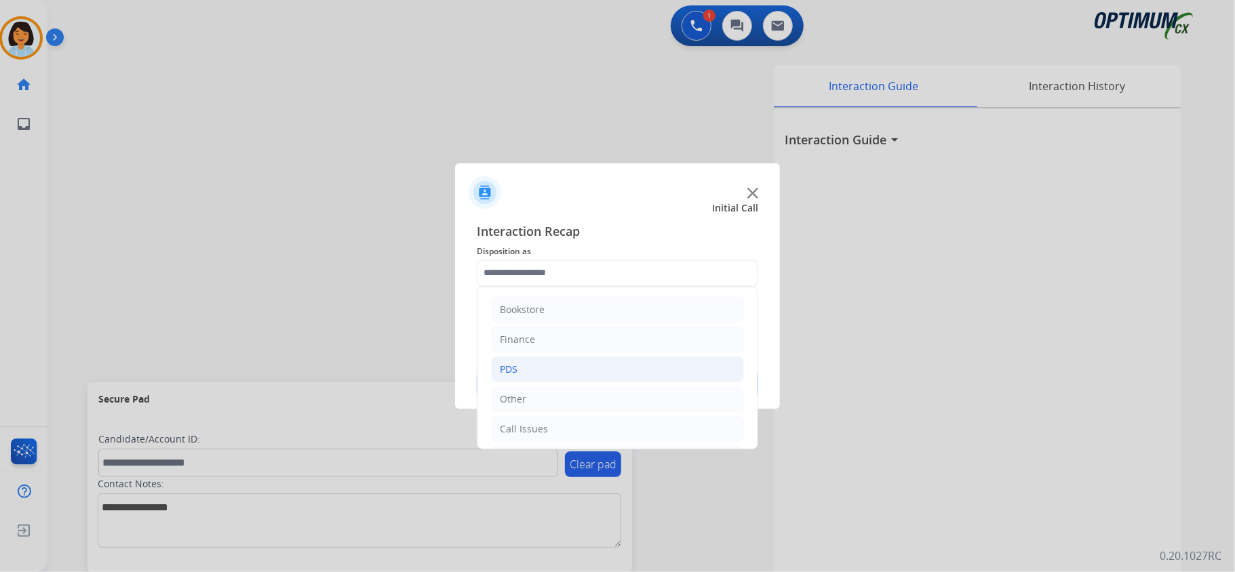
click at [576, 370] on li "PDS" at bounding box center [617, 370] width 253 height 26
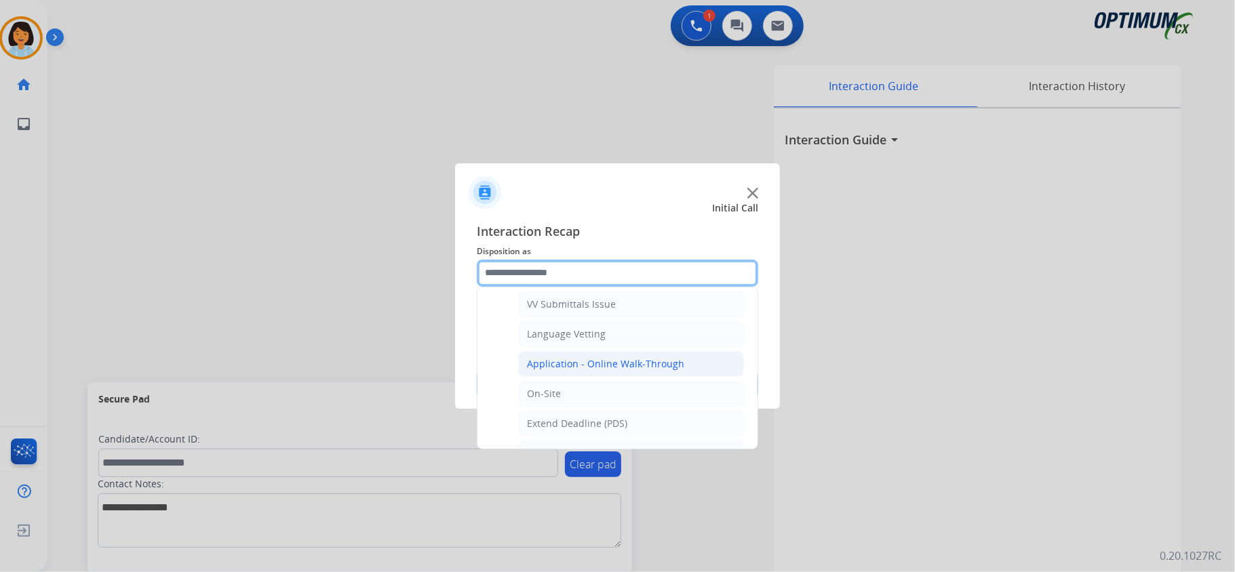
scroll to position [361, 0]
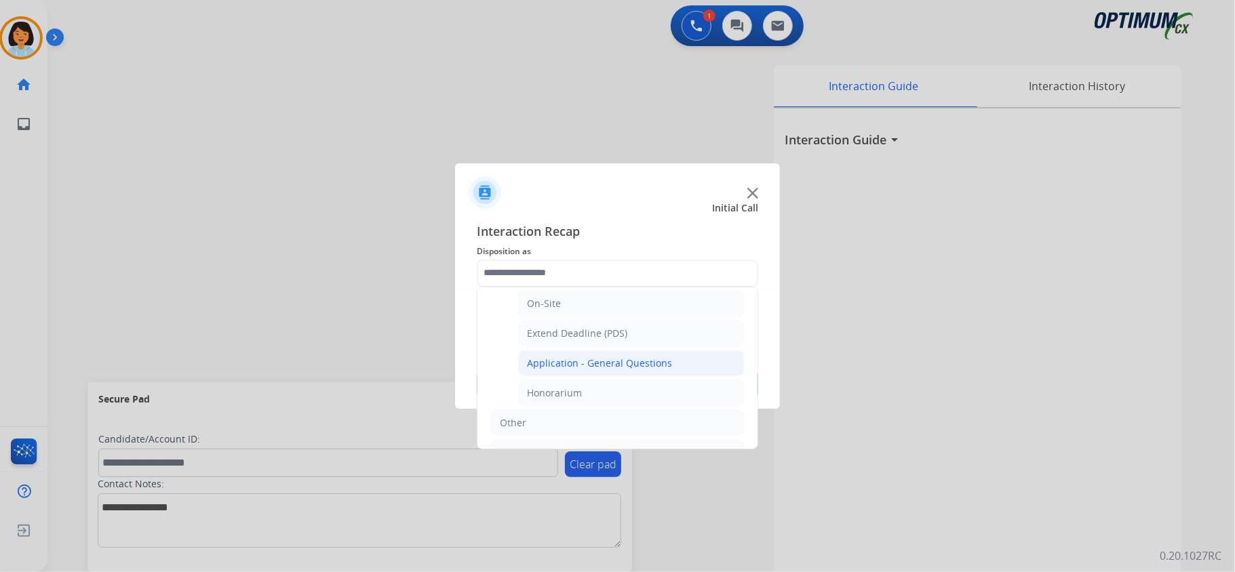
click at [594, 364] on div "Application - General Questions" at bounding box center [599, 364] width 145 height 14
type input "**********"
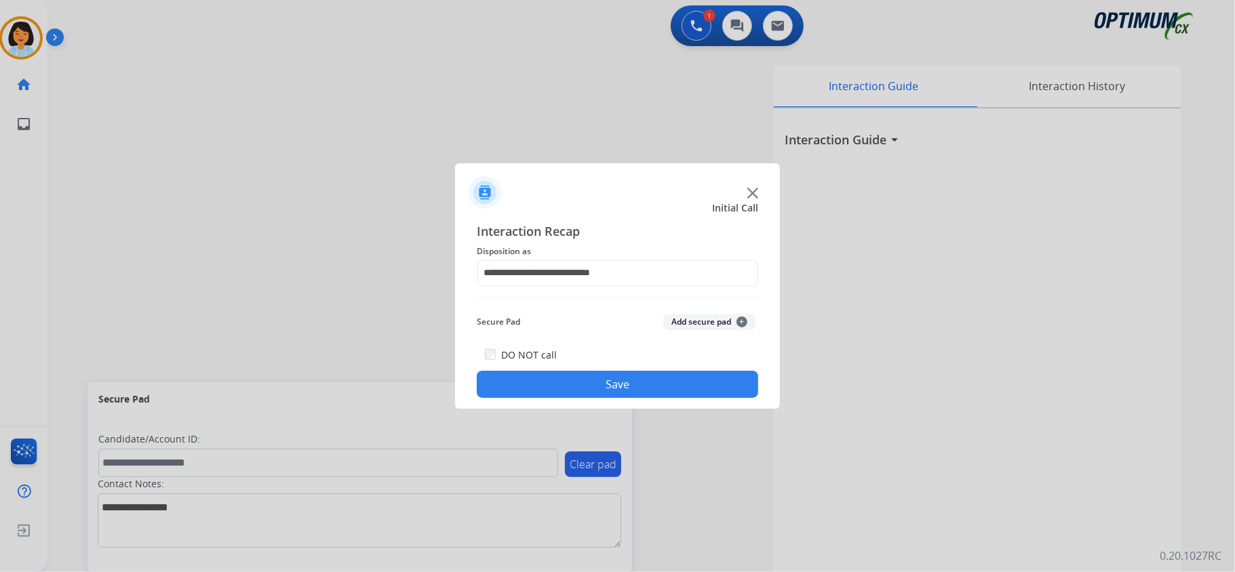
click at [592, 383] on button "Save" at bounding box center [617, 384] width 281 height 27
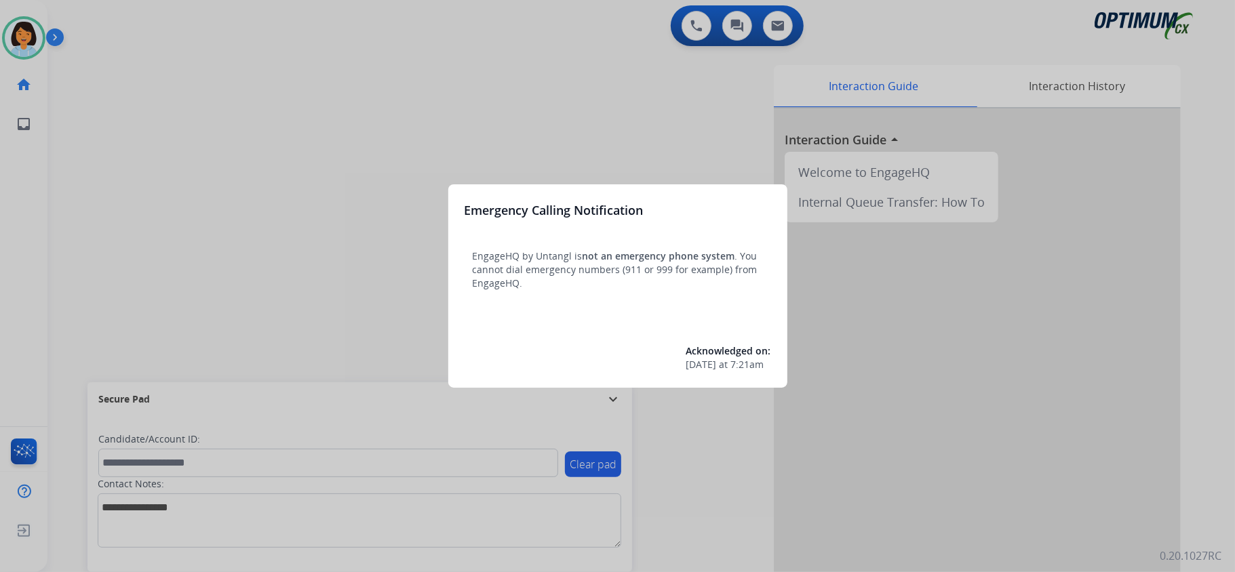
click at [526, 52] on div at bounding box center [617, 286] width 1235 height 572
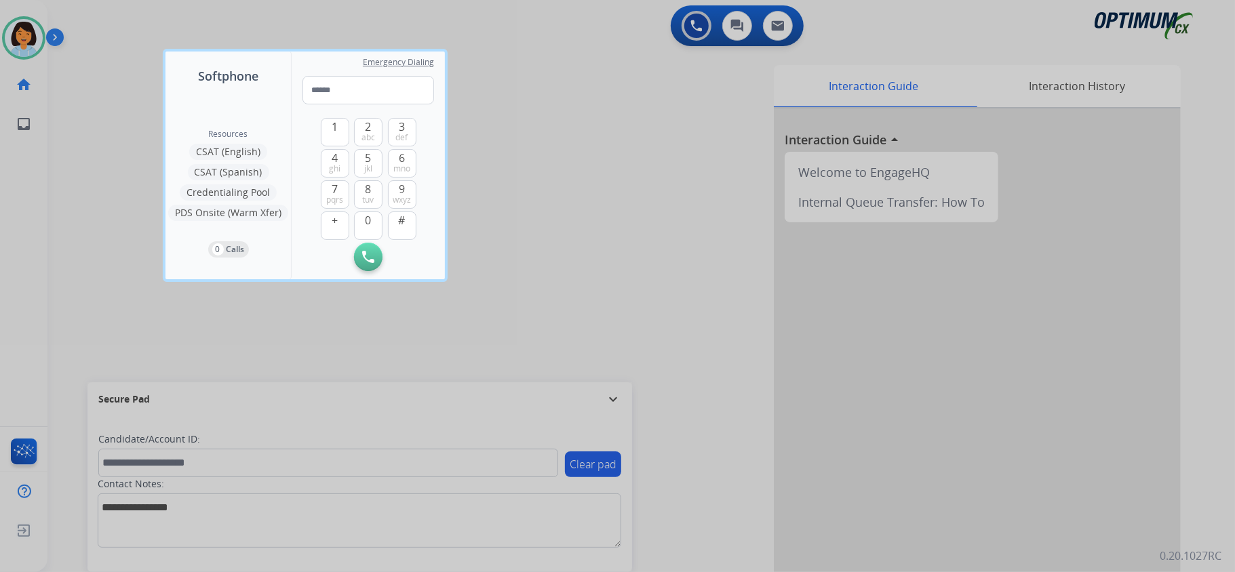
click at [85, 50] on div at bounding box center [617, 286] width 1235 height 572
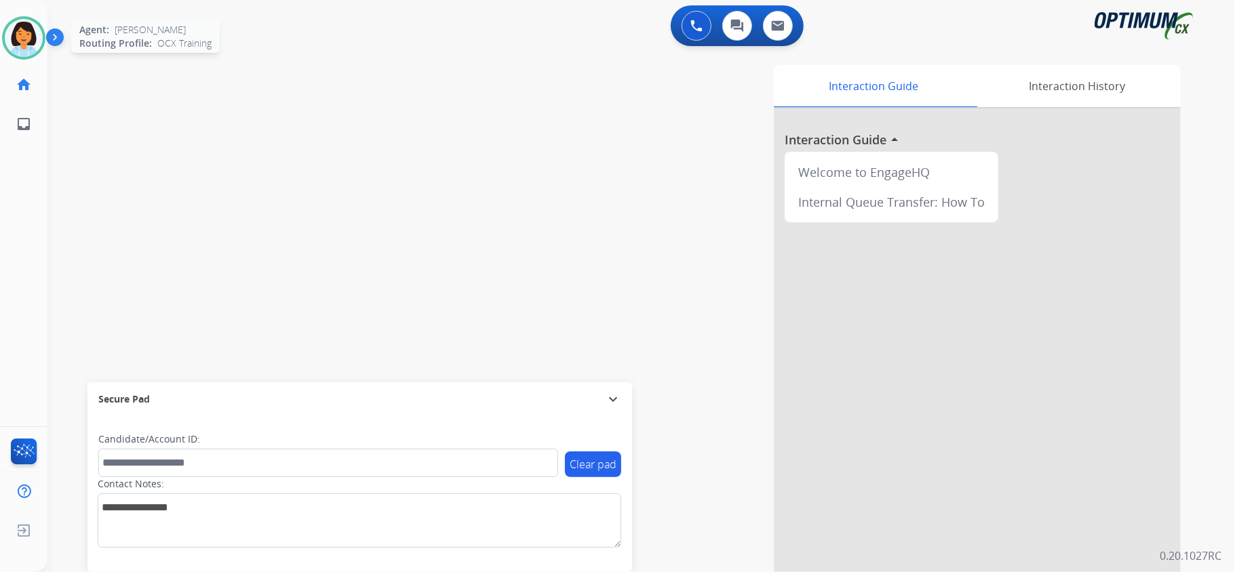
drag, startPoint x: 12, startPoint y: 24, endPoint x: 28, endPoint y: 22, distance: 15.8
click at [14, 24] on img at bounding box center [24, 38] width 38 height 38
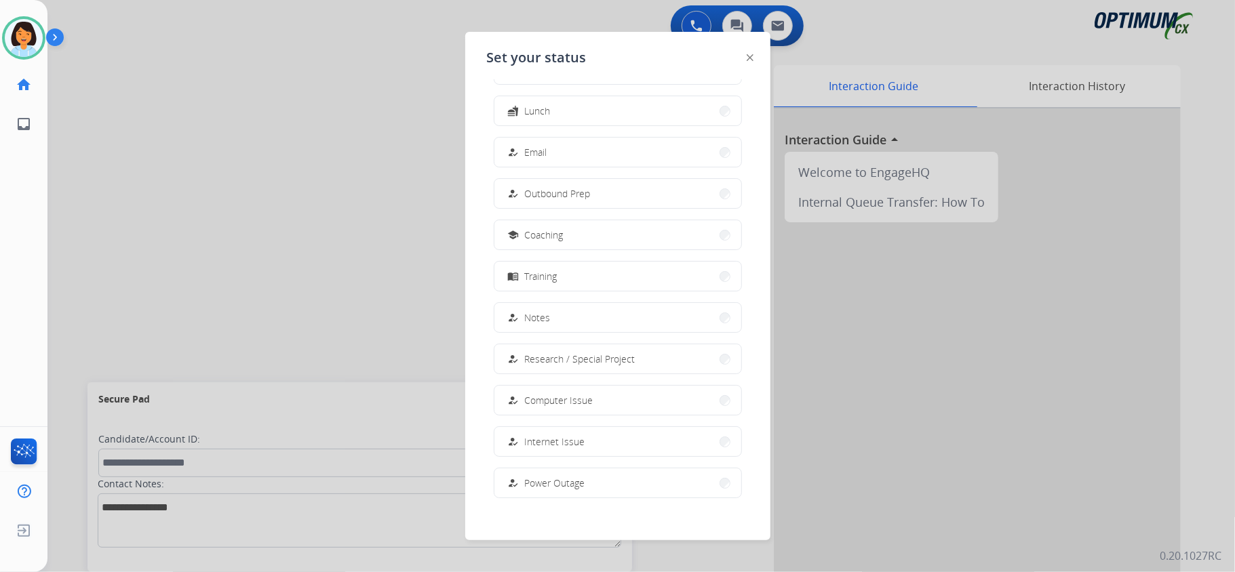
scroll to position [128, 0]
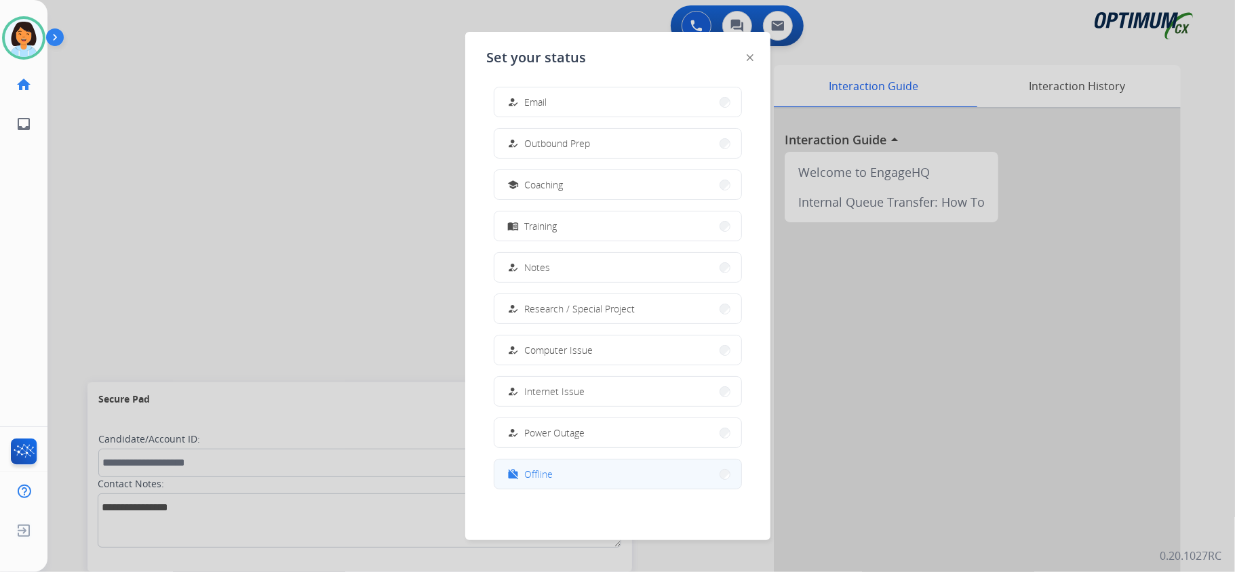
click at [540, 468] on span "Offline" at bounding box center [539, 474] width 28 height 14
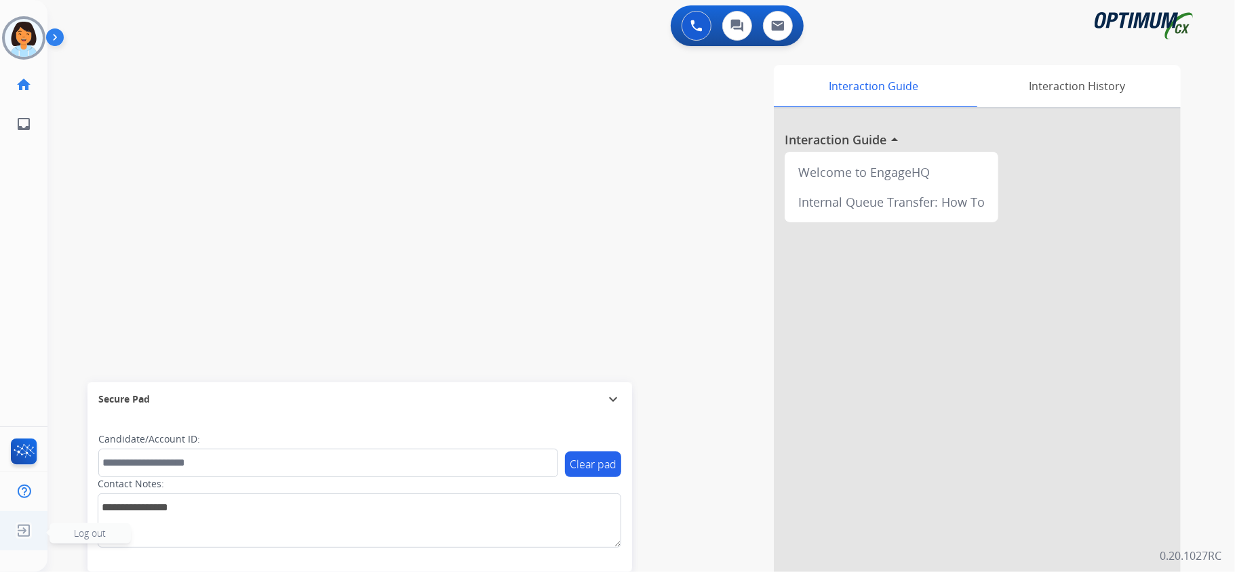
click at [26, 541] on img at bounding box center [24, 531] width 24 height 26
click at [25, 529] on img at bounding box center [24, 531] width 24 height 26
